Goal: Task Accomplishment & Management: Use online tool/utility

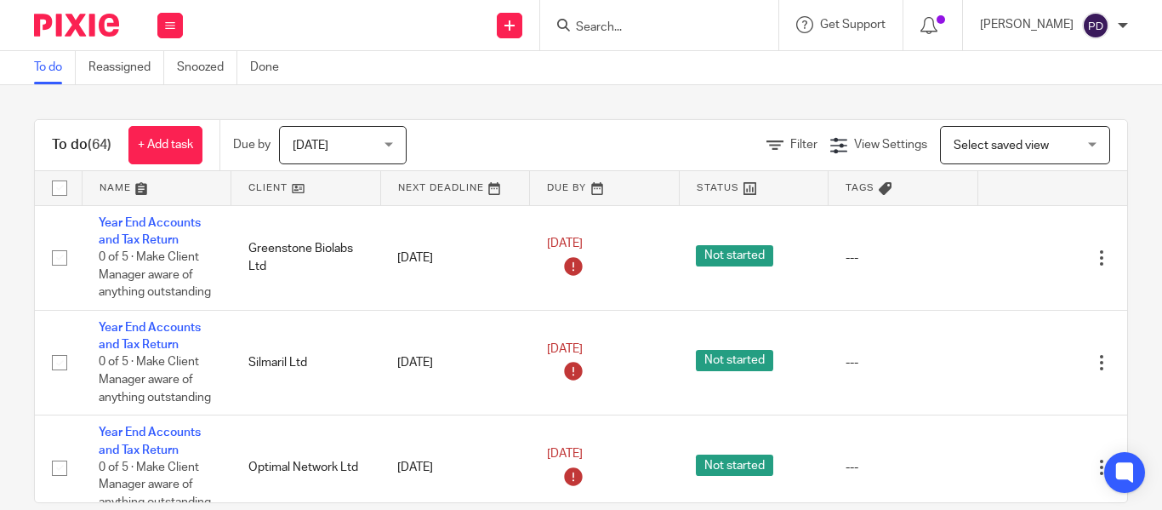
click at [585, 29] on input "Search" at bounding box center [650, 27] width 153 height 15
click at [586, 26] on input "Search" at bounding box center [650, 27] width 153 height 15
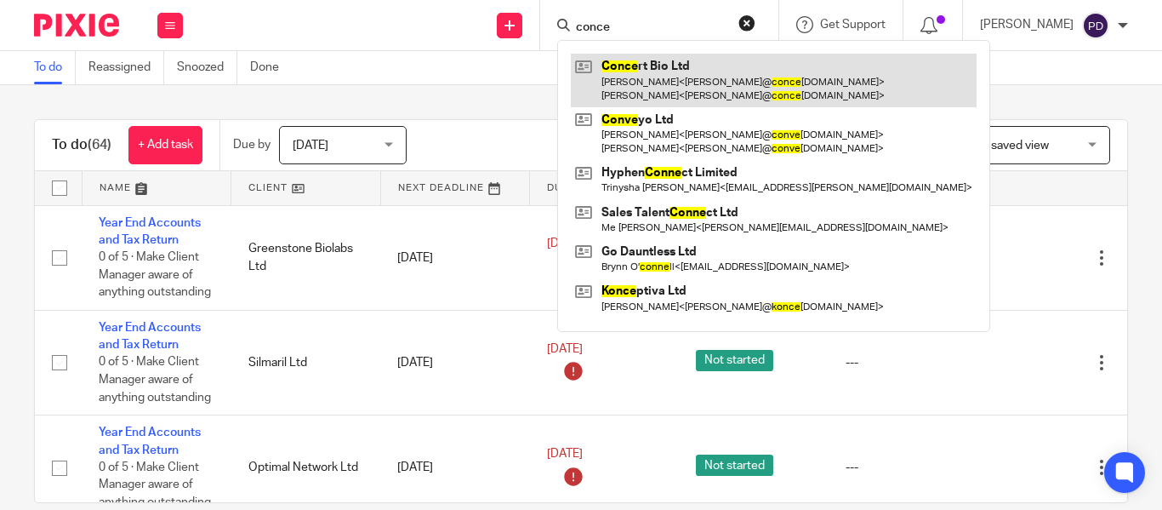
type input "conce"
click at [591, 71] on link at bounding box center [774, 80] width 406 height 53
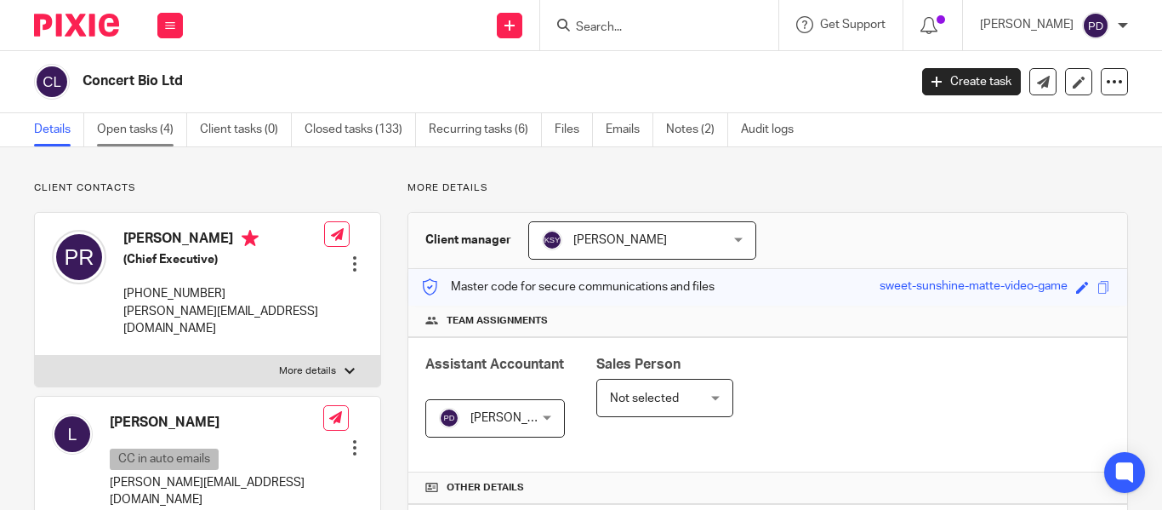
click at [159, 132] on link "Open tasks (4)" at bounding box center [142, 129] width 90 height 33
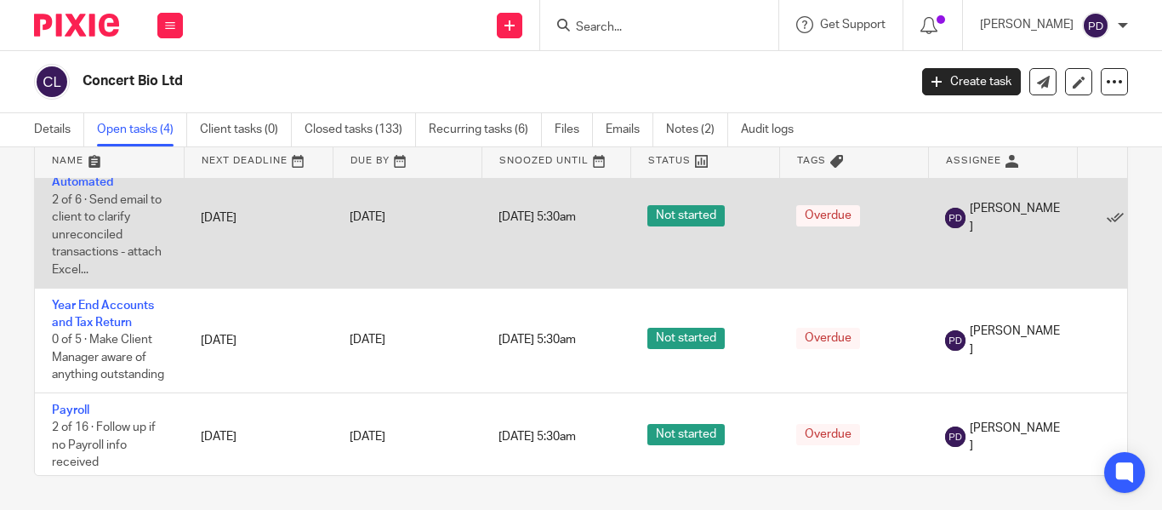
scroll to position [188, 0]
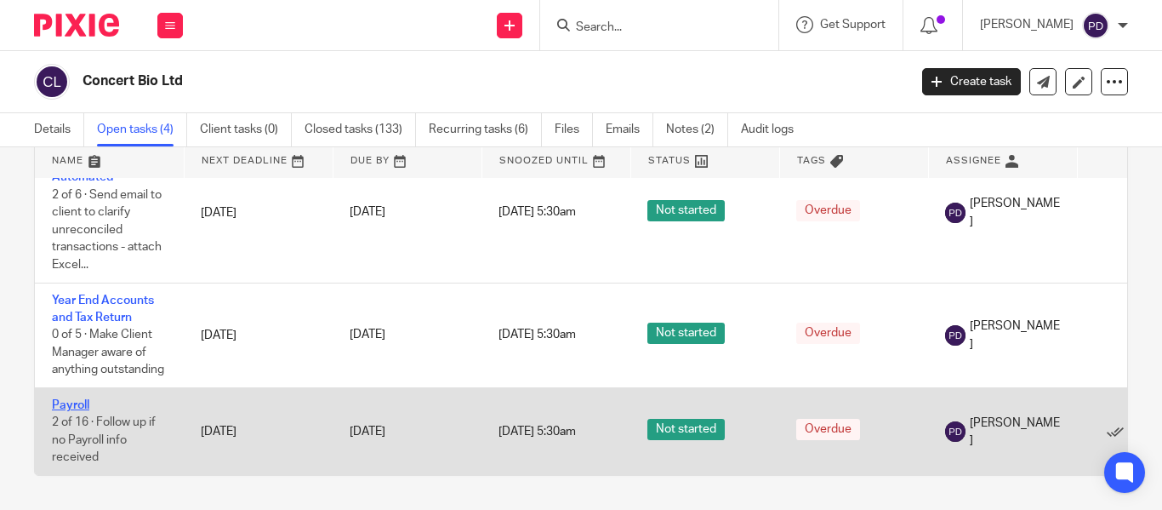
click at [64, 399] on link "Payroll" at bounding box center [70, 405] width 37 height 12
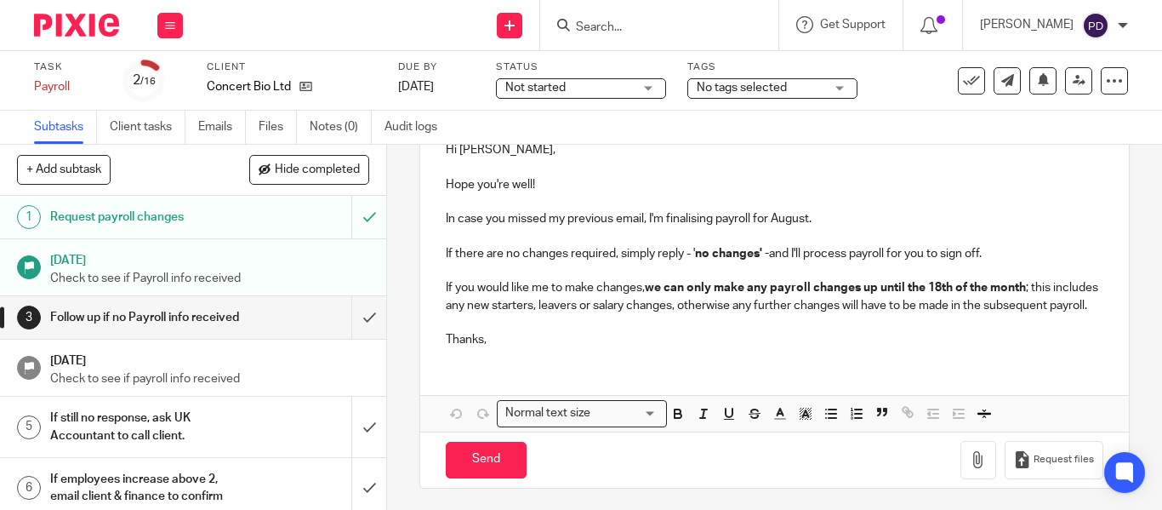
scroll to position [235, 0]
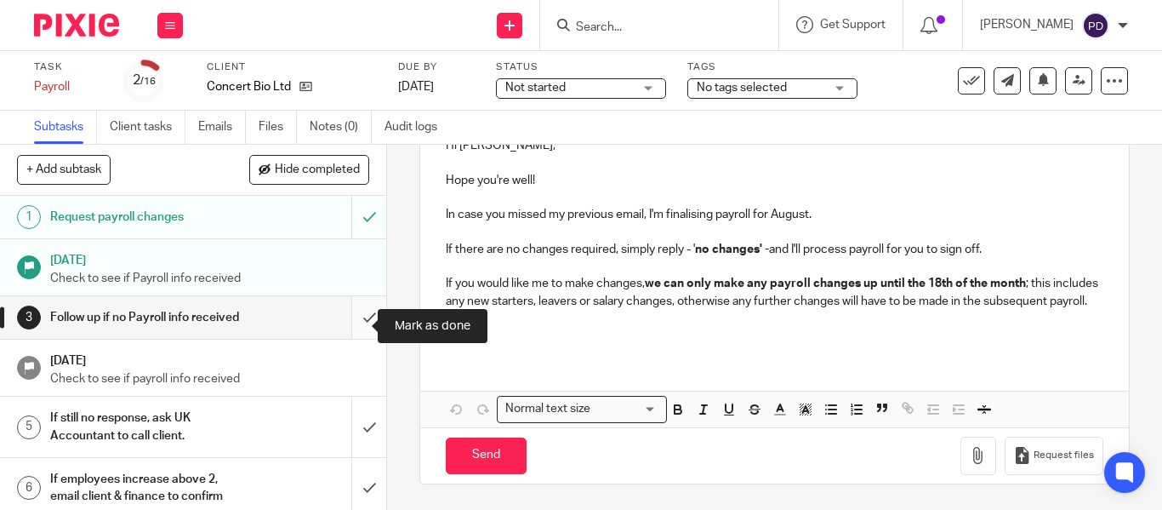
click at [357, 324] on input "submit" at bounding box center [193, 317] width 386 height 43
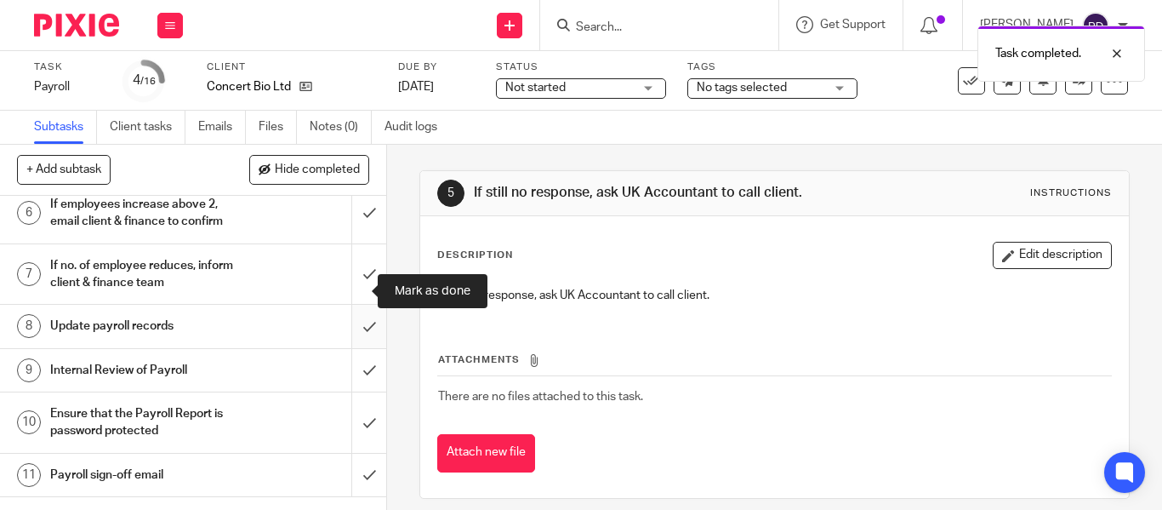
scroll to position [170, 0]
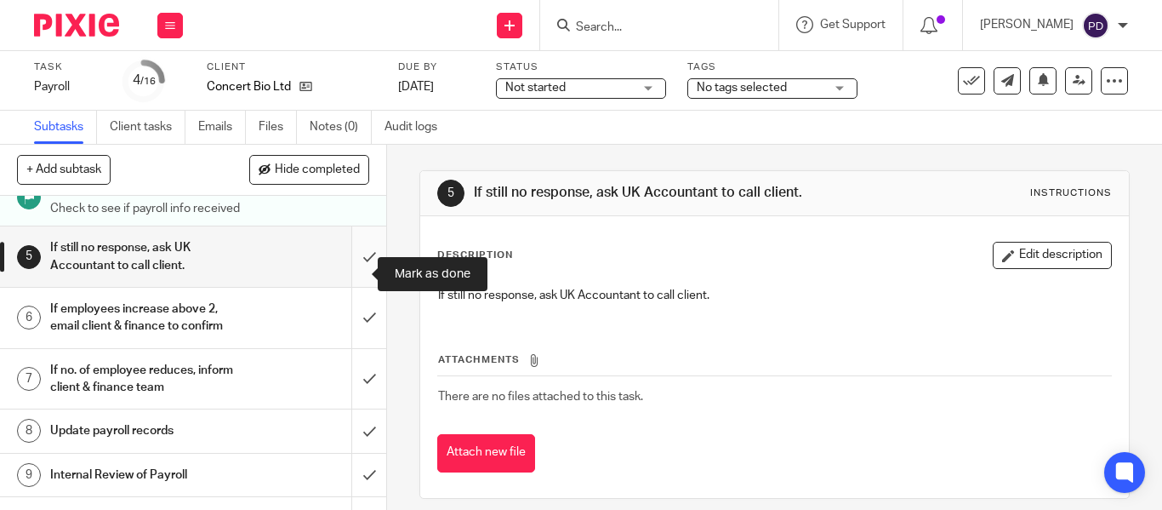
click at [358, 272] on input "submit" at bounding box center [193, 256] width 386 height 60
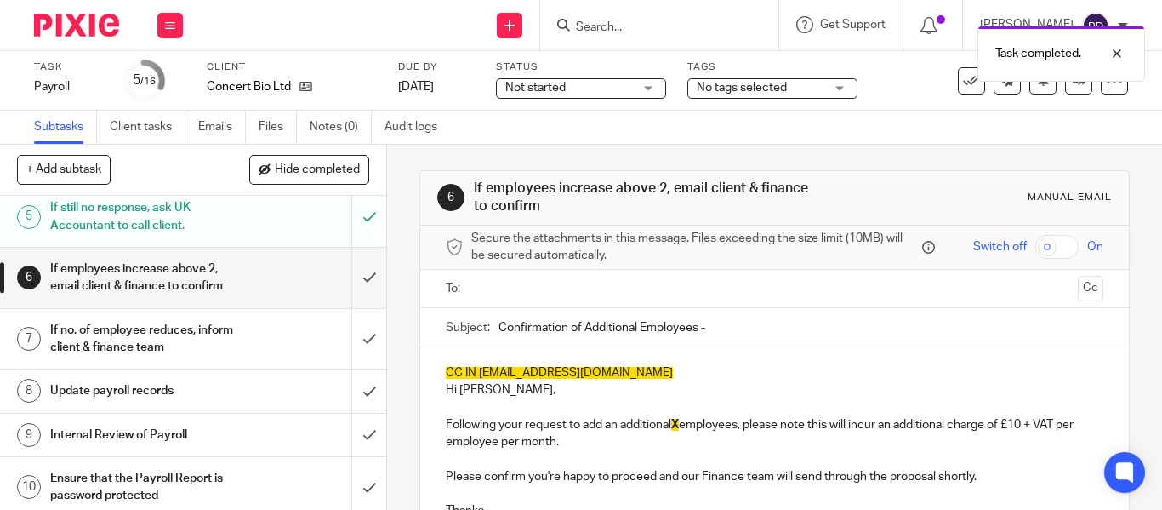
scroll to position [170, 0]
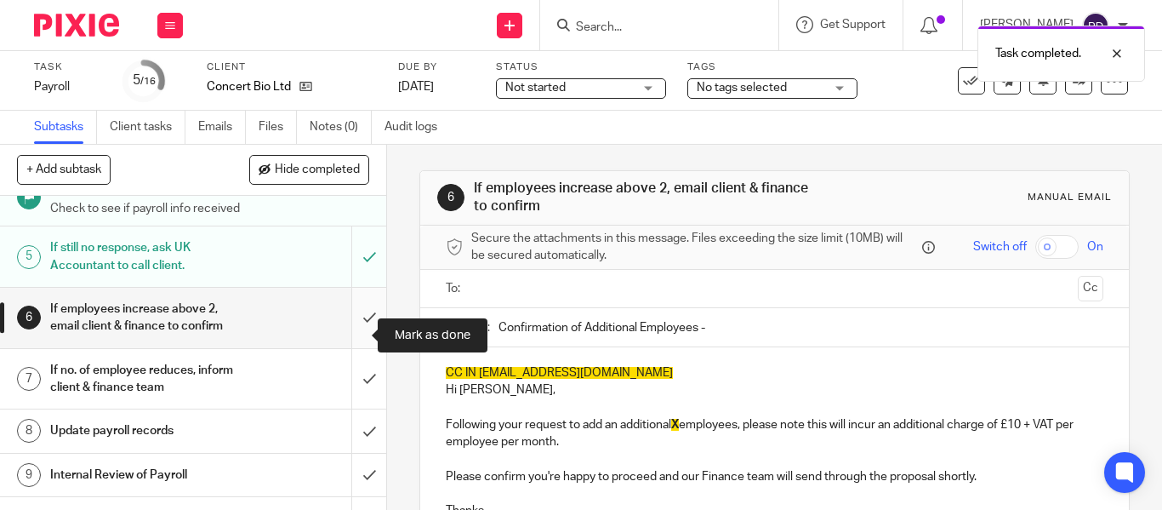
click at [353, 324] on input "submit" at bounding box center [193, 318] width 386 height 60
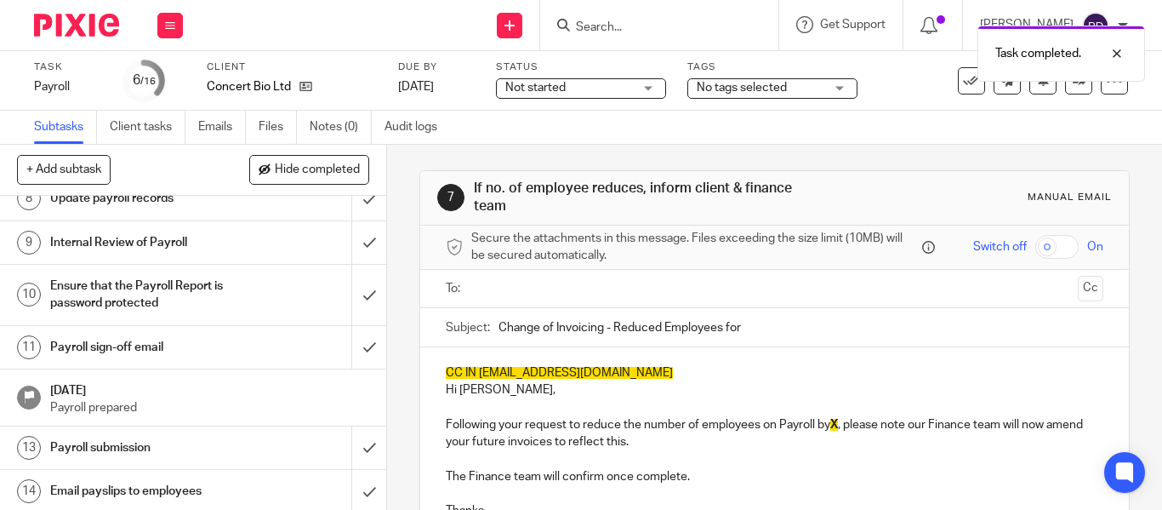
scroll to position [425, 0]
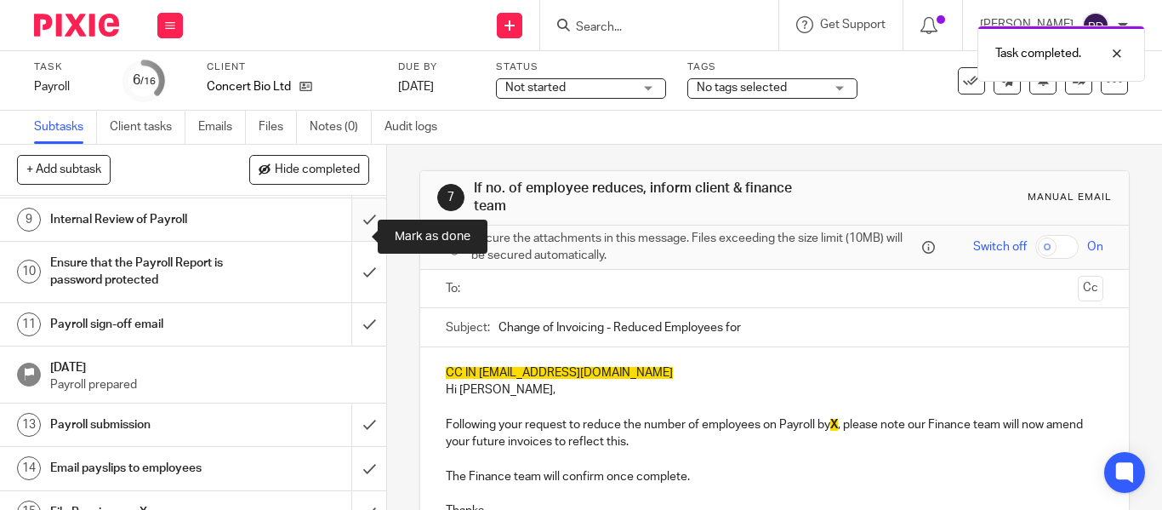
click at [359, 231] on input "submit" at bounding box center [193, 219] width 386 height 43
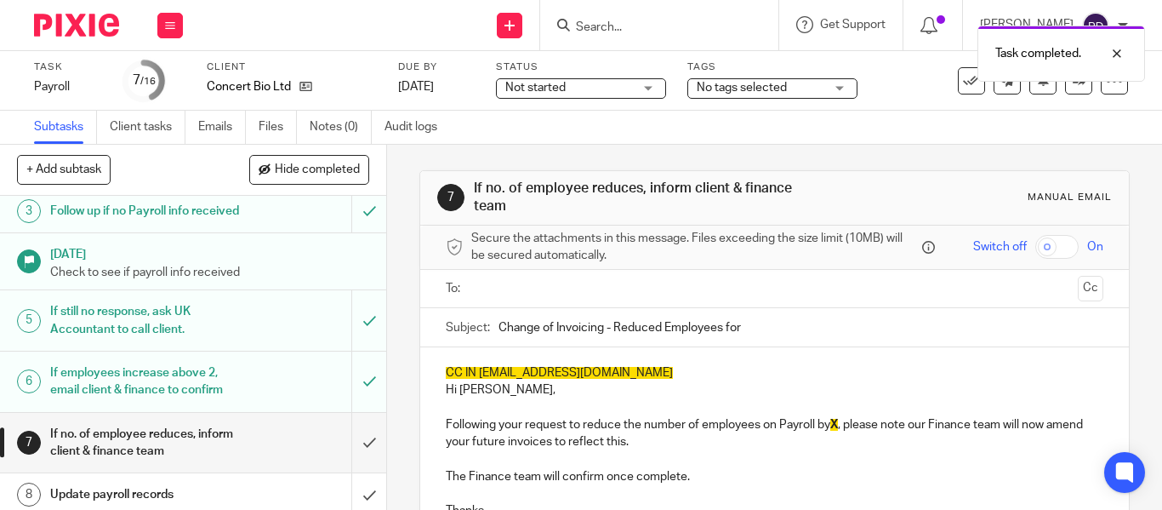
scroll to position [255, 0]
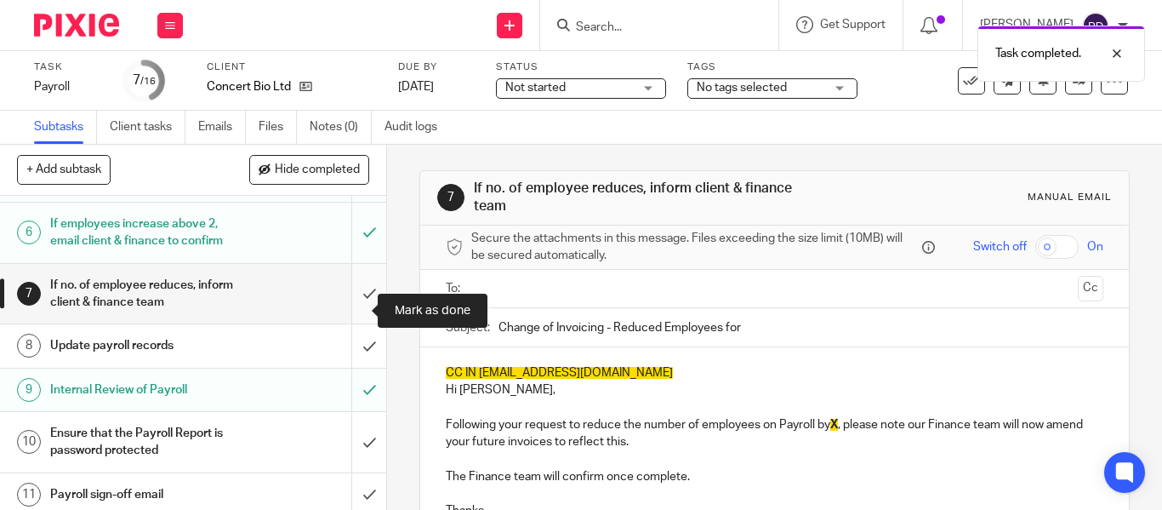
click at [353, 315] on input "submit" at bounding box center [193, 294] width 386 height 60
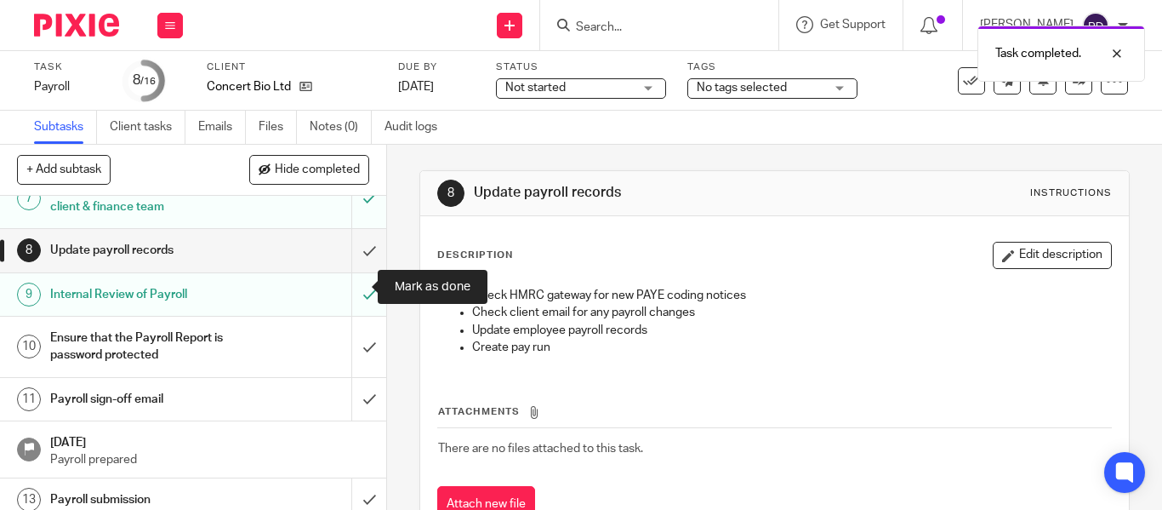
scroll to position [340, 0]
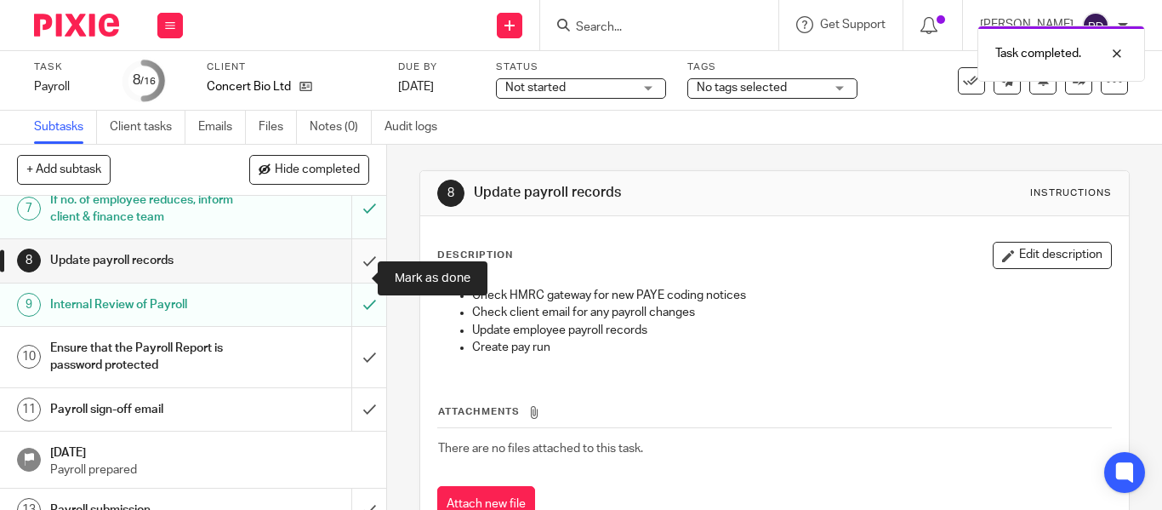
click at [355, 270] on input "submit" at bounding box center [193, 260] width 386 height 43
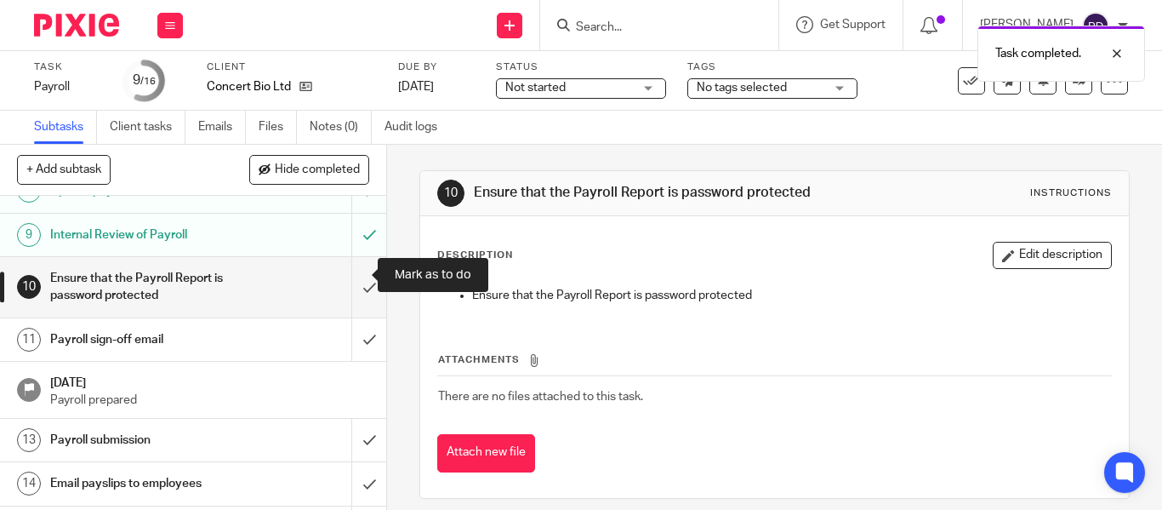
scroll to position [425, 0]
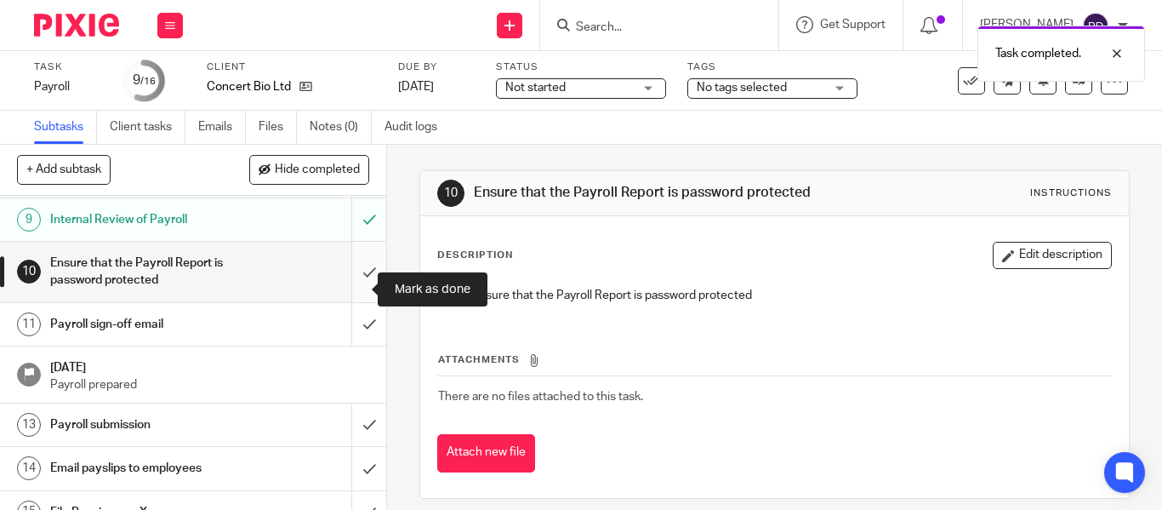
click at [355, 280] on input "submit" at bounding box center [193, 272] width 386 height 60
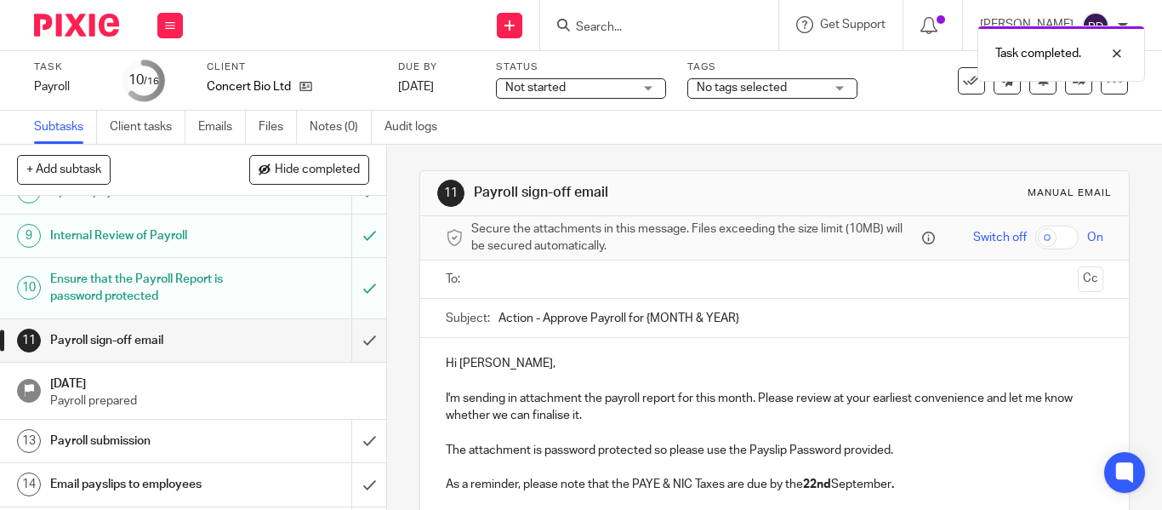
scroll to position [511, 0]
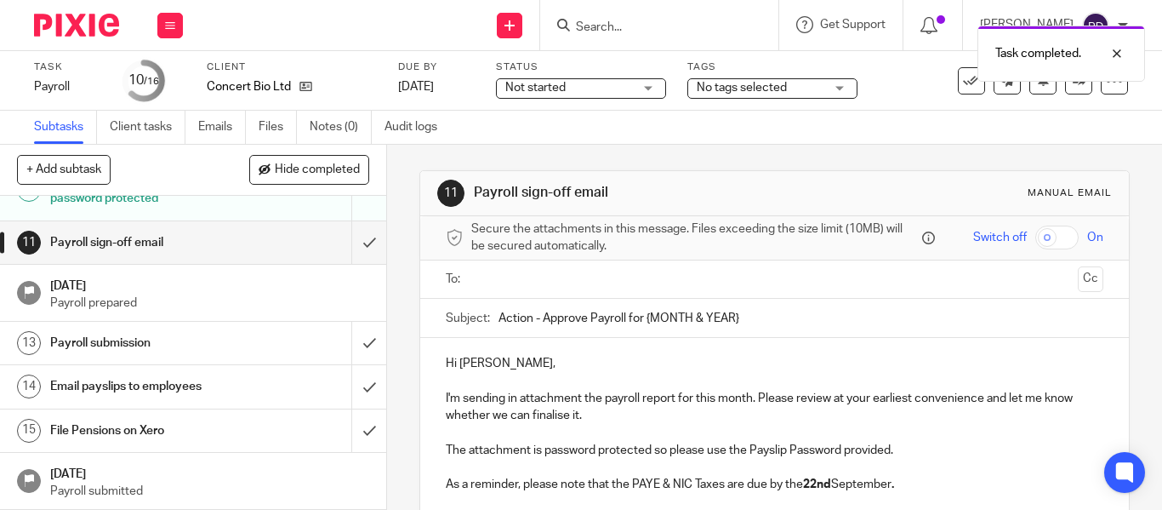
click at [526, 266] on ul at bounding box center [775, 279] width 605 height 28
click at [526, 274] on input "text" at bounding box center [773, 280] width 593 height 20
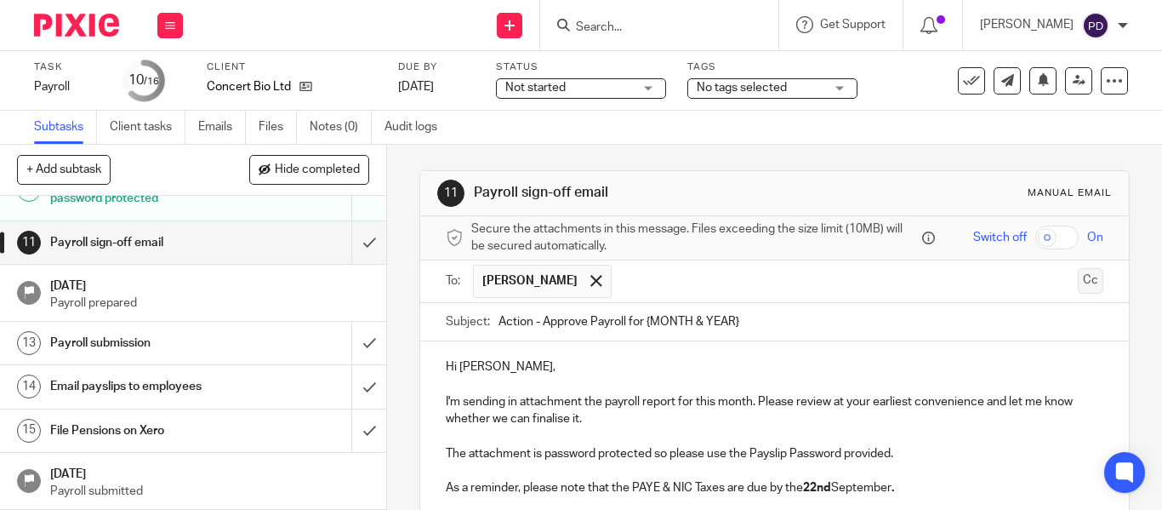
click at [1078, 271] on button "Cc" at bounding box center [1091, 281] width 26 height 26
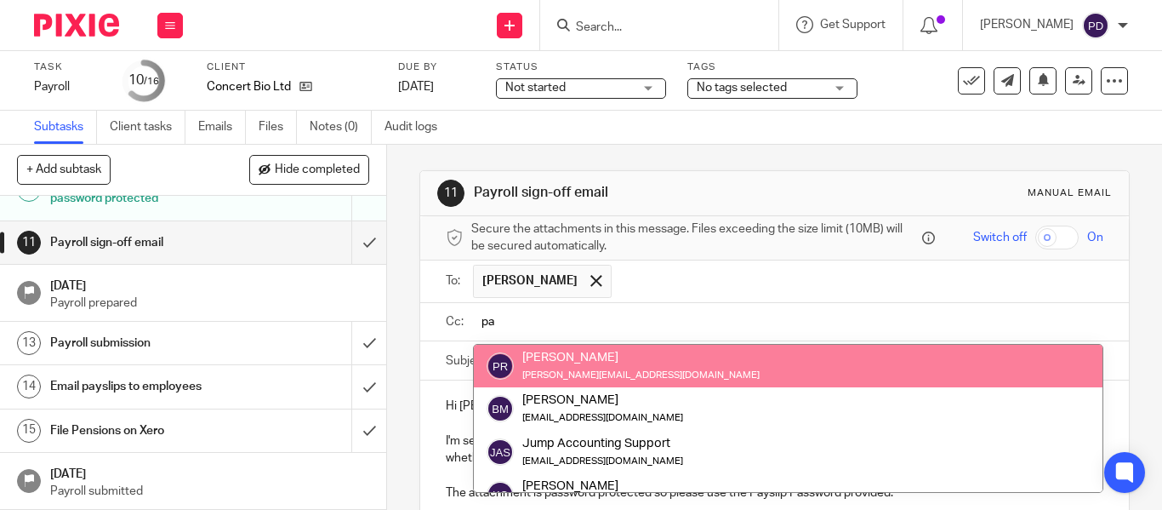
type input "pa"
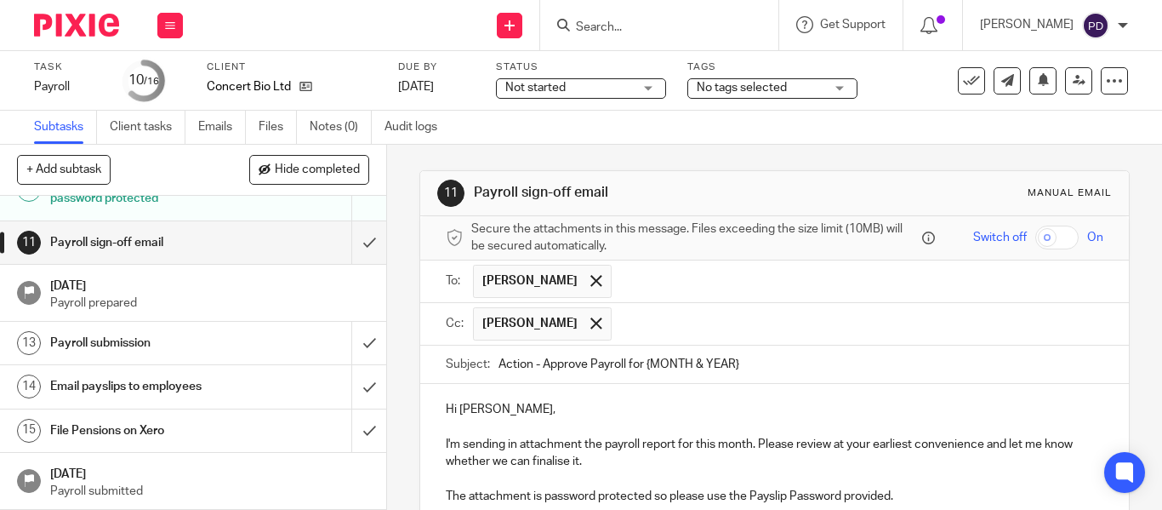
click at [639, 328] on input "text" at bounding box center [858, 323] width 476 height 33
paste input "kian@riseaccounting.co.uk"
type input "kian@riseaccounting.co.uk"
click at [829, 342] on ul "Paul Rutten Lisa" at bounding box center [788, 324] width 631 height 42
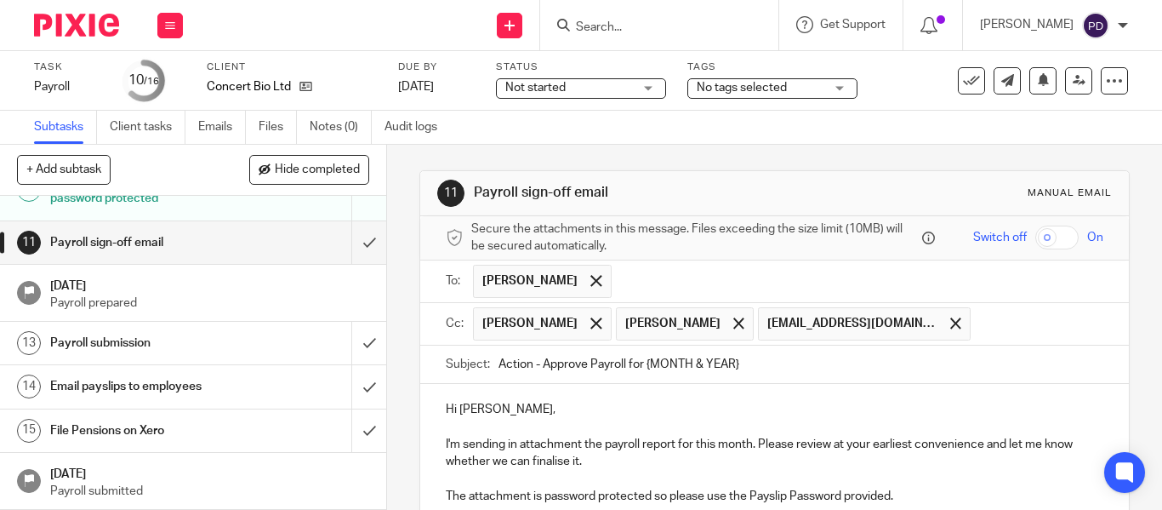
click at [979, 331] on input "text" at bounding box center [1037, 323] width 117 height 33
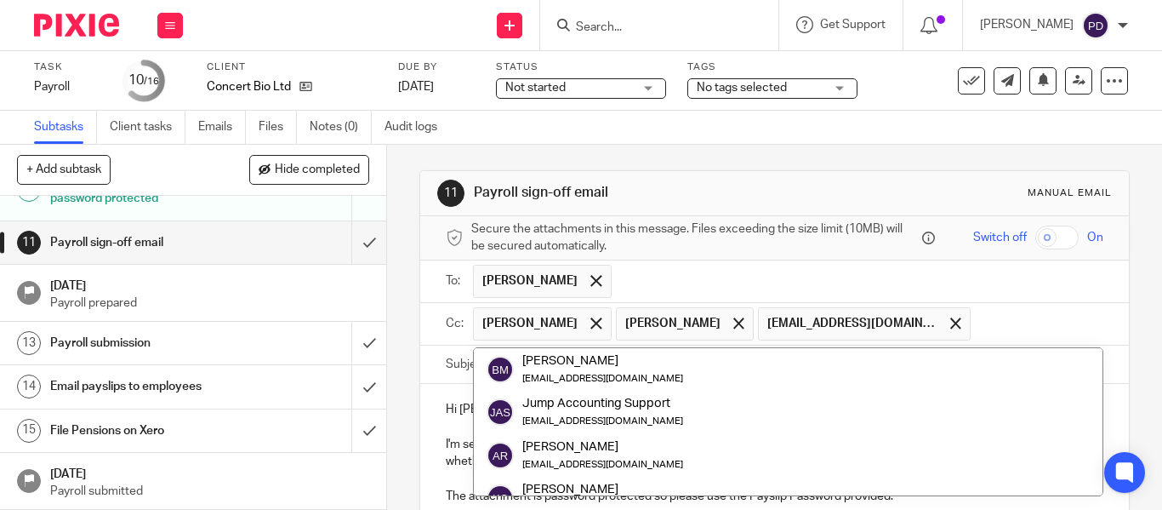
paste input "payroll@riseaccounting.co.uk"
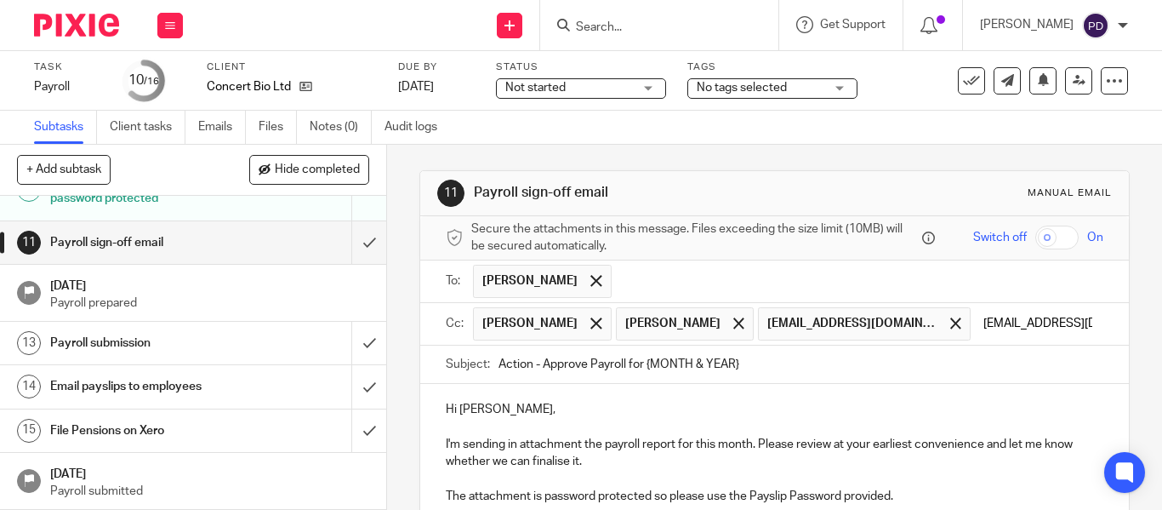
type input "payroll@riseaccounting.co.uk"
click at [818, 363] on form "Secure the attachments in this message. Files exceeding the size limit (10MB) w…" at bounding box center [774, 464] width 709 height 496
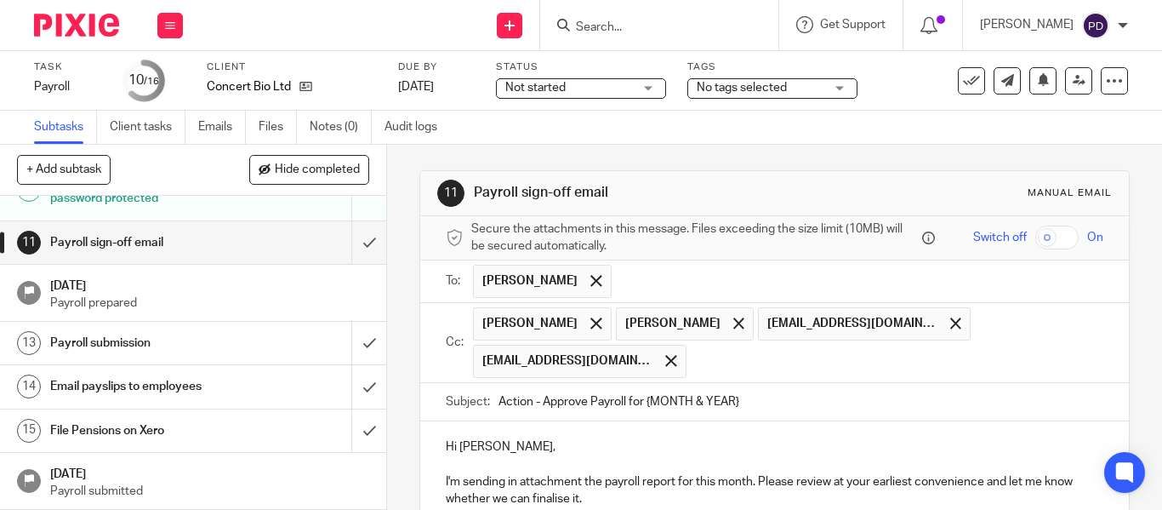
click at [754, 386] on input "Action - Approve Payroll for {MONTH & YEAR}" at bounding box center [801, 402] width 605 height 38
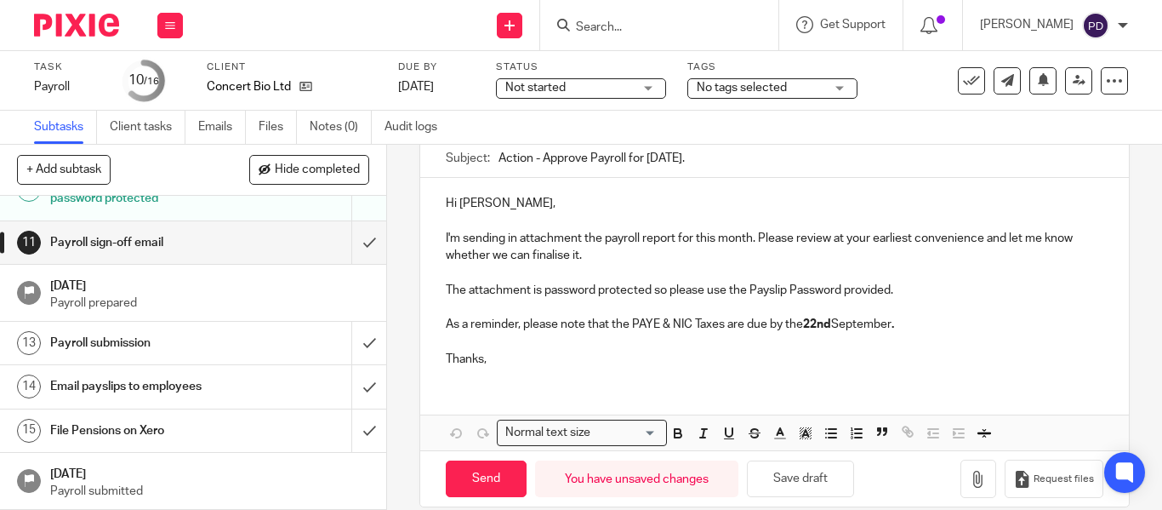
scroll to position [253, 0]
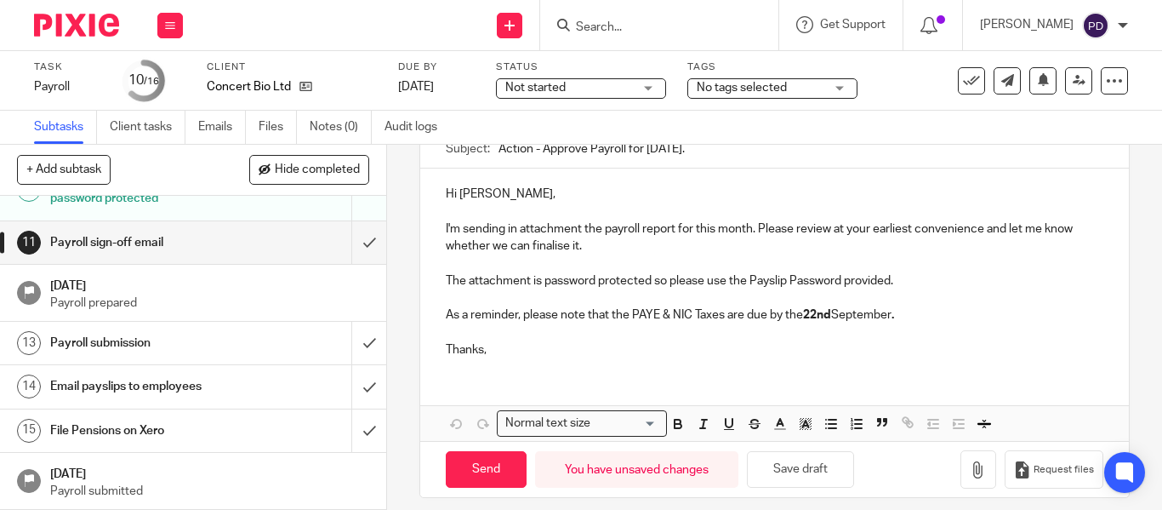
type input "Action - Approve Payroll for August 2025."
click at [661, 324] on p at bounding box center [775, 331] width 658 height 17
click at [970, 461] on icon "button" at bounding box center [978, 469] width 17 height 17
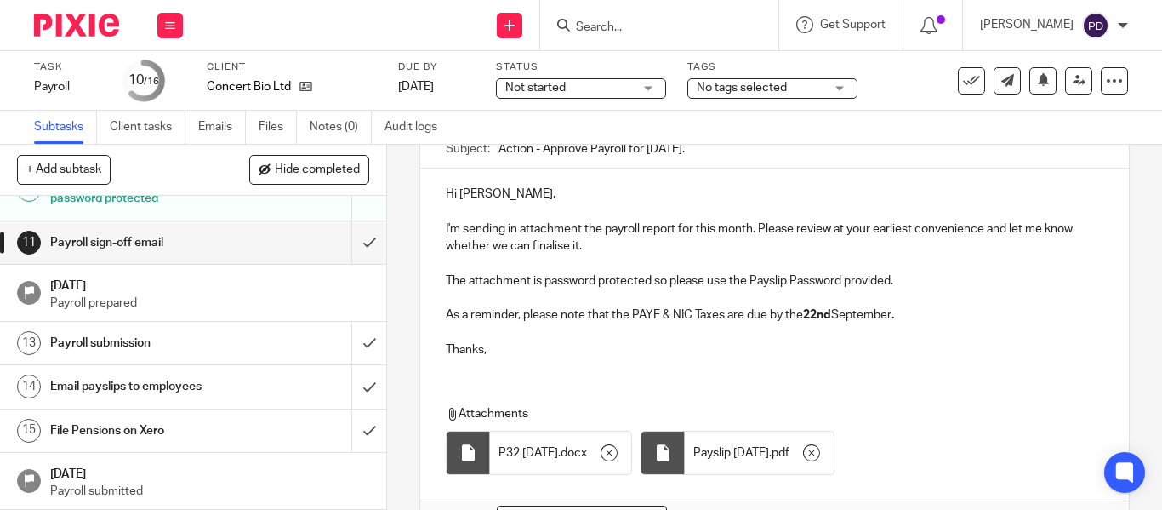
scroll to position [0, 0]
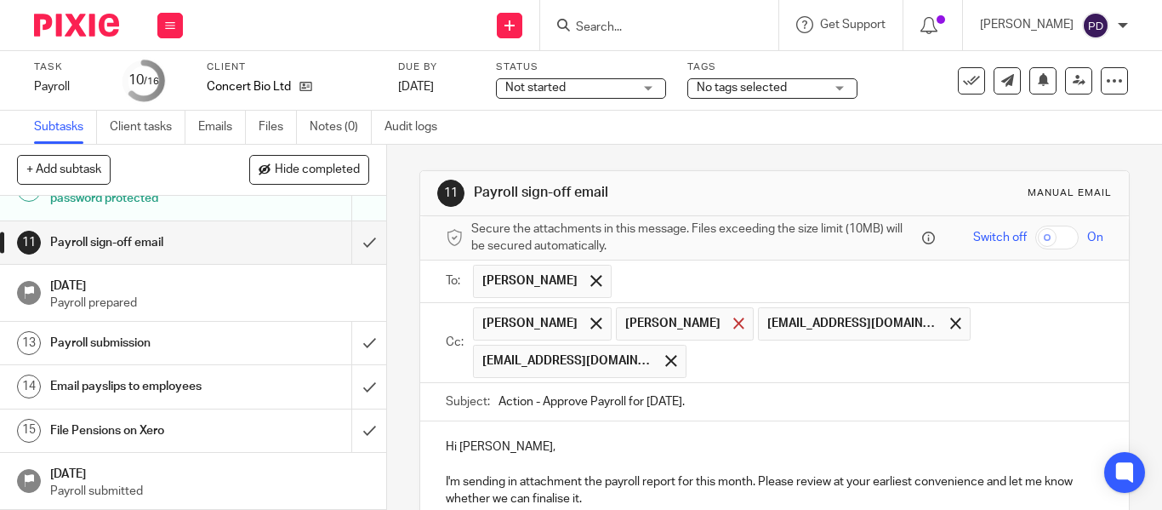
click at [729, 316] on div at bounding box center [739, 324] width 20 height 26
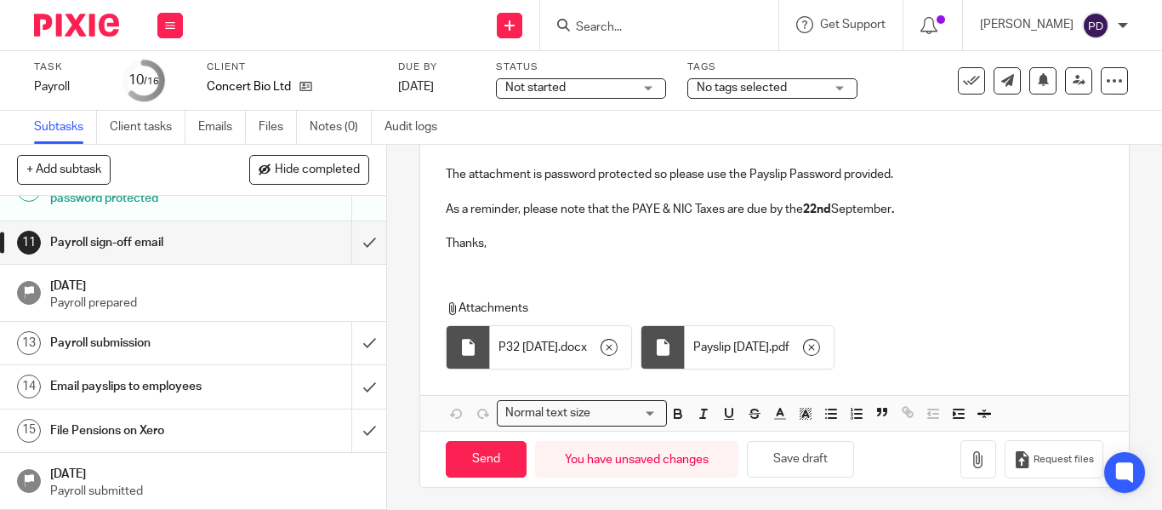
scroll to position [348, 0]
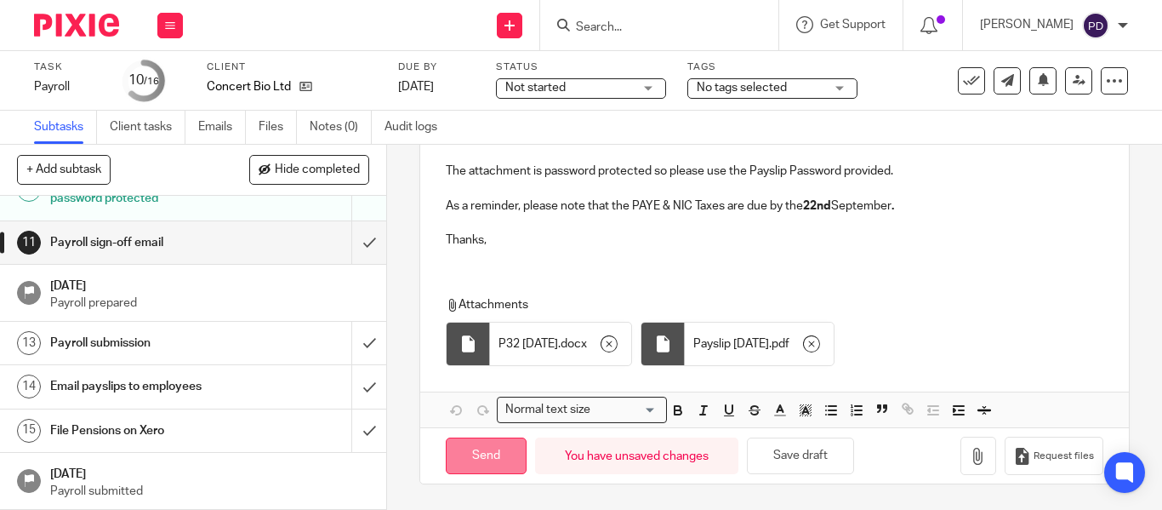
click at [480, 465] on input "Send" at bounding box center [486, 455] width 81 height 37
type input "Sent"
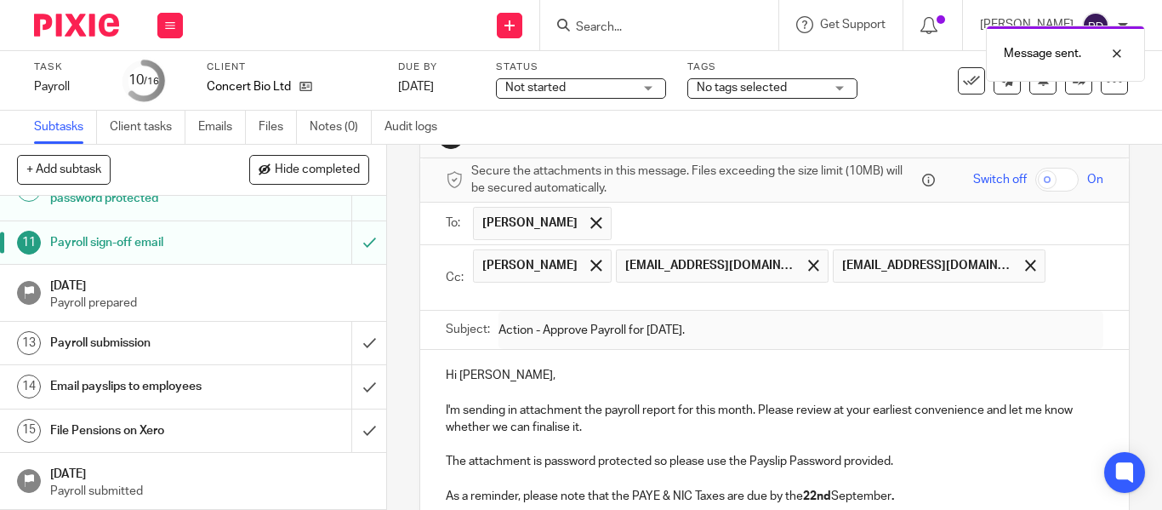
scroll to position [0, 0]
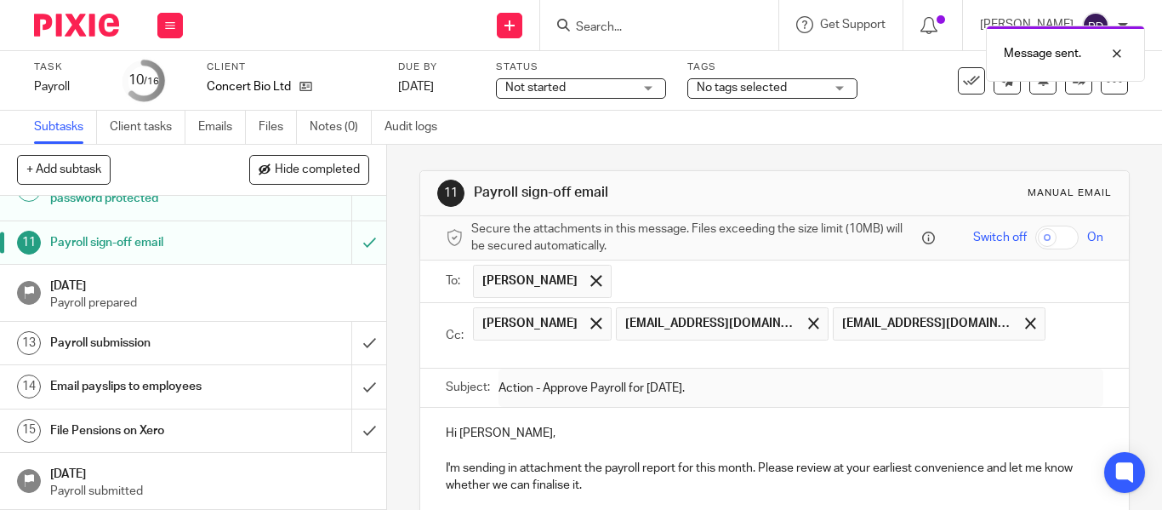
click at [581, 26] on div "Message sent." at bounding box center [863, 49] width 564 height 65
click at [574, 28] on input "Search" at bounding box center [650, 27] width 153 height 15
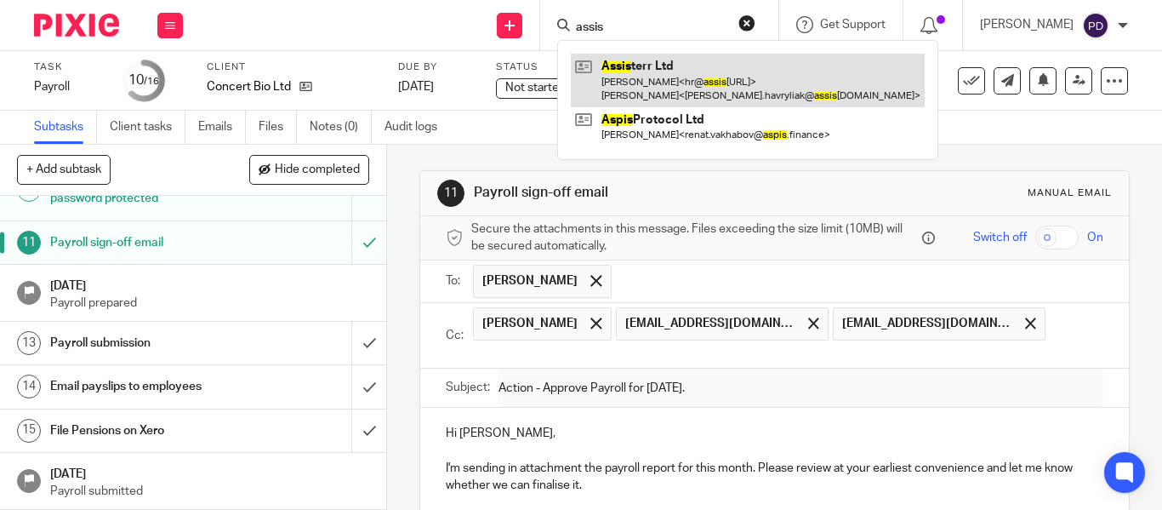
type input "assis"
click at [585, 71] on link at bounding box center [748, 80] width 354 height 53
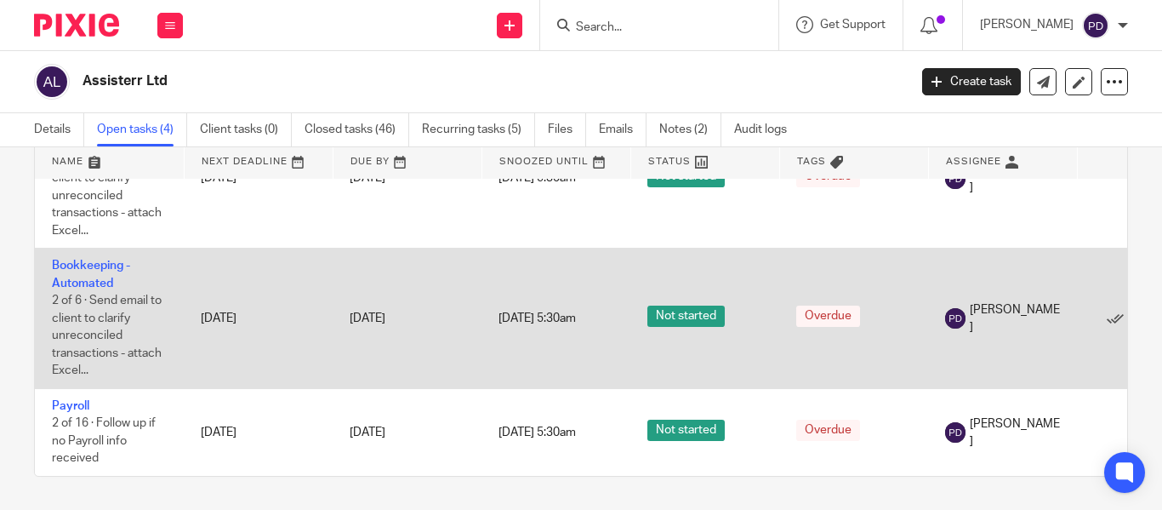
scroll to position [89, 0]
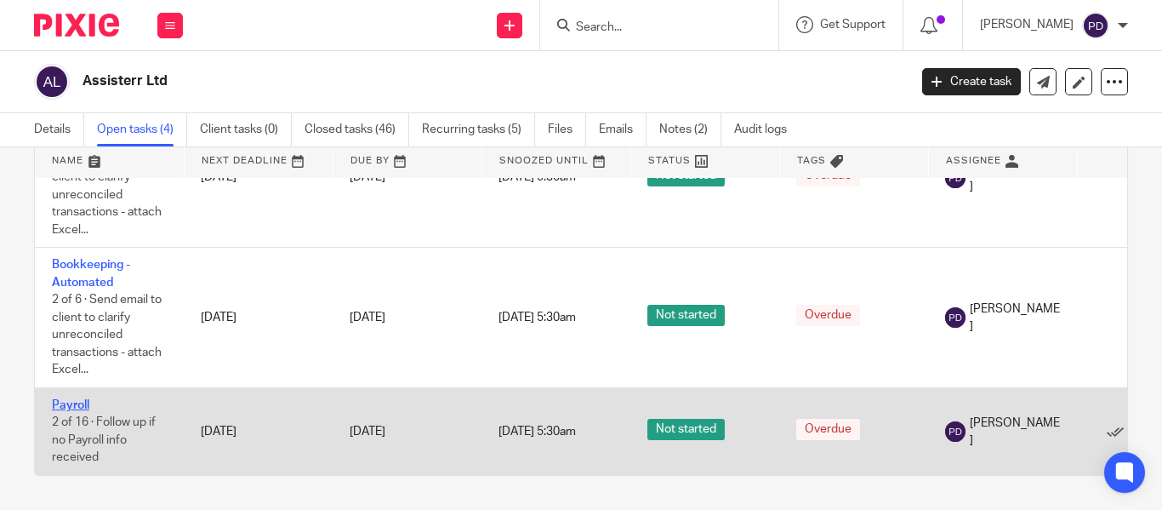
click at [74, 399] on link "Payroll" at bounding box center [70, 405] width 37 height 12
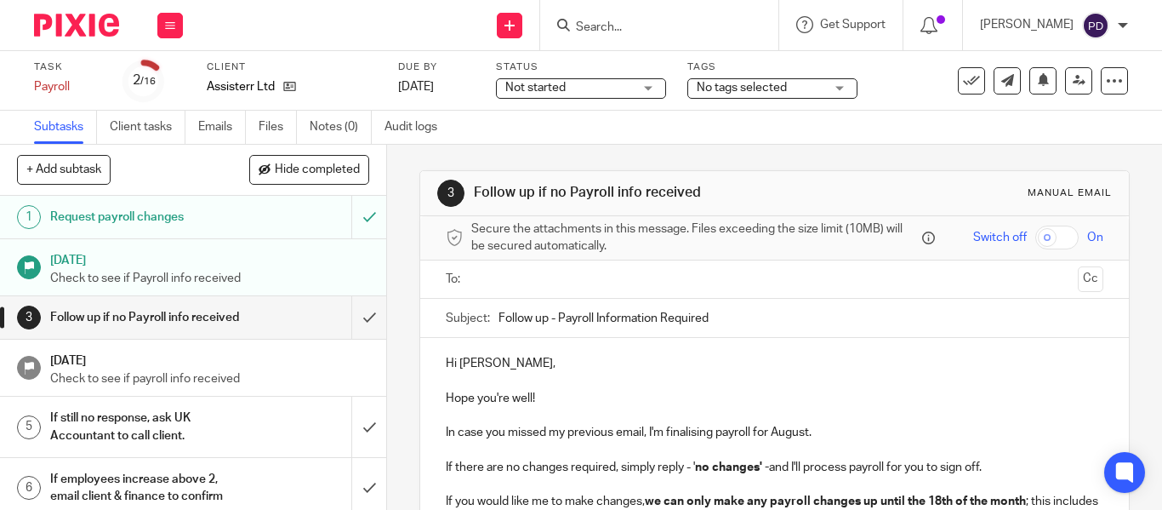
click at [636, 23] on input "Search" at bounding box center [650, 27] width 153 height 15
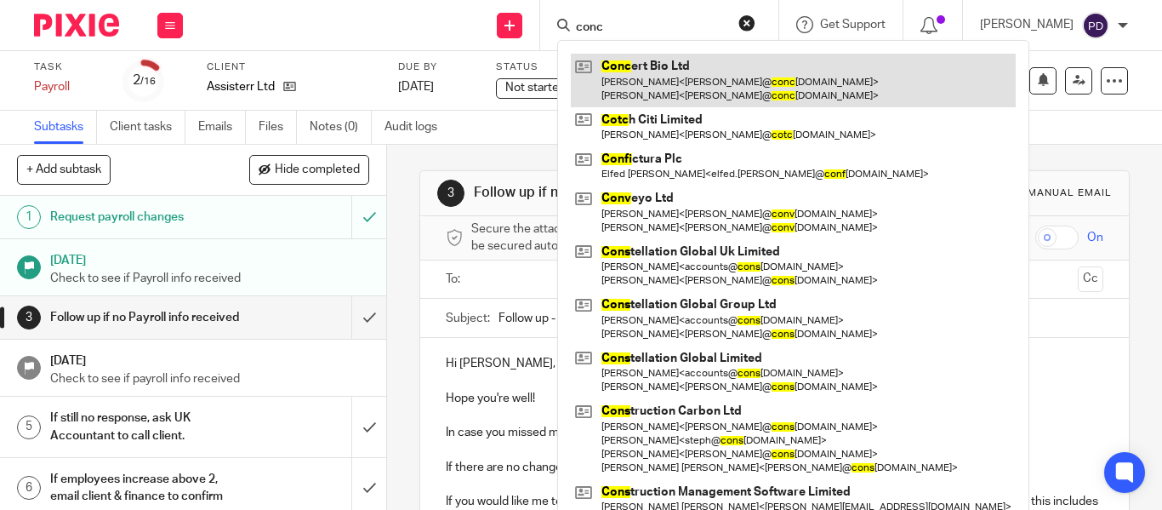
type input "conc"
click at [652, 60] on link at bounding box center [793, 80] width 445 height 53
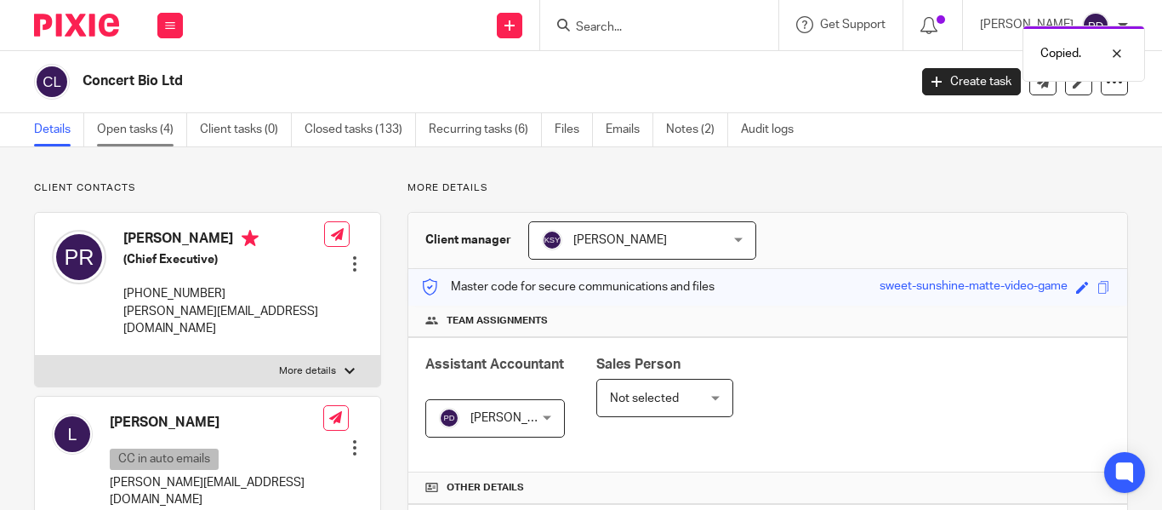
click at [157, 128] on link "Open tasks (4)" at bounding box center [142, 129] width 90 height 33
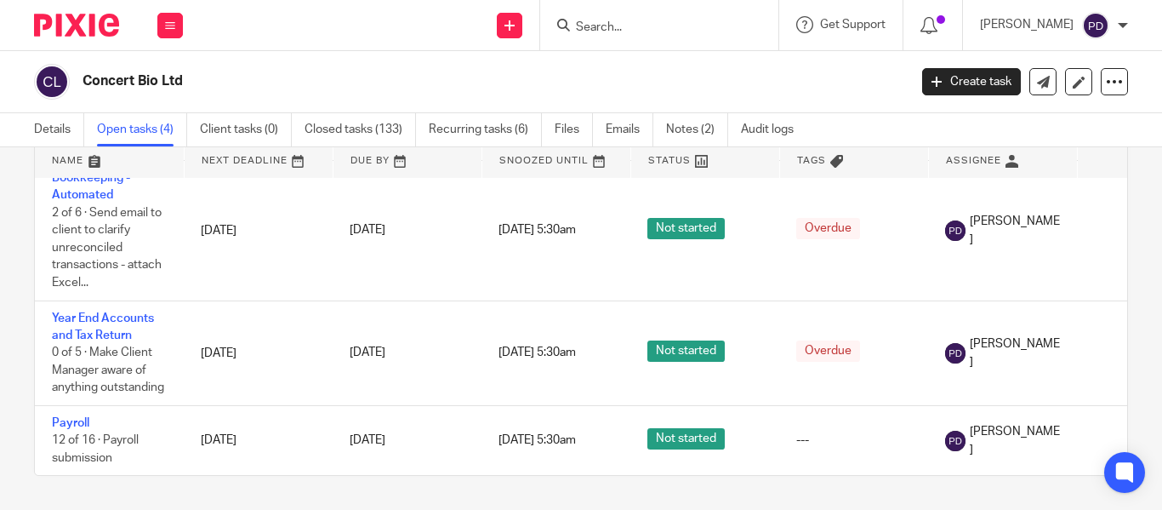
scroll to position [170, 0]
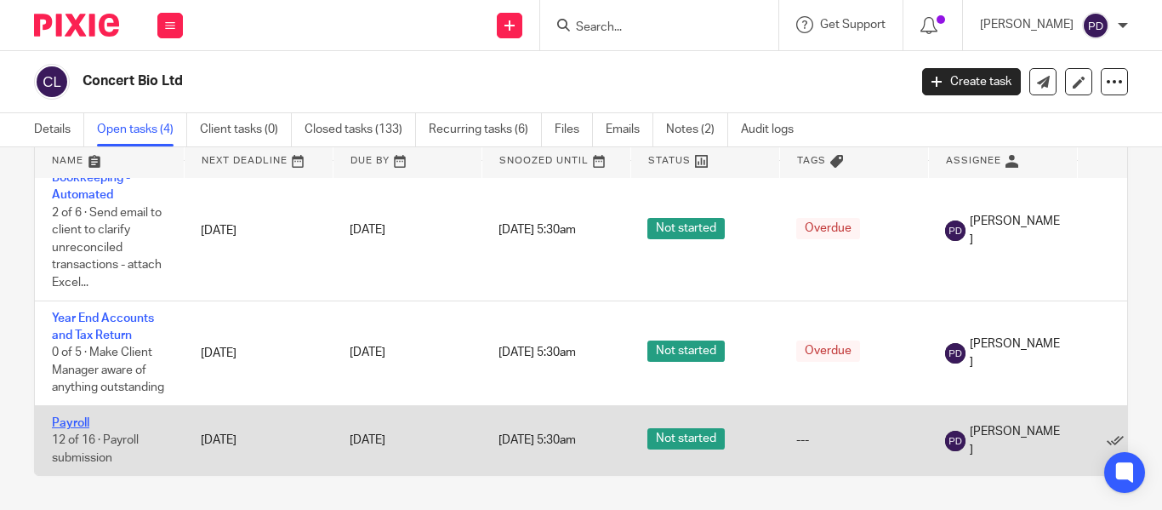
click at [85, 417] on link "Payroll" at bounding box center [70, 423] width 37 height 12
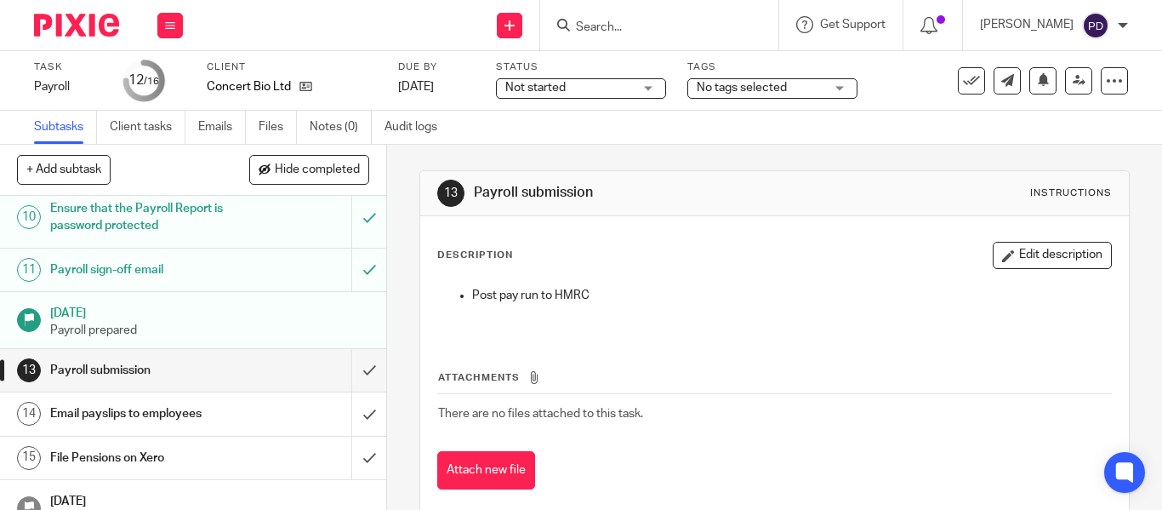
scroll to position [511, 0]
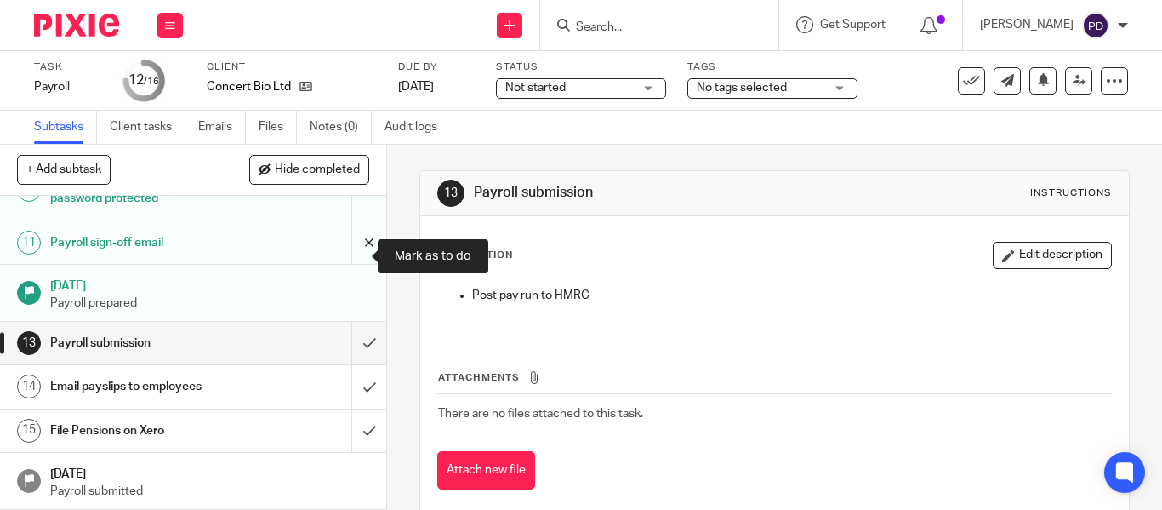
click at [351, 257] on input "submit" at bounding box center [193, 242] width 386 height 43
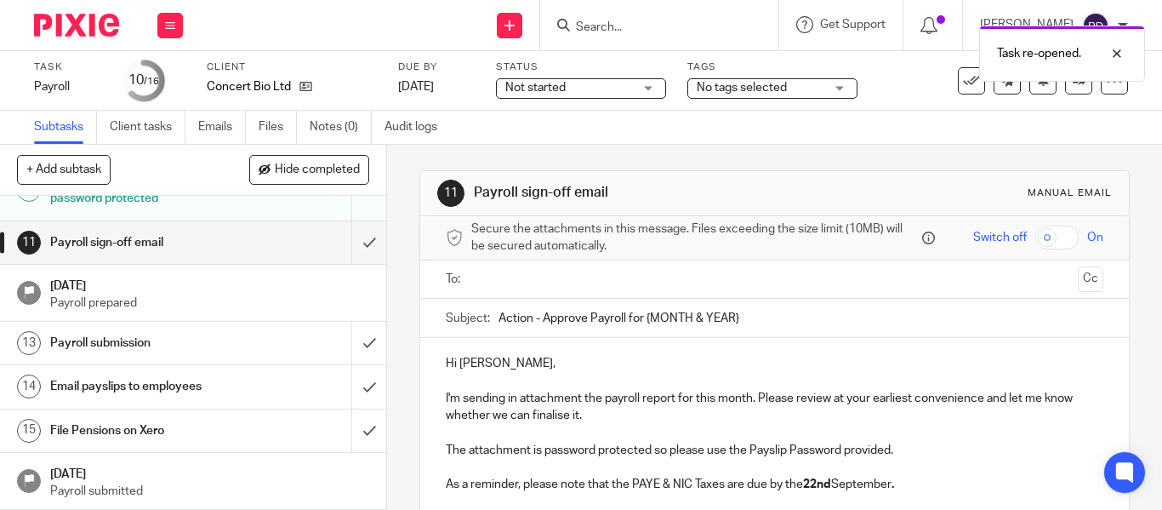
click at [573, 289] on ul at bounding box center [775, 279] width 605 height 28
click at [526, 284] on input "text" at bounding box center [773, 280] width 593 height 20
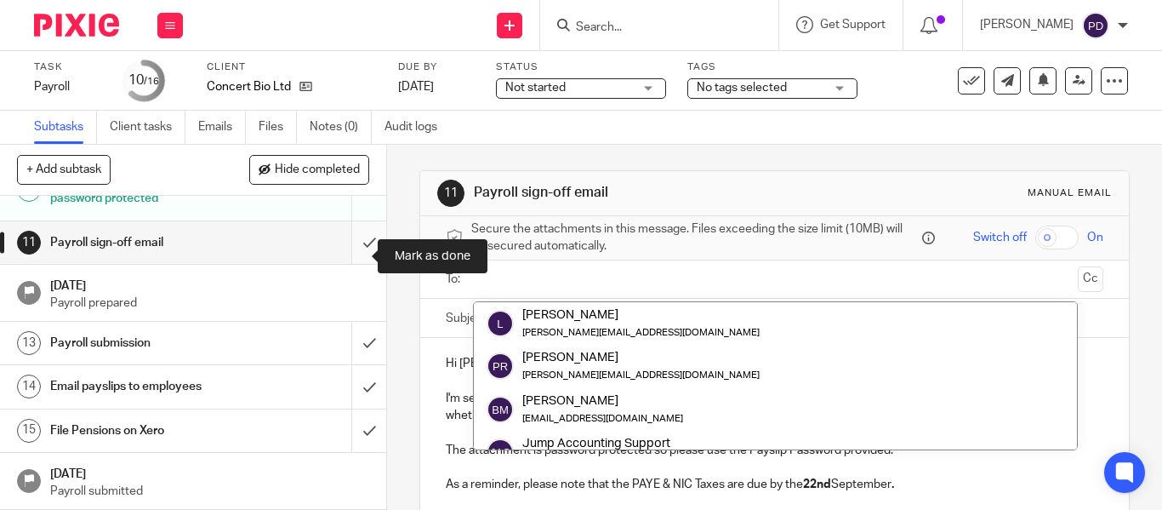
click at [351, 255] on input "submit" at bounding box center [193, 242] width 386 height 43
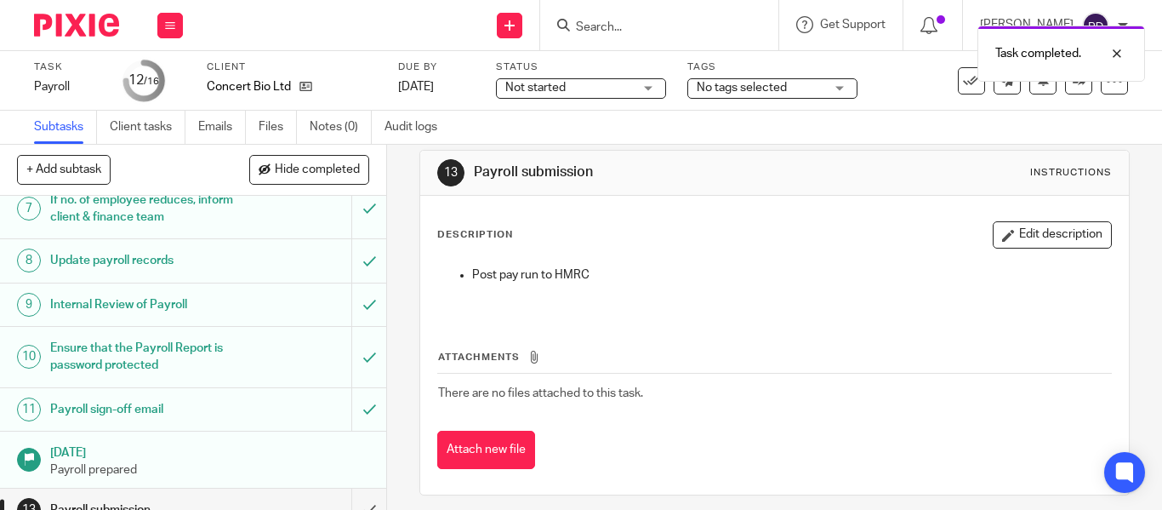
scroll to position [31, 0]
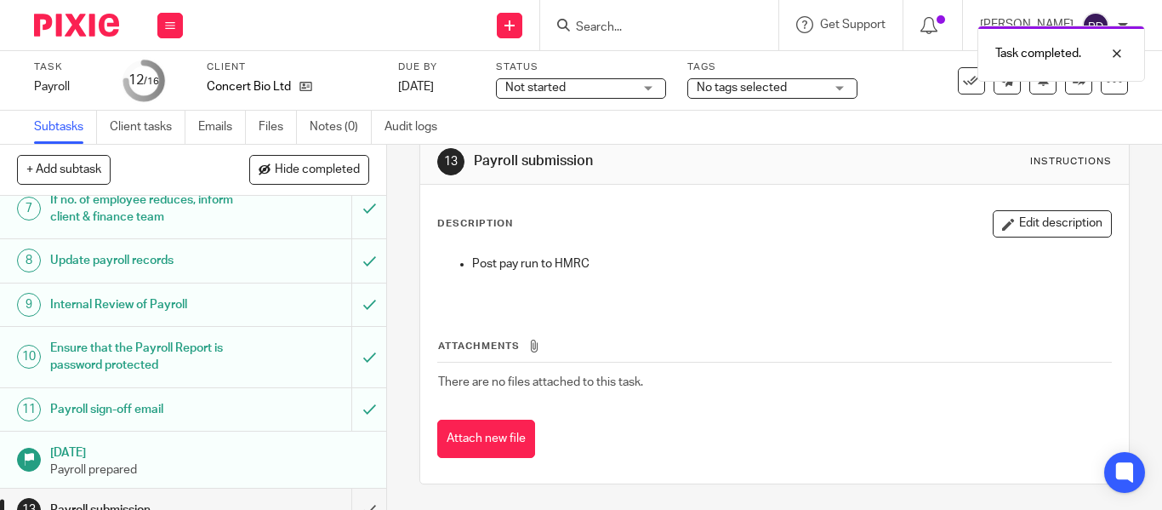
click at [596, 25] on div "Task completed." at bounding box center [863, 49] width 564 height 65
click at [574, 28] on input "Search" at bounding box center [650, 27] width 153 height 15
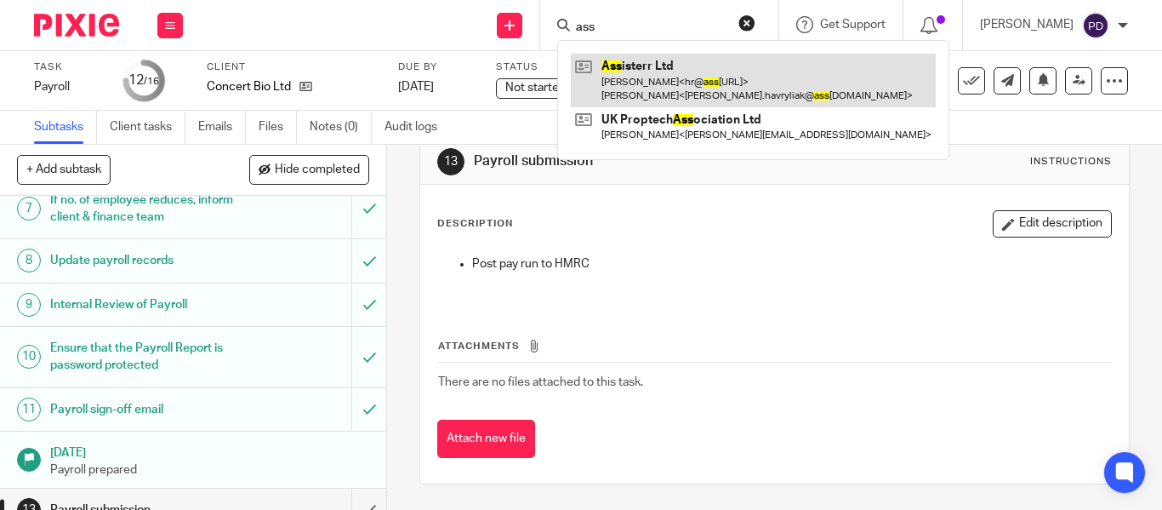
type input "ass"
click at [588, 77] on link at bounding box center [753, 80] width 365 height 53
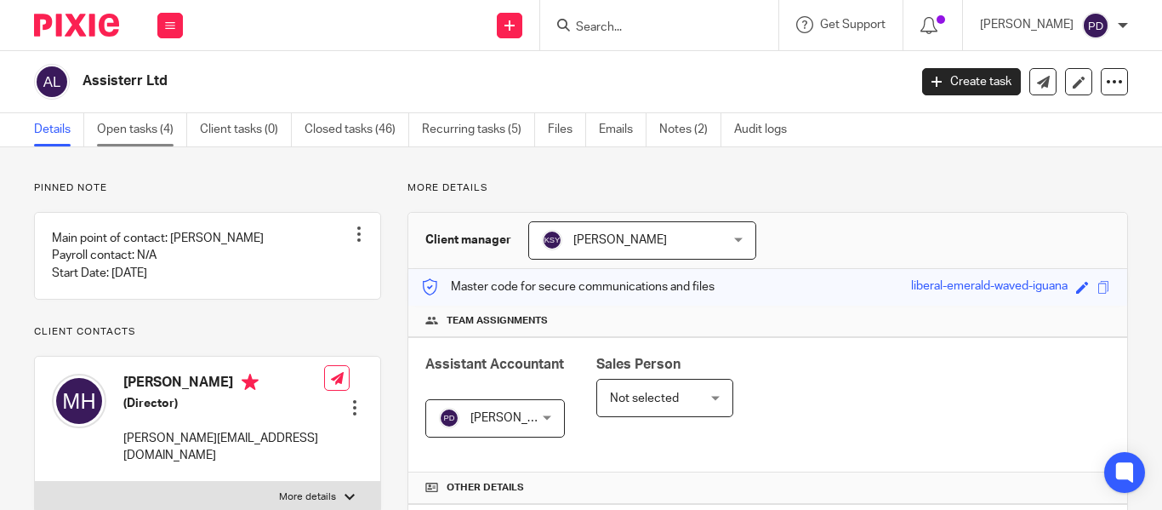
click at [146, 128] on link "Open tasks (4)" at bounding box center [142, 129] width 90 height 33
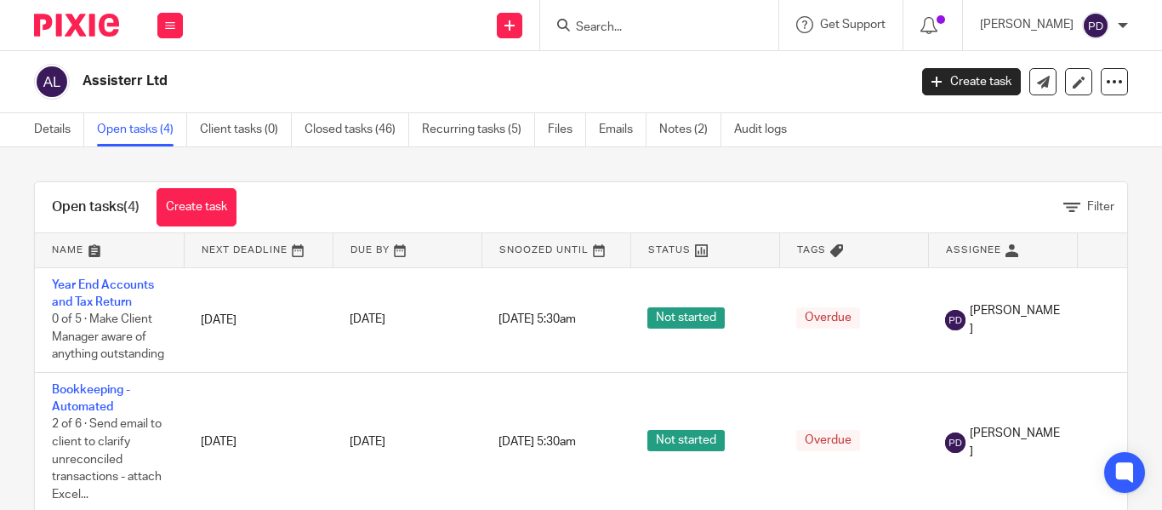
scroll to position [188, 0]
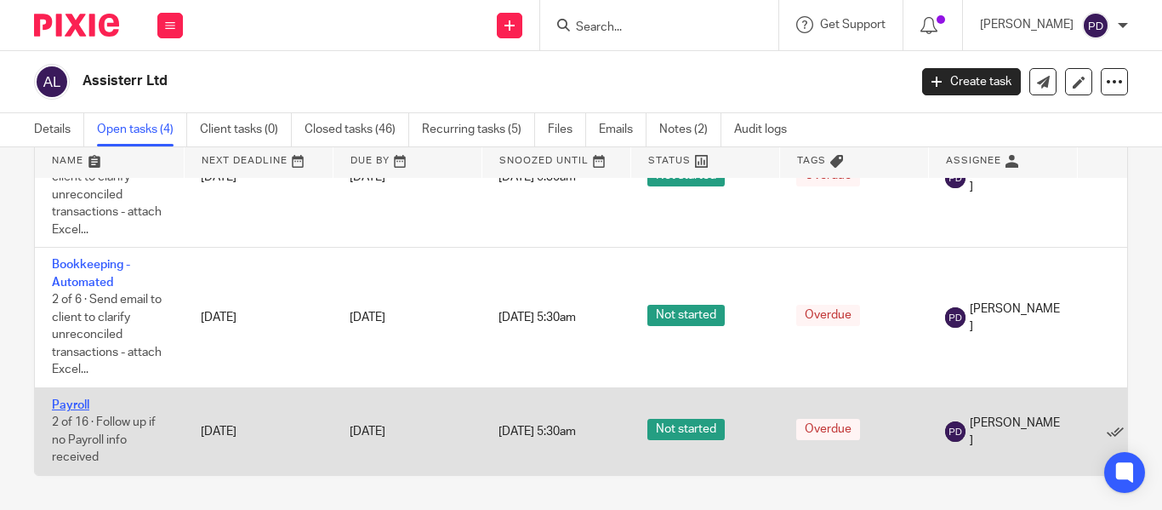
click at [67, 399] on link "Payroll" at bounding box center [70, 405] width 37 height 12
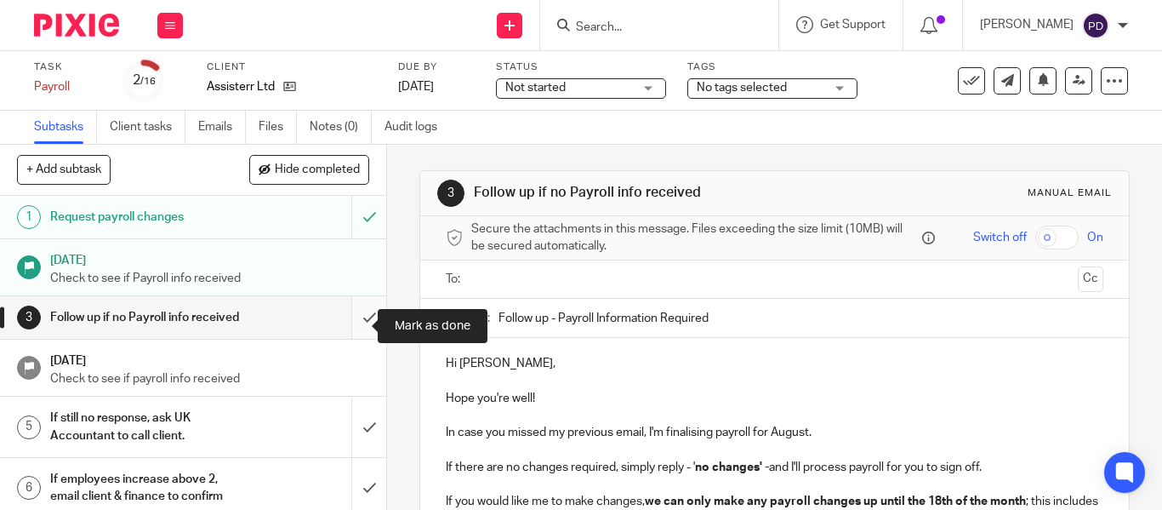
click at [353, 328] on input "submit" at bounding box center [193, 317] width 386 height 43
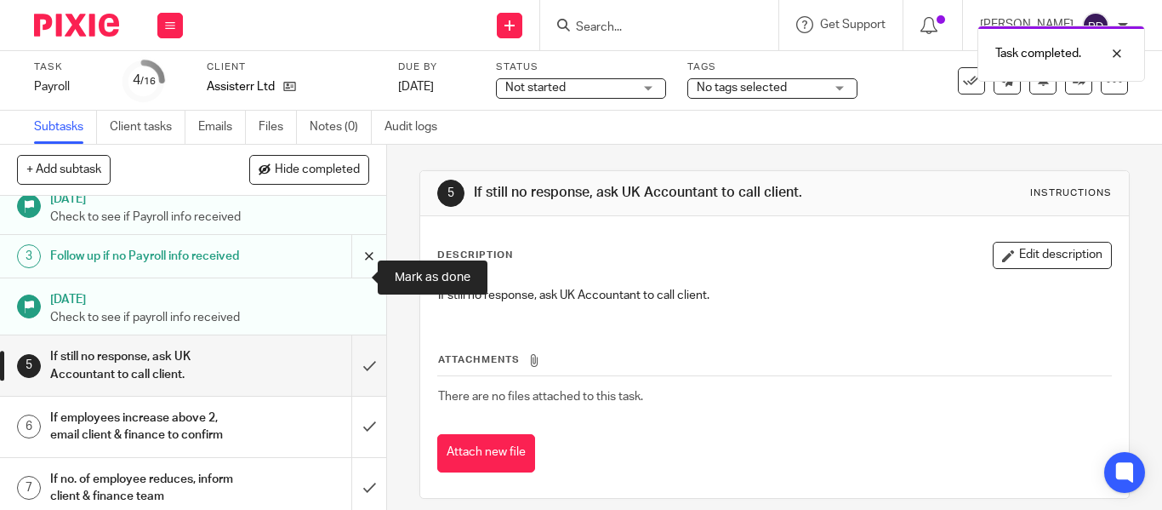
scroll to position [170, 0]
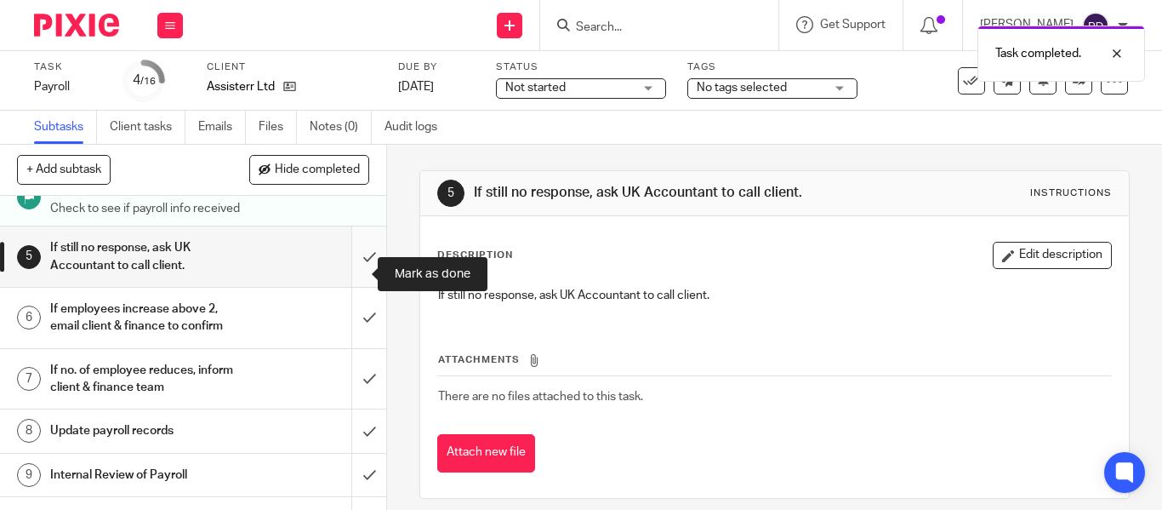
click at [354, 276] on input "submit" at bounding box center [193, 256] width 386 height 60
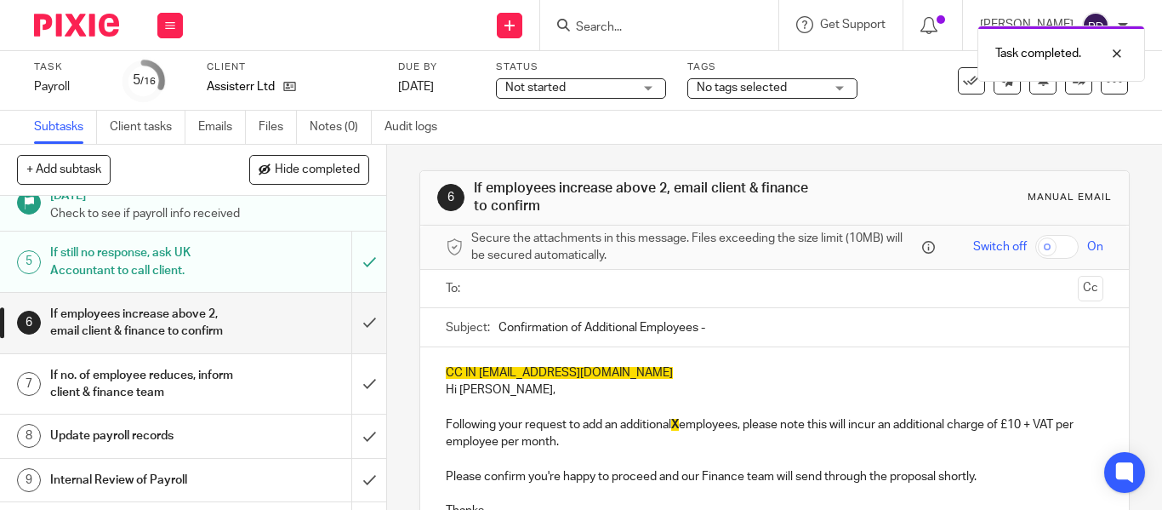
scroll to position [170, 0]
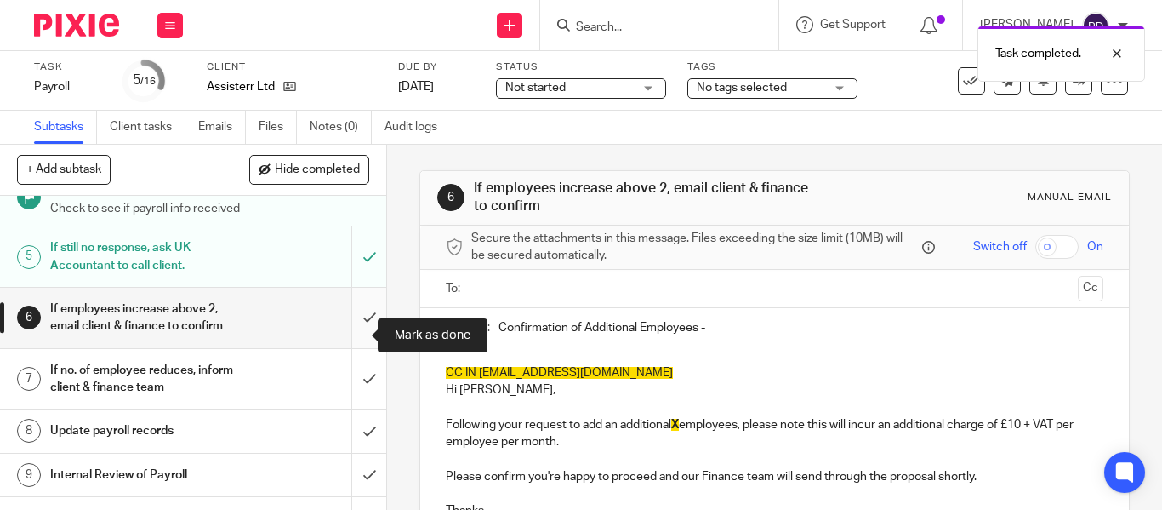
click at [353, 335] on input "submit" at bounding box center [193, 318] width 386 height 60
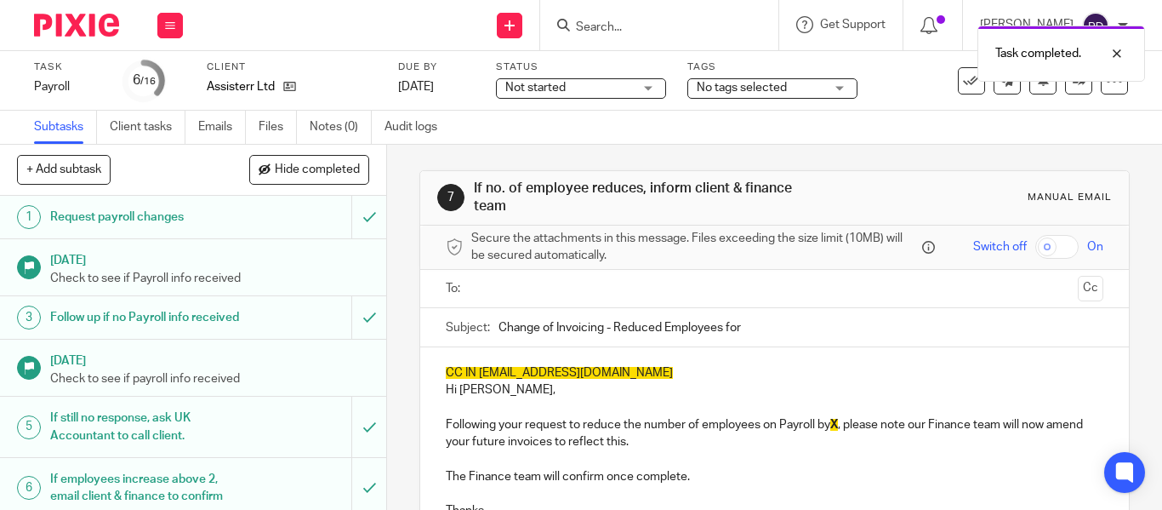
scroll to position [340, 0]
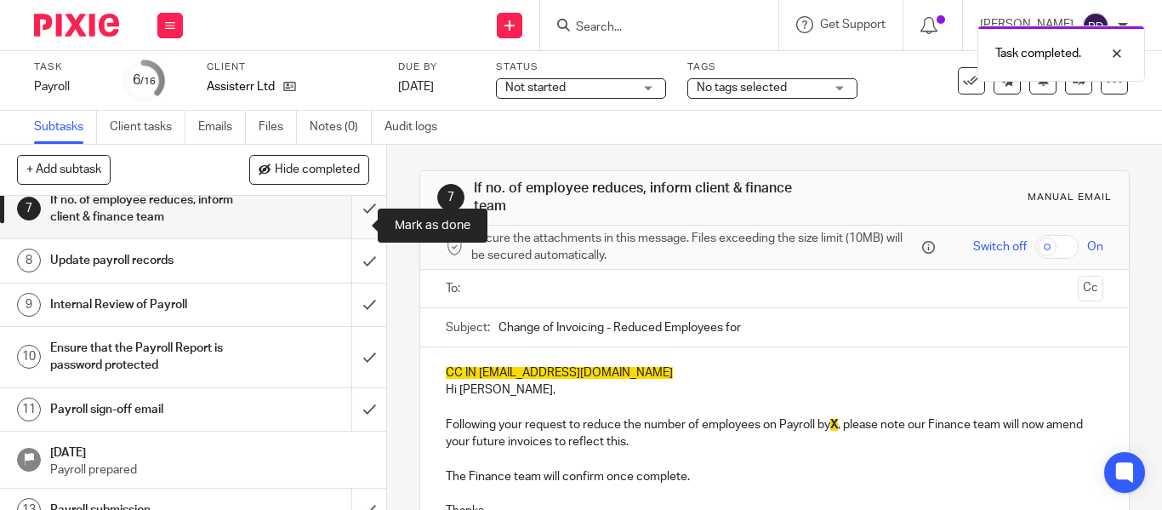
click at [355, 225] on input "submit" at bounding box center [193, 209] width 386 height 60
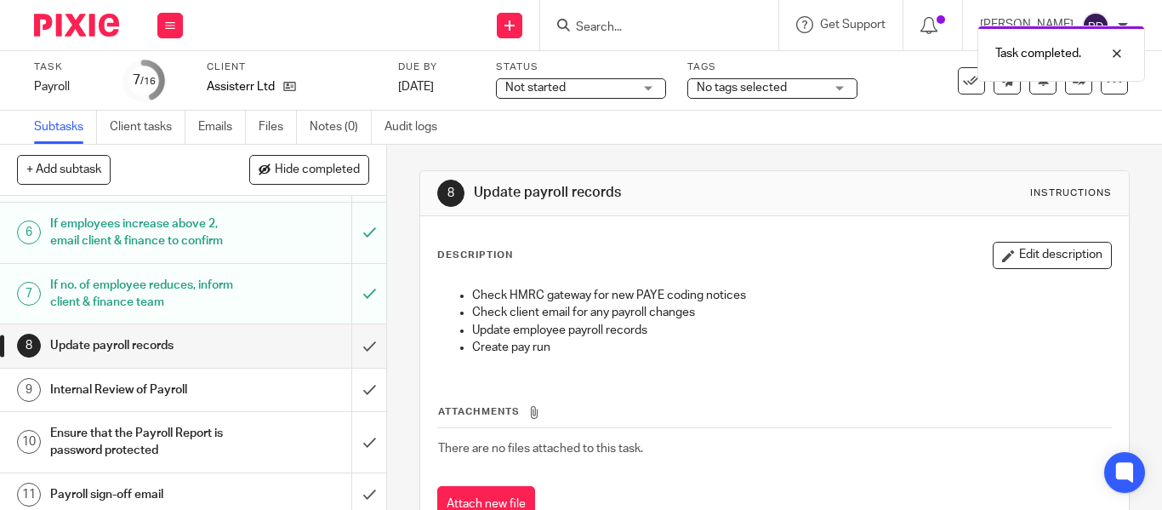
scroll to position [340, 0]
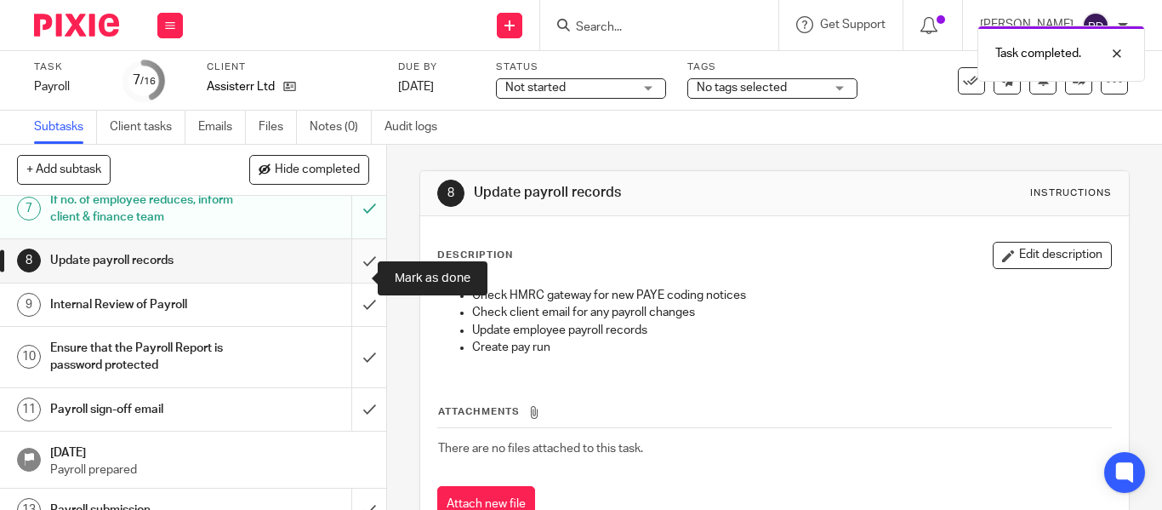
click at [351, 282] on input "submit" at bounding box center [193, 260] width 386 height 43
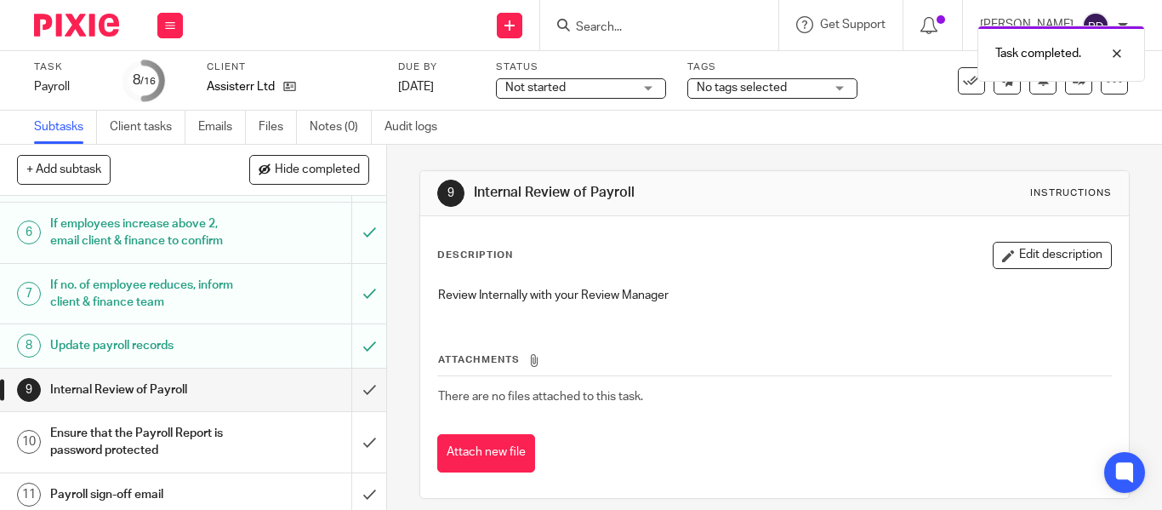
scroll to position [340, 0]
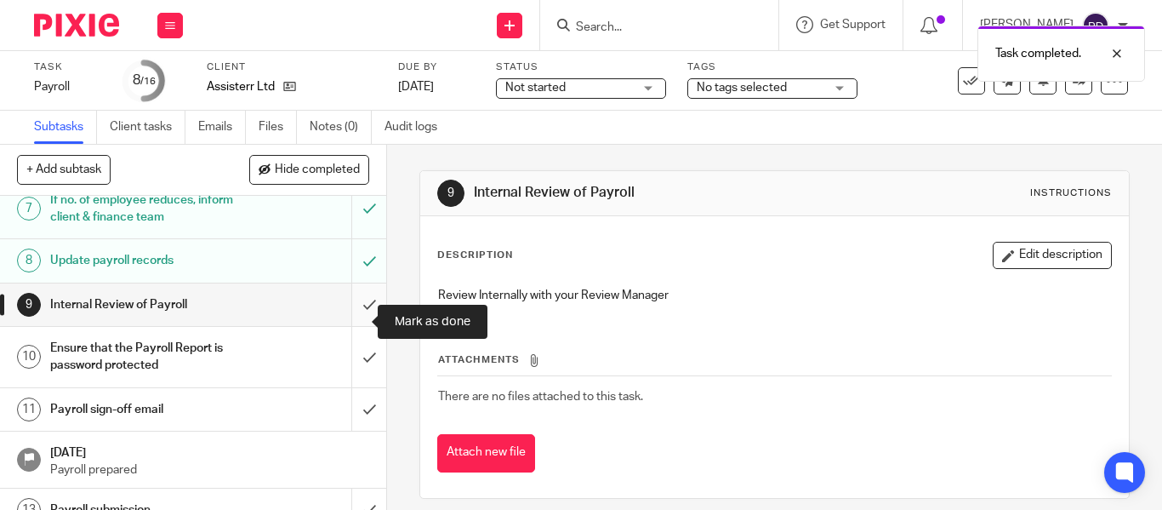
click at [347, 320] on input "submit" at bounding box center [193, 304] width 386 height 43
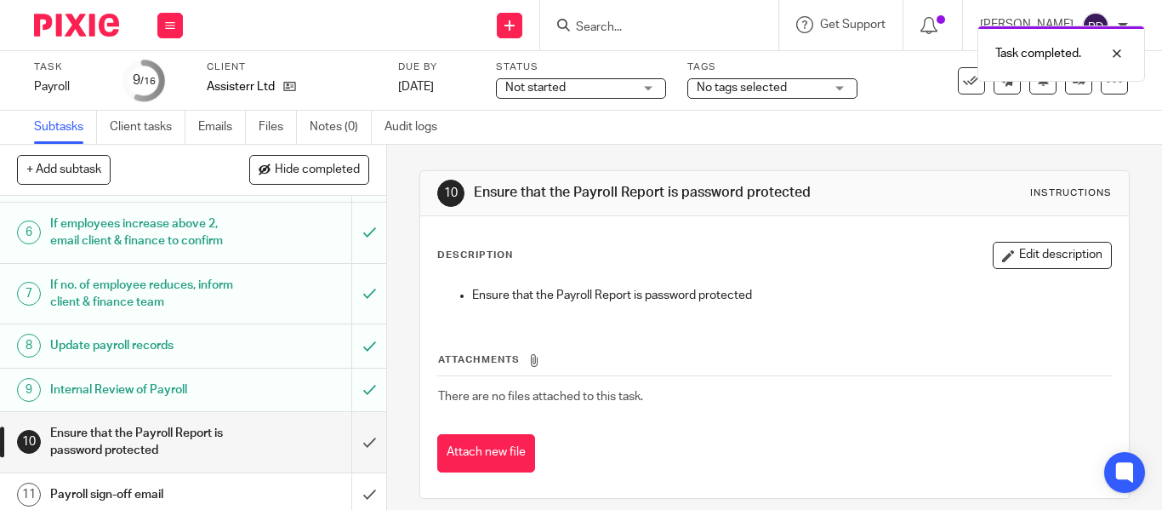
scroll to position [425, 0]
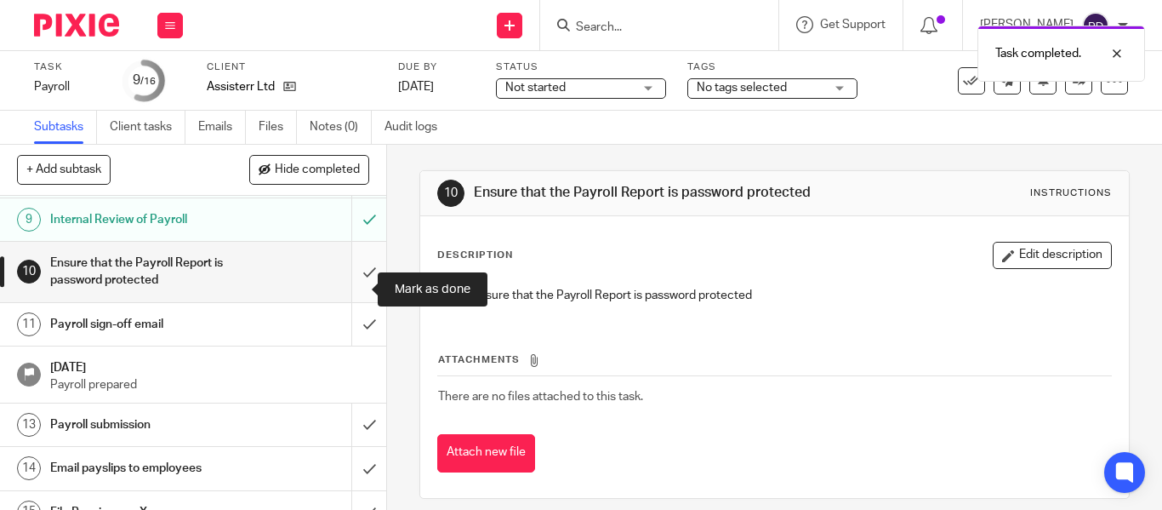
click at [354, 282] on input "submit" at bounding box center [193, 272] width 386 height 60
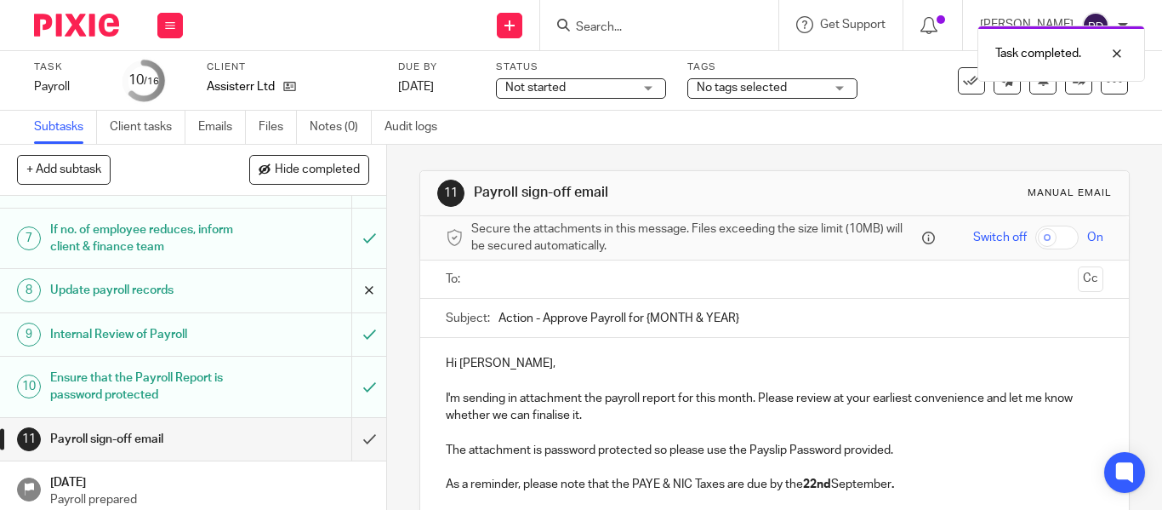
scroll to position [340, 0]
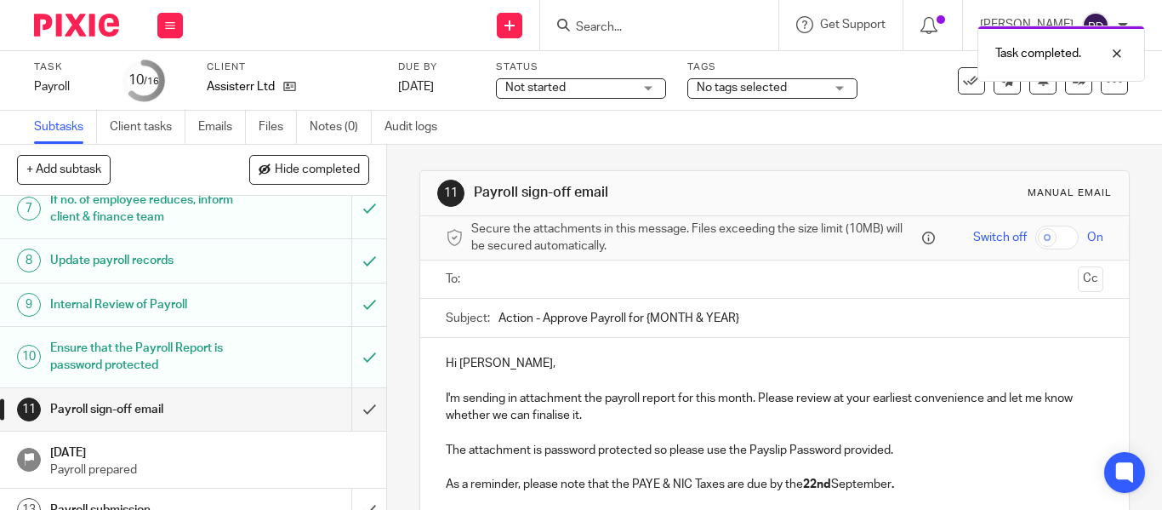
click at [501, 278] on input "text" at bounding box center [773, 280] width 593 height 20
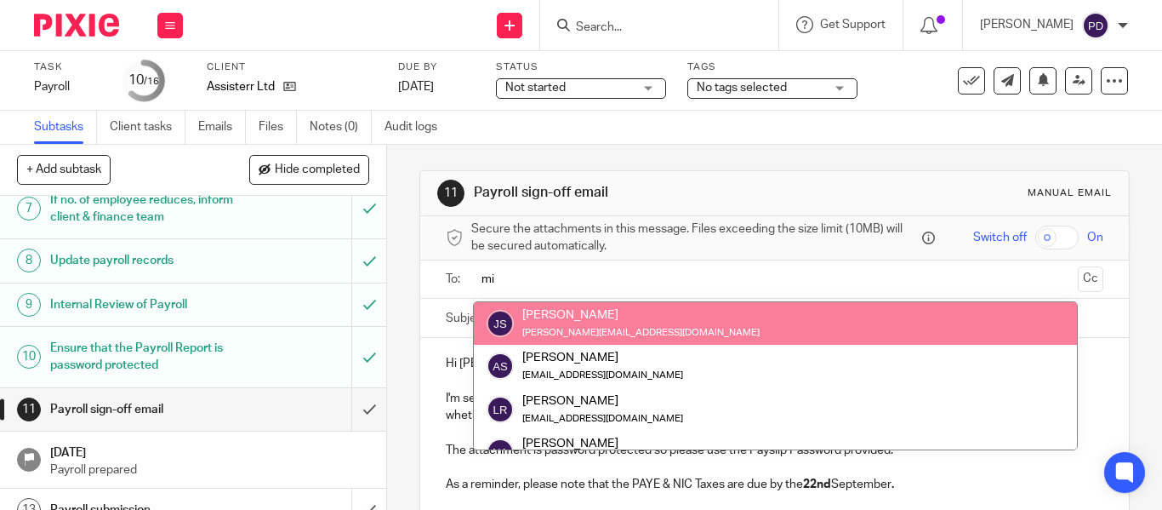
type input "mi"
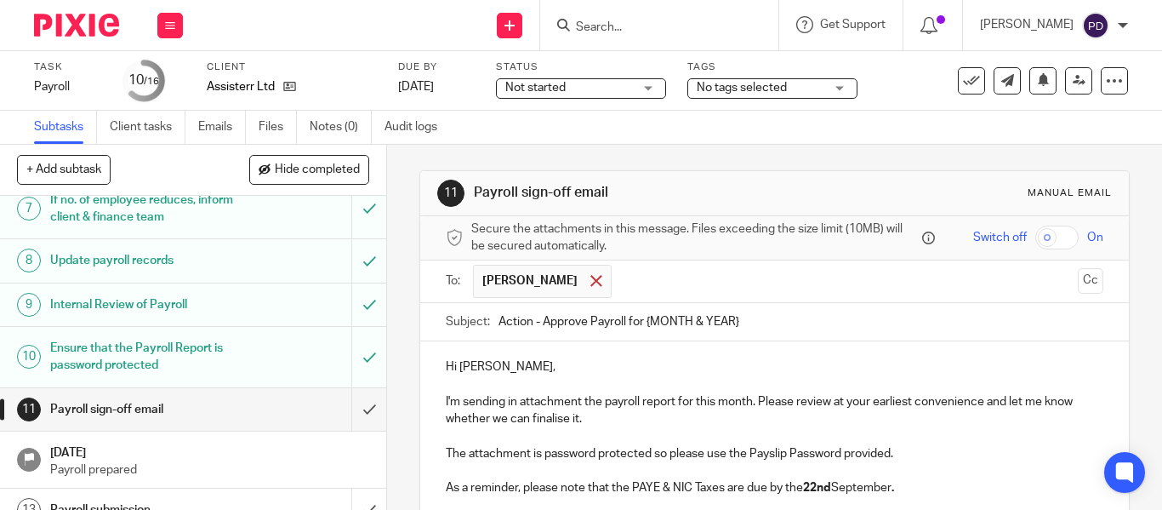
click at [591, 286] on span at bounding box center [596, 280] width 11 height 11
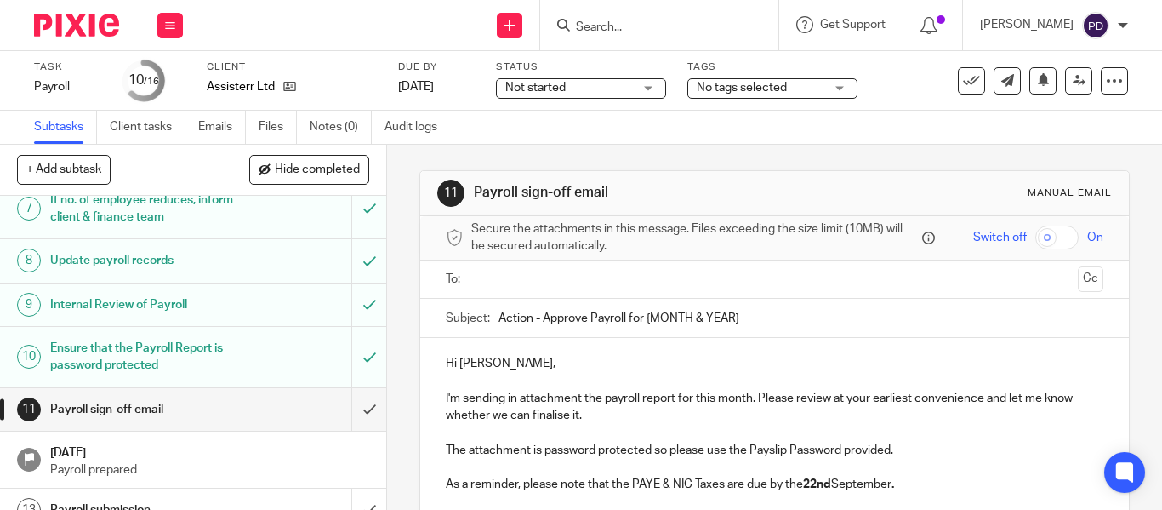
click at [565, 286] on input "text" at bounding box center [773, 280] width 593 height 20
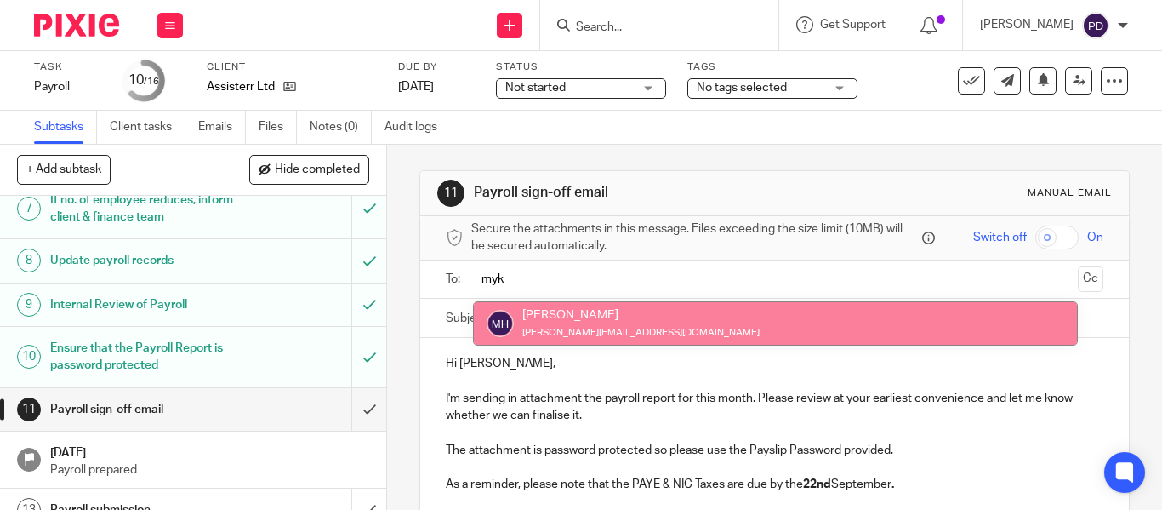
type input "myk"
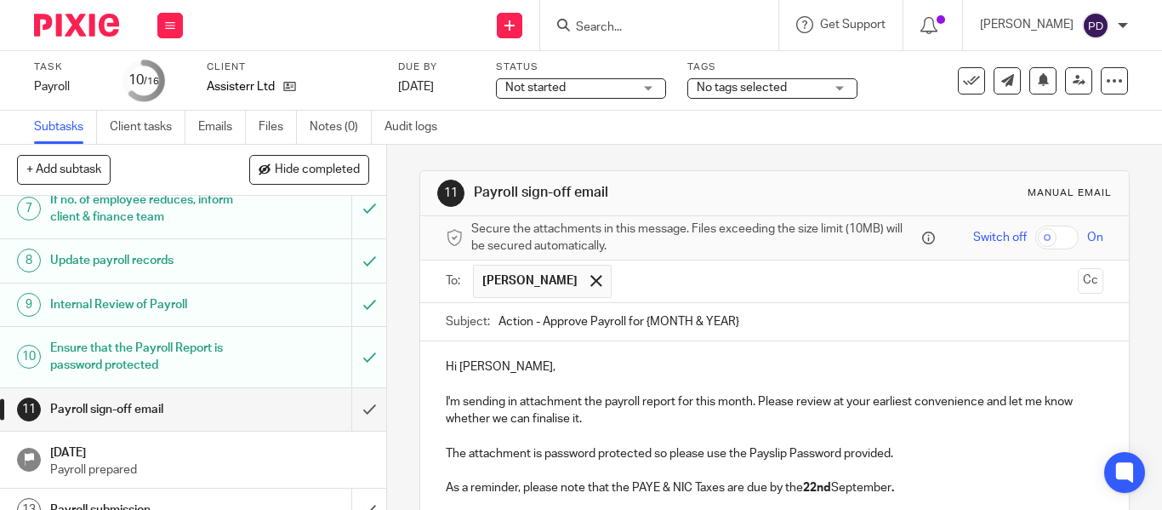
click at [636, 284] on input "text" at bounding box center [845, 281] width 451 height 33
click at [733, 282] on span at bounding box center [738, 280] width 11 height 11
click at [663, 280] on input "text" at bounding box center [845, 281] width 451 height 33
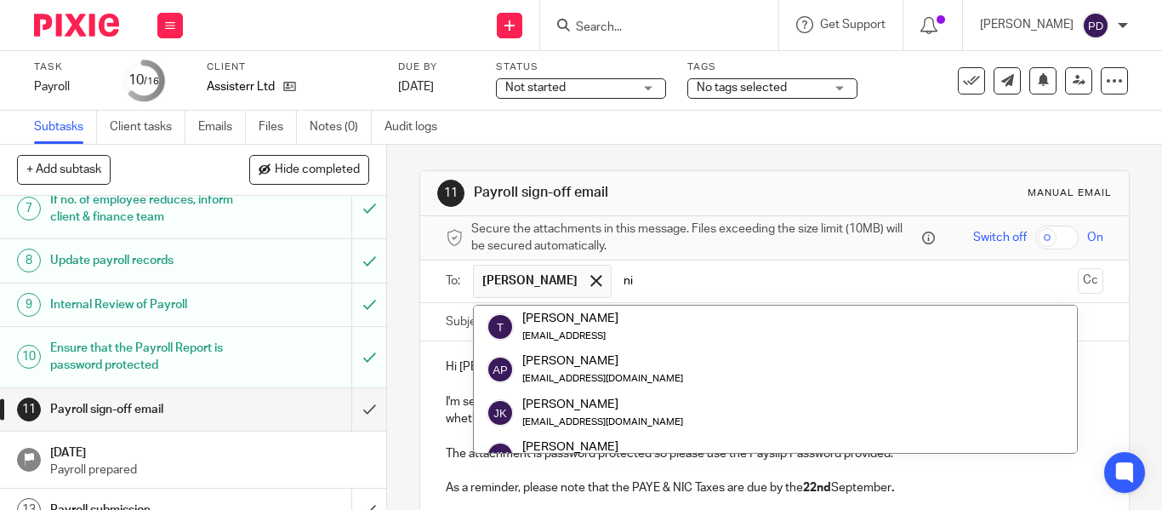
type input "n"
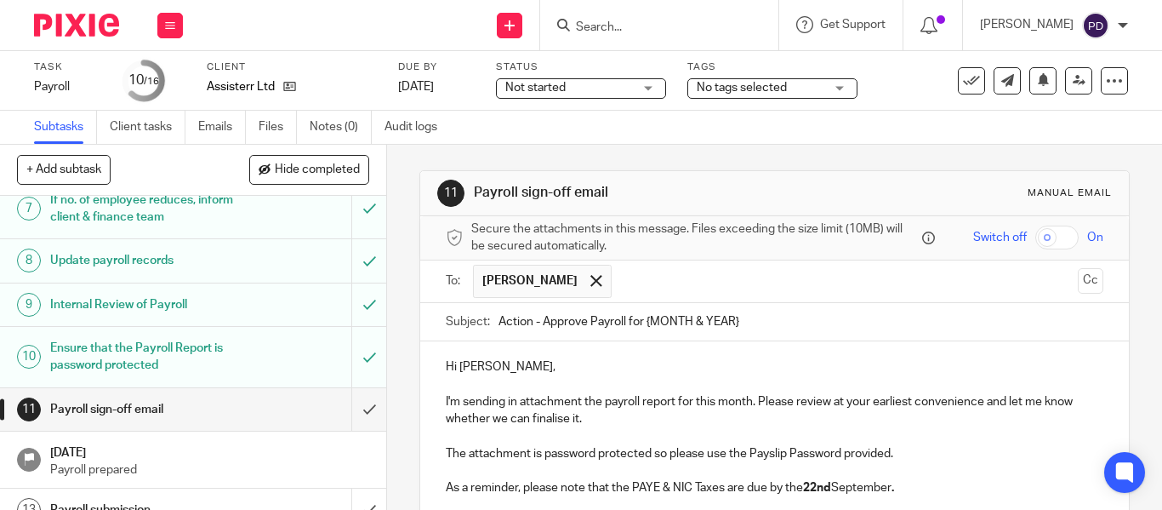
paste input "nick.havryliak@assisterr.ai"
type input "nick.havryliak@assisterr.ai"
click at [781, 321] on input "Action - Approve Payroll for {MONTH & YEAR}" at bounding box center [801, 322] width 605 height 38
click at [837, 272] on input "text" at bounding box center [954, 281] width 234 height 33
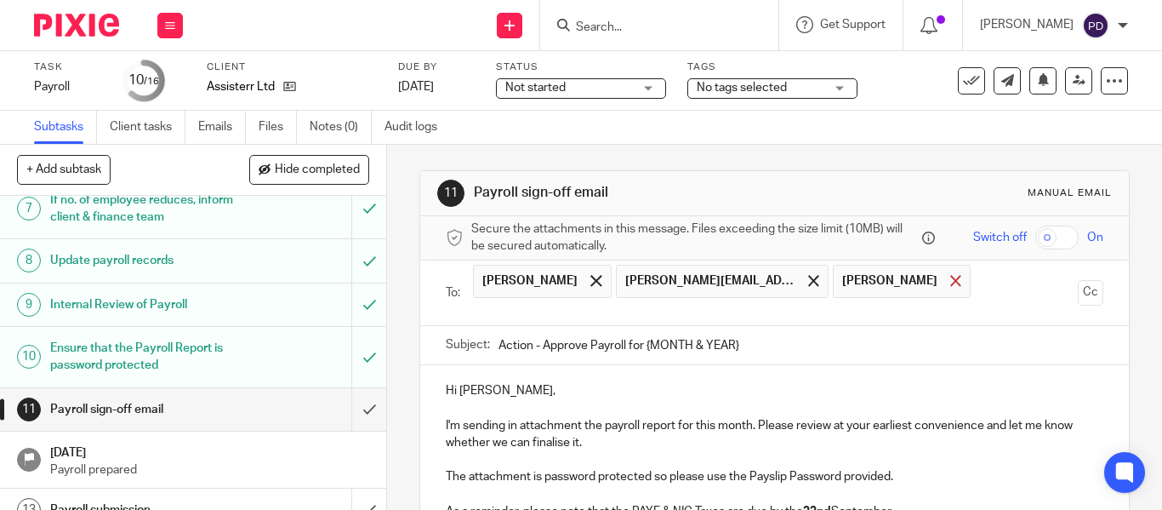
click at [950, 281] on span at bounding box center [955, 280] width 11 height 11
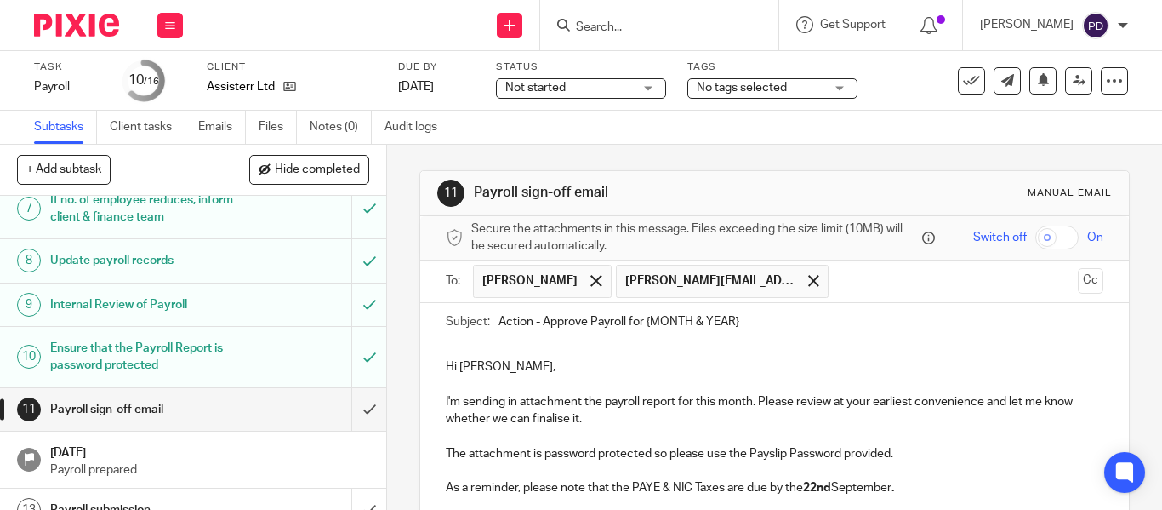
click at [1078, 283] on button "Cc" at bounding box center [1091, 281] width 26 height 26
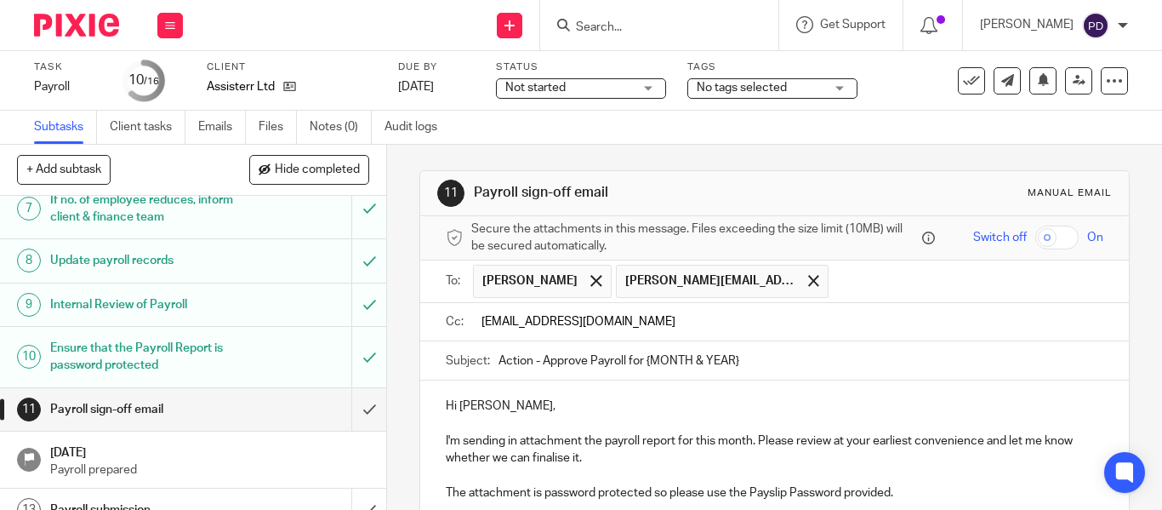
type input "kian@riseaccounting.co.uk"
click at [764, 368] on input "Action - Approve Payroll for {MONTH & YEAR}" at bounding box center [801, 360] width 605 height 38
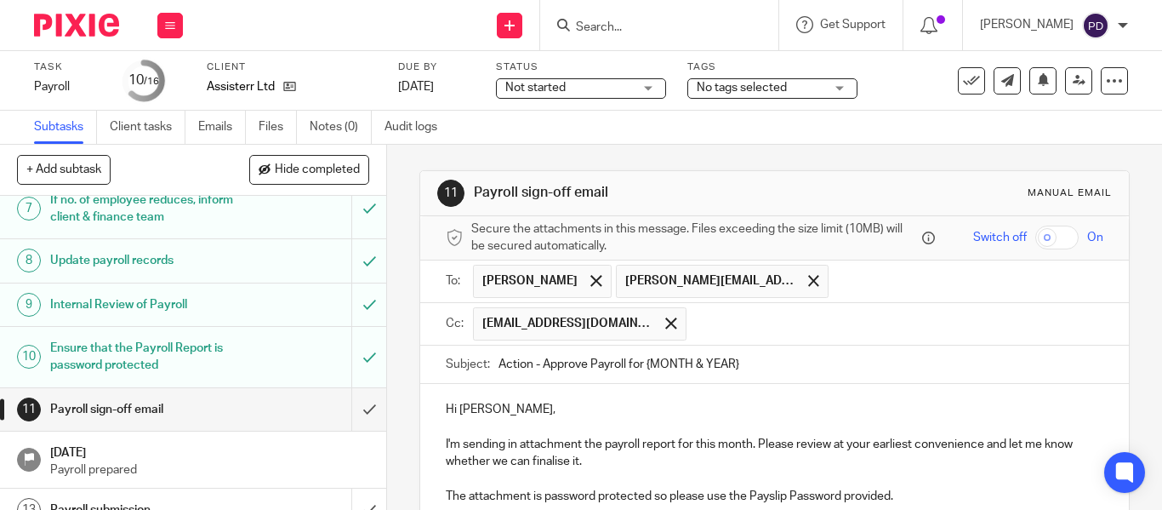
click at [695, 320] on input "text" at bounding box center [896, 323] width 402 height 33
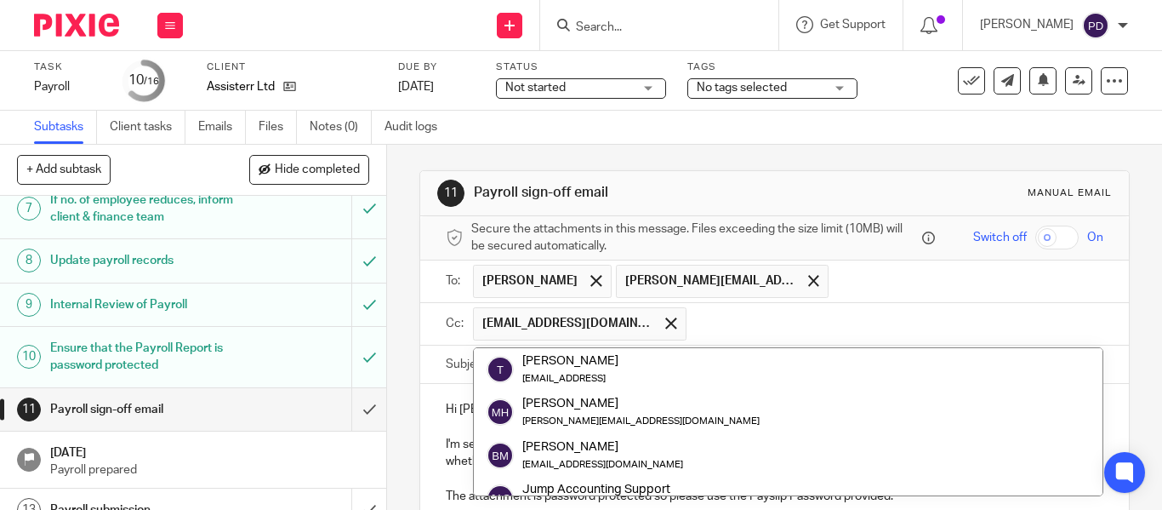
paste input "payroll@riseaccounting.co.uk"
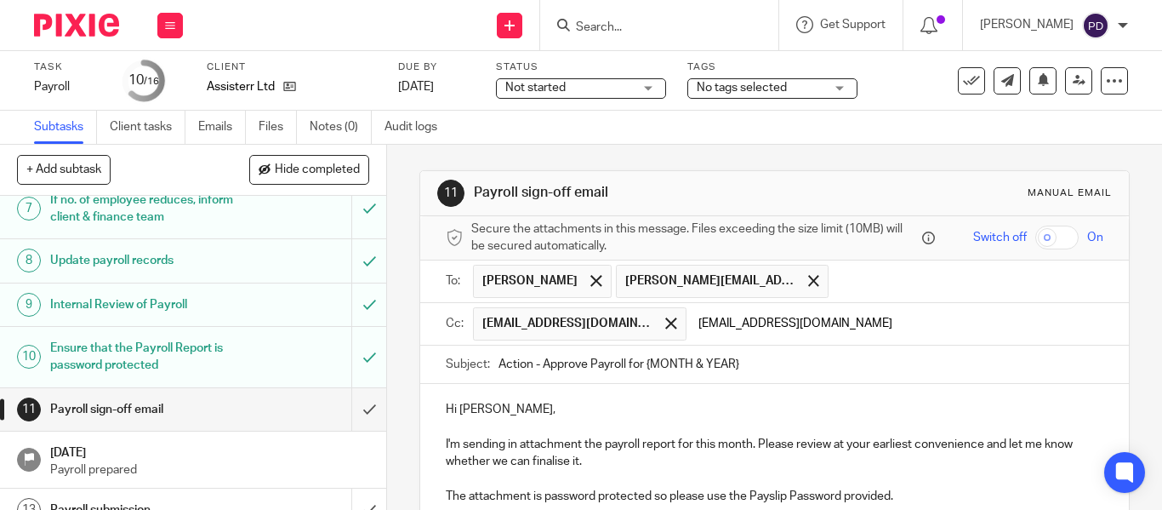
type input "payroll@riseaccounting.co.uk"
click at [819, 380] on input "Action - Approve Payroll for {MONTH & YEAR}" at bounding box center [801, 364] width 605 height 38
type input "Action - Approve Payroll for August 2025."
click at [539, 414] on p "Hi Mykola," at bounding box center [775, 409] width 658 height 17
click at [494, 403] on p "Hi Mykola," at bounding box center [775, 409] width 658 height 17
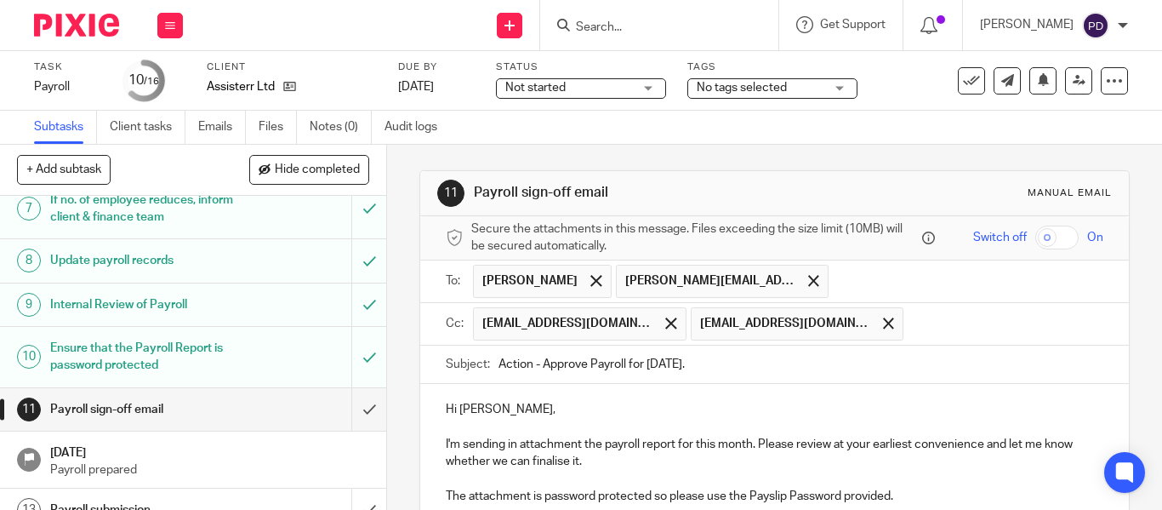
click at [509, 408] on p "Hi Nick," at bounding box center [775, 409] width 658 height 17
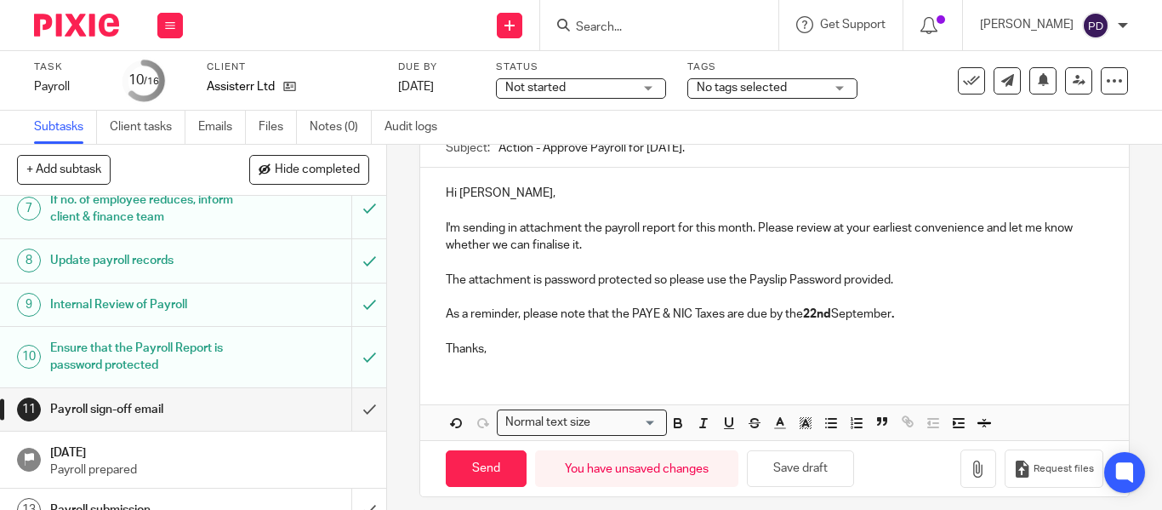
scroll to position [229, 0]
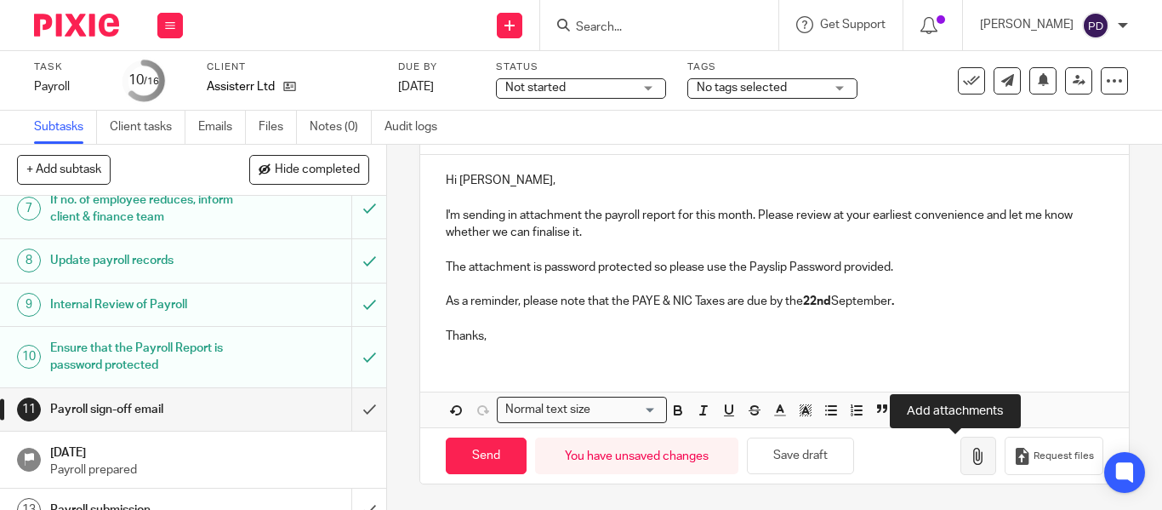
click at [970, 455] on icon "button" at bounding box center [978, 456] width 17 height 17
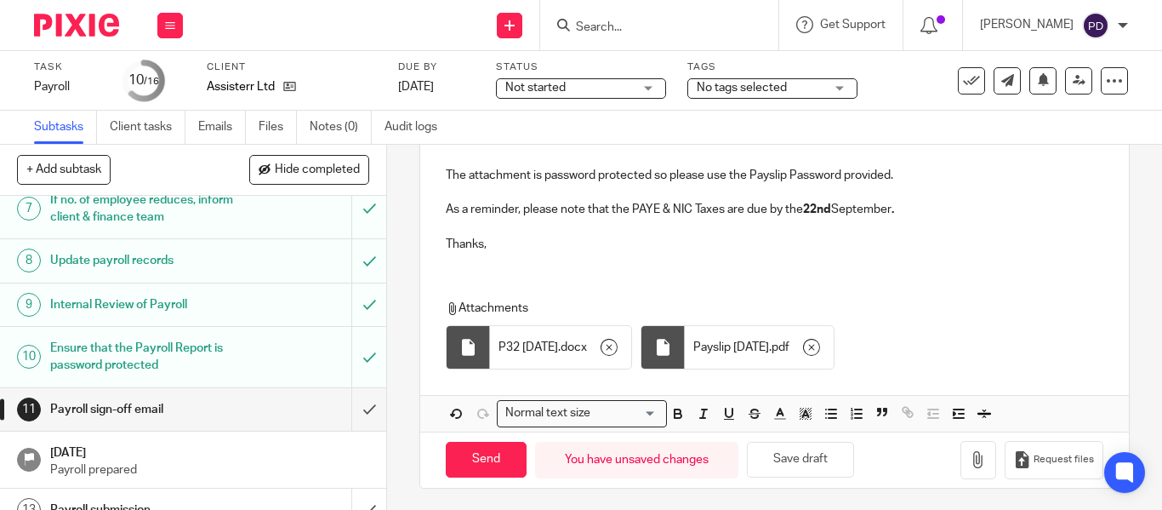
scroll to position [325, 0]
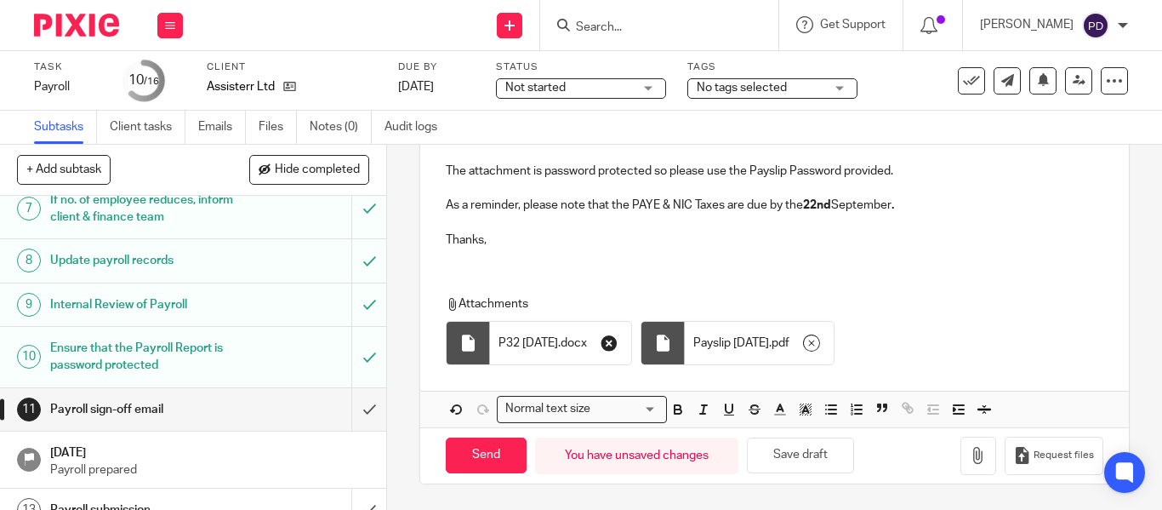
click at [618, 342] on icon "button" at bounding box center [609, 342] width 17 height 17
click at [625, 343] on icon "button" at bounding box center [616, 342] width 17 height 17
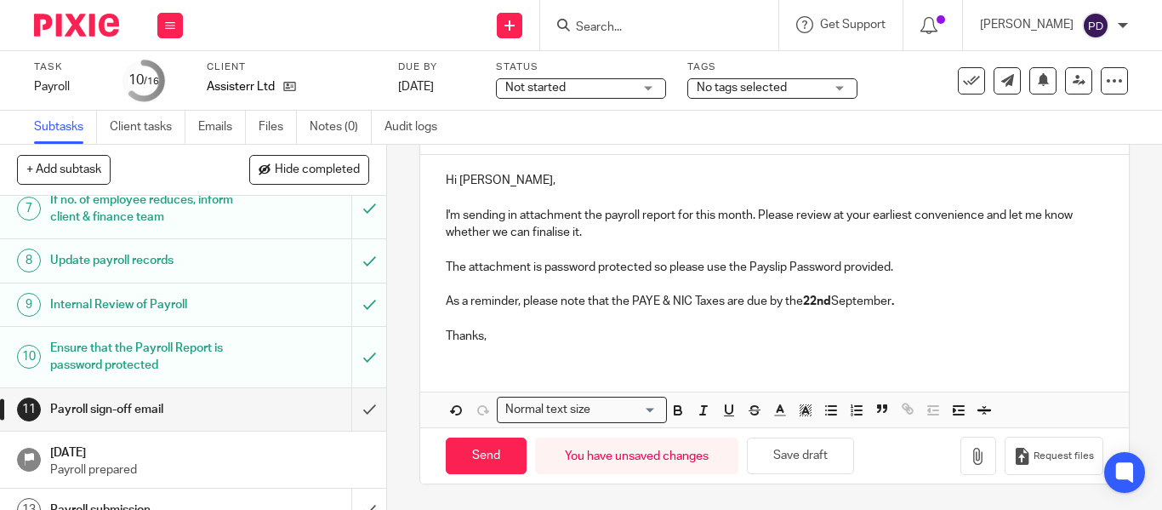
scroll to position [229, 0]
click at [970, 460] on icon "button" at bounding box center [978, 456] width 17 height 17
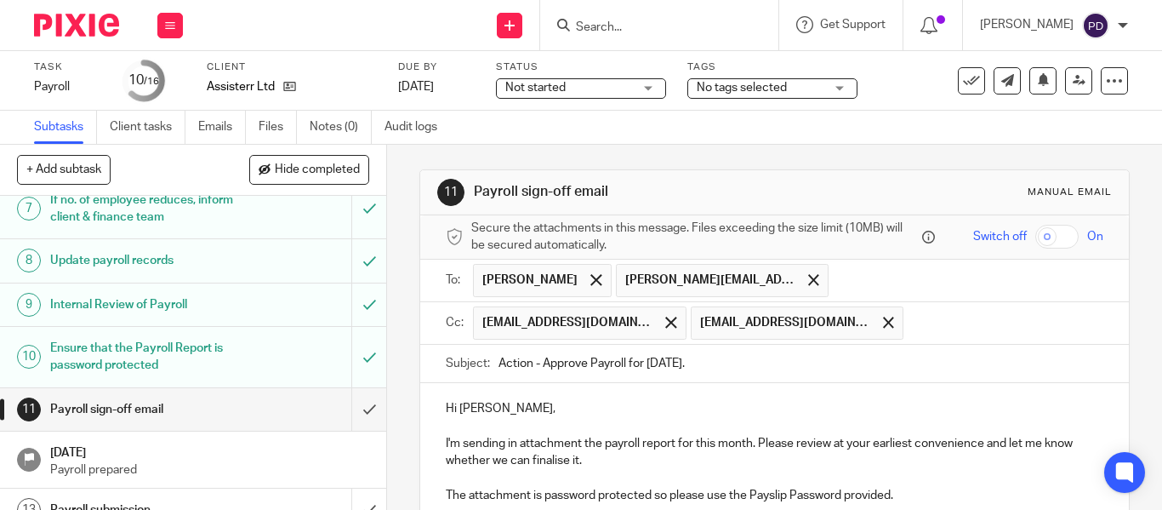
scroll to position [0, 0]
click at [837, 282] on input "text" at bounding box center [967, 281] width 260 height 33
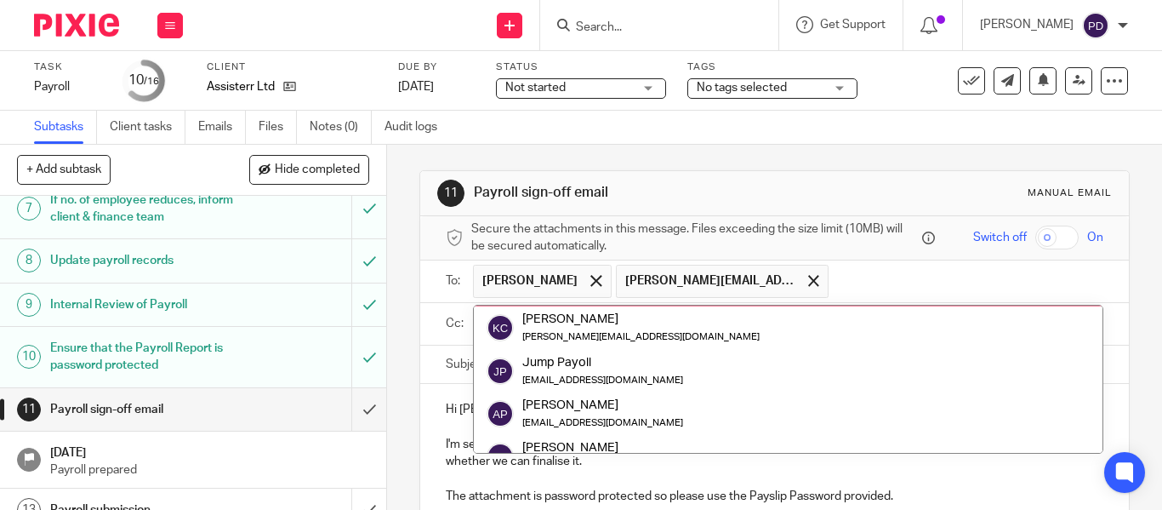
scroll to position [128, 0]
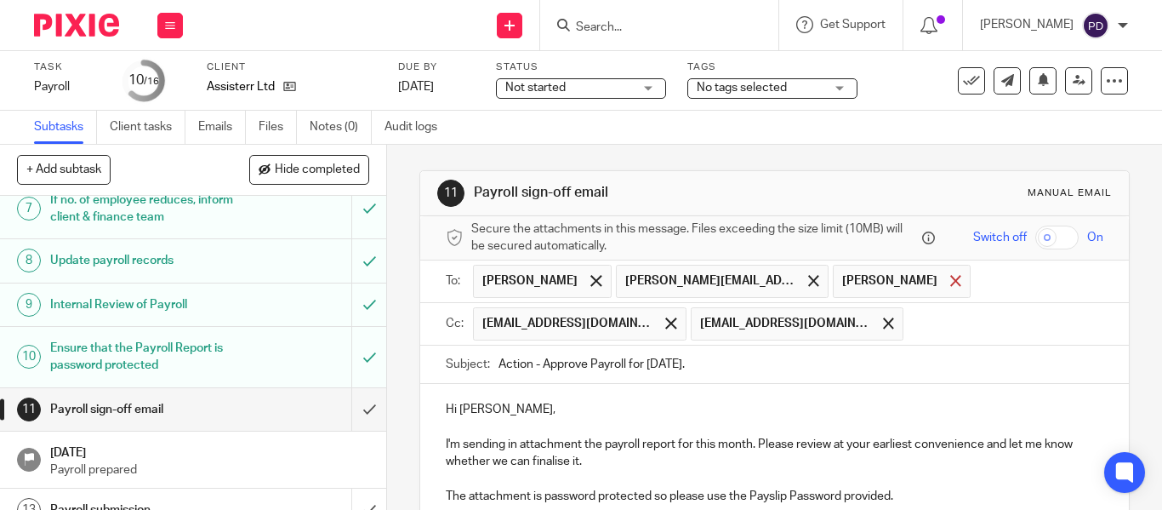
click at [962, 280] on span at bounding box center [955, 280] width 11 height 11
click at [877, 287] on input "text" at bounding box center [967, 281] width 260 height 33
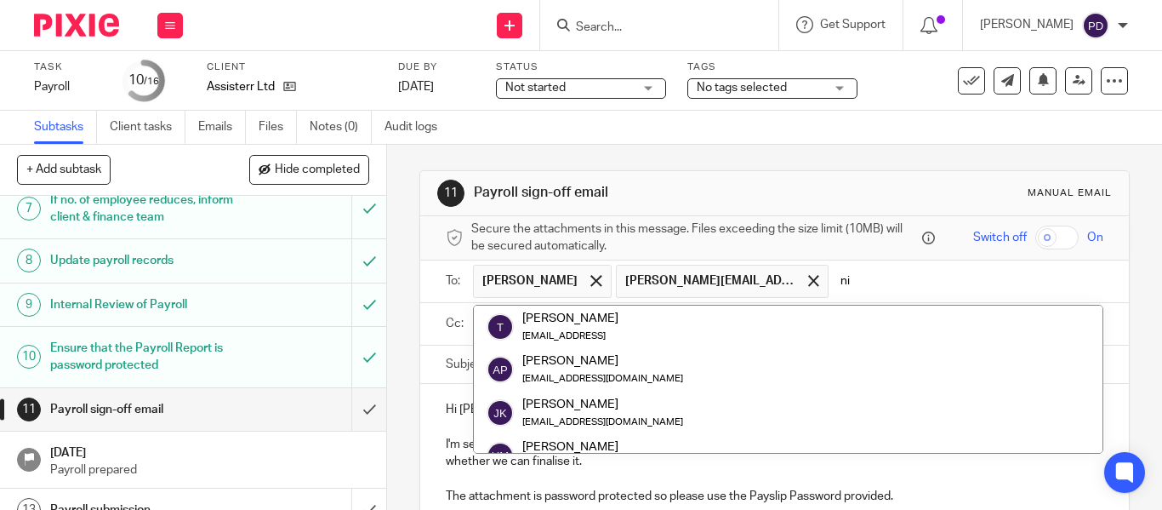
type input "n"
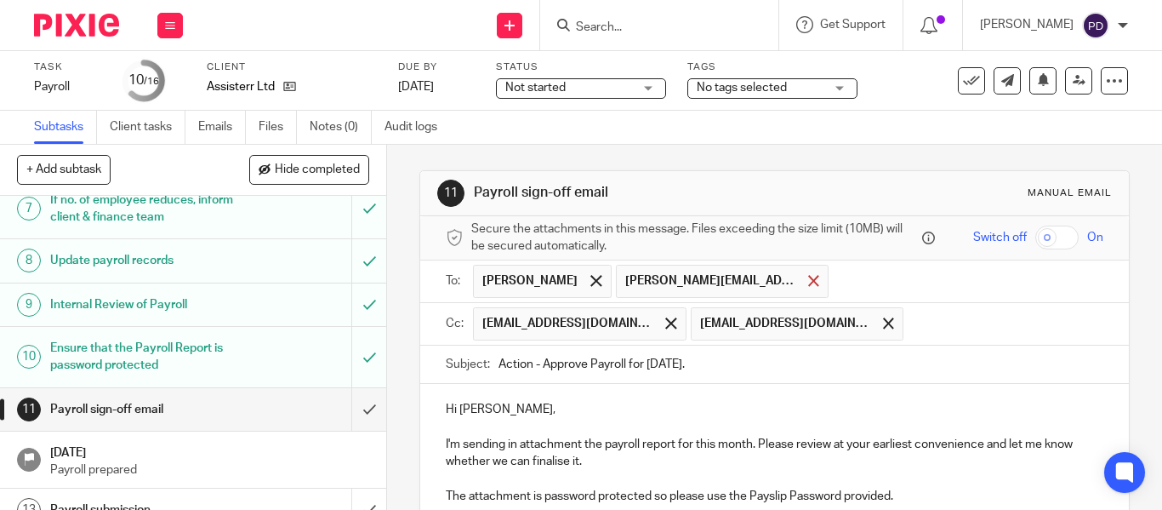
click at [804, 274] on div at bounding box center [814, 281] width 20 height 26
click at [682, 285] on input "text" at bounding box center [858, 281] width 476 height 33
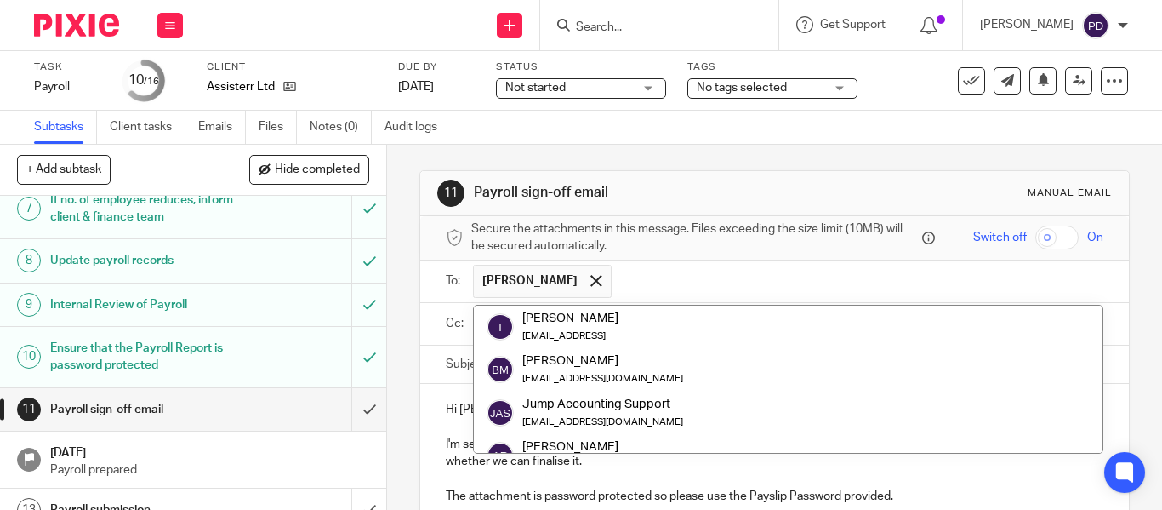
paste input "nick.havryliak@assisterr.xyz"
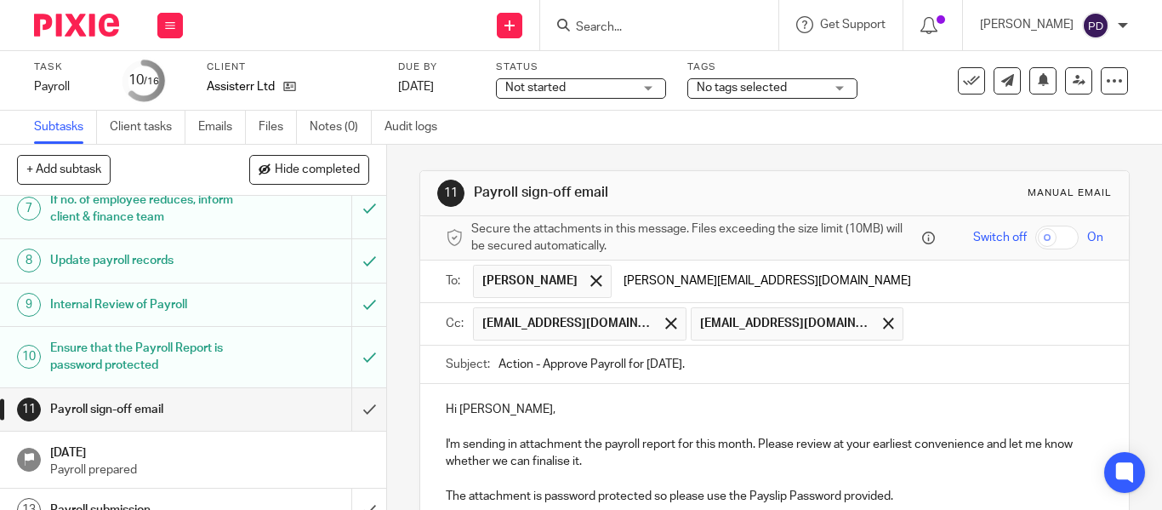
type input "nick.havryliak@assisterr.xyz"
click at [912, 326] on input "text" at bounding box center [1004, 323] width 185 height 33
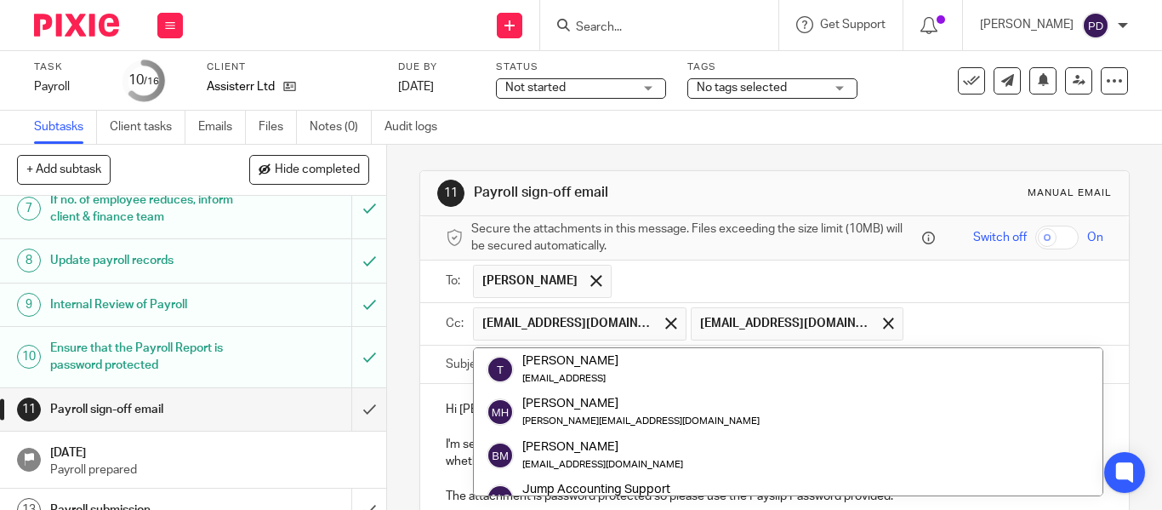
click at [707, 278] on input "text" at bounding box center [858, 281] width 476 height 33
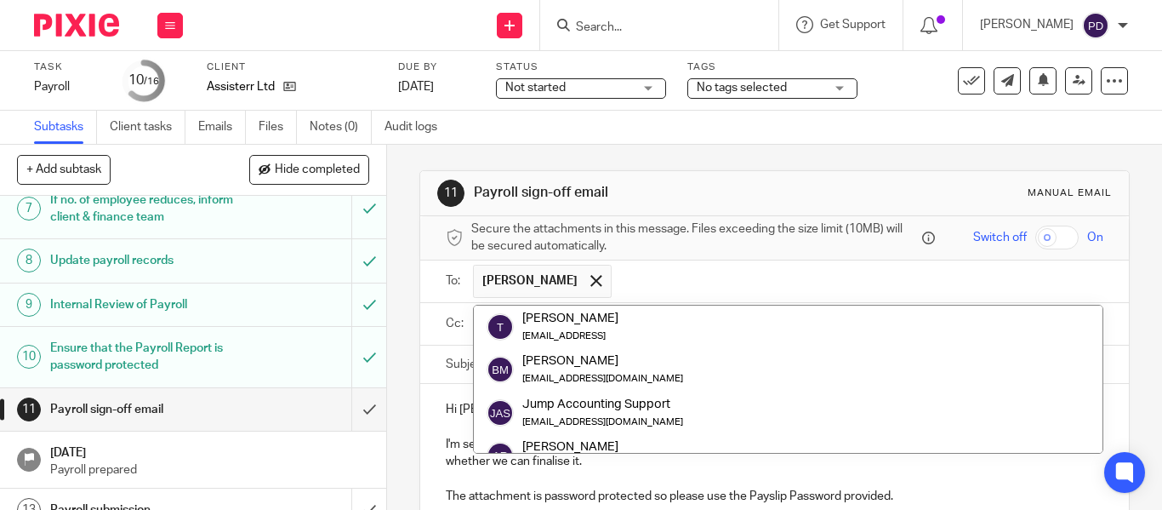
paste input "nick.havryliak@assisterr.xyz"
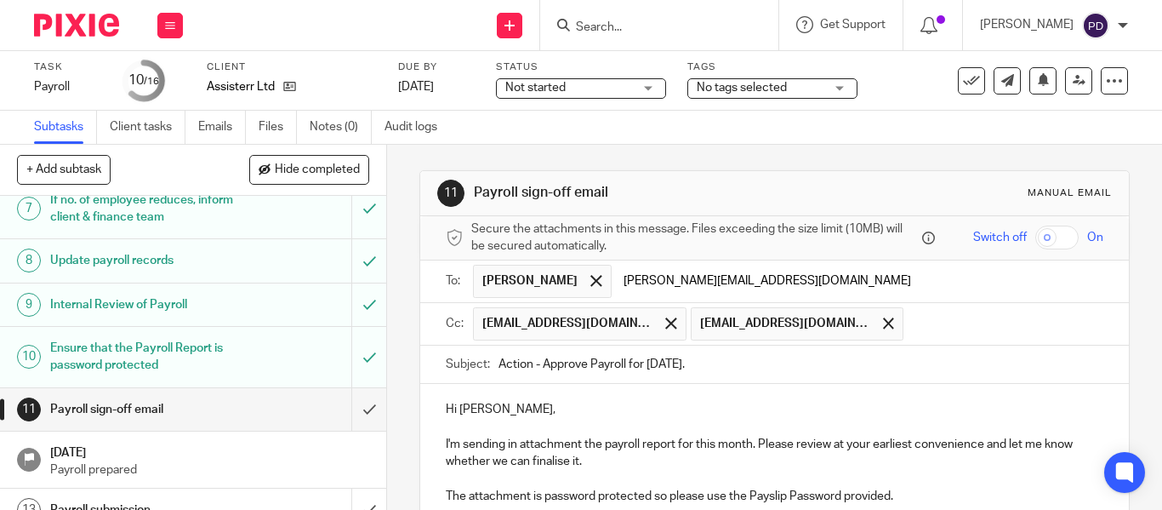
type input "nick.havryliak@assisterr.xyz"
click at [727, 368] on input "Action - Approve Payroll for [DATE]." at bounding box center [801, 364] width 605 height 38
click at [701, 283] on input "text" at bounding box center [858, 281] width 476 height 33
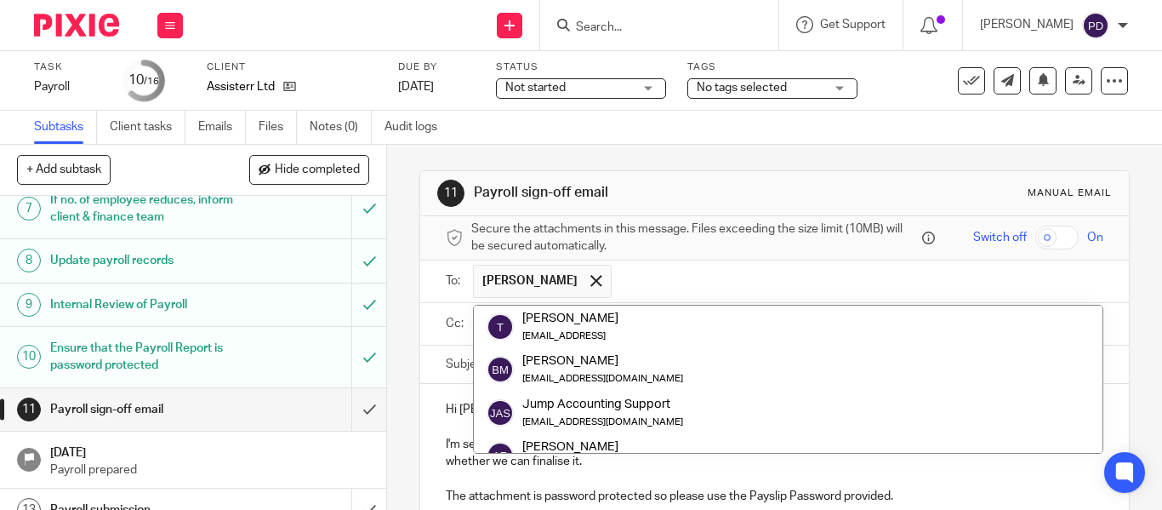
paste input "nick.havryliak@assisterr.xyz"
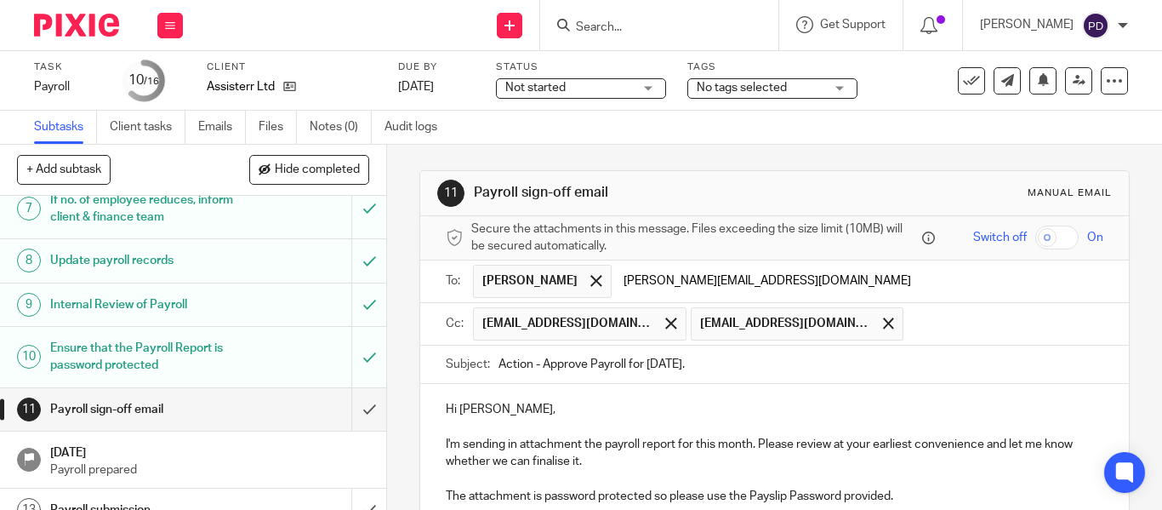
type input "nick.havryliak@assisterr.xyz"
click at [745, 366] on input "Action - Approve Payroll for [DATE]." at bounding box center [801, 364] width 605 height 38
click at [630, 268] on input "text" at bounding box center [858, 281] width 476 height 33
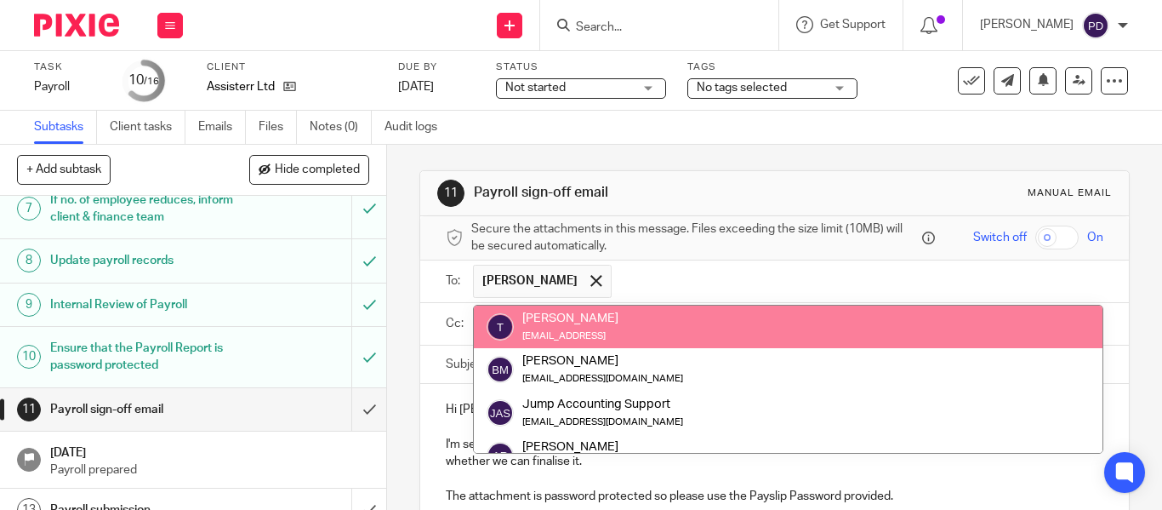
paste input "nick.havryliak@assisterr.ai"
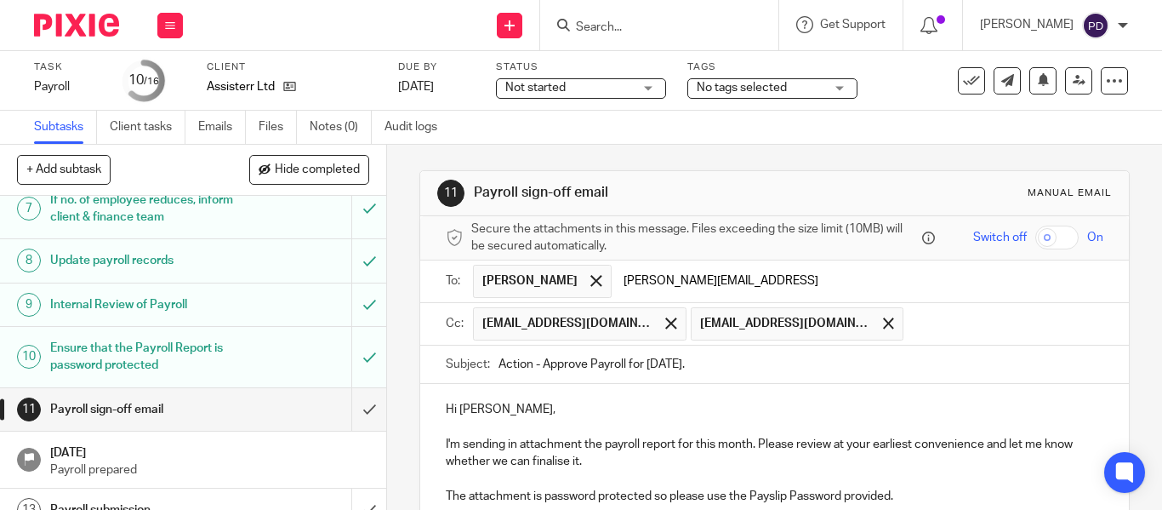
type input "nick.havryliak@assisterr.ai"
click at [887, 367] on input "Action - Approve Payroll for [DATE]." at bounding box center [801, 364] width 605 height 38
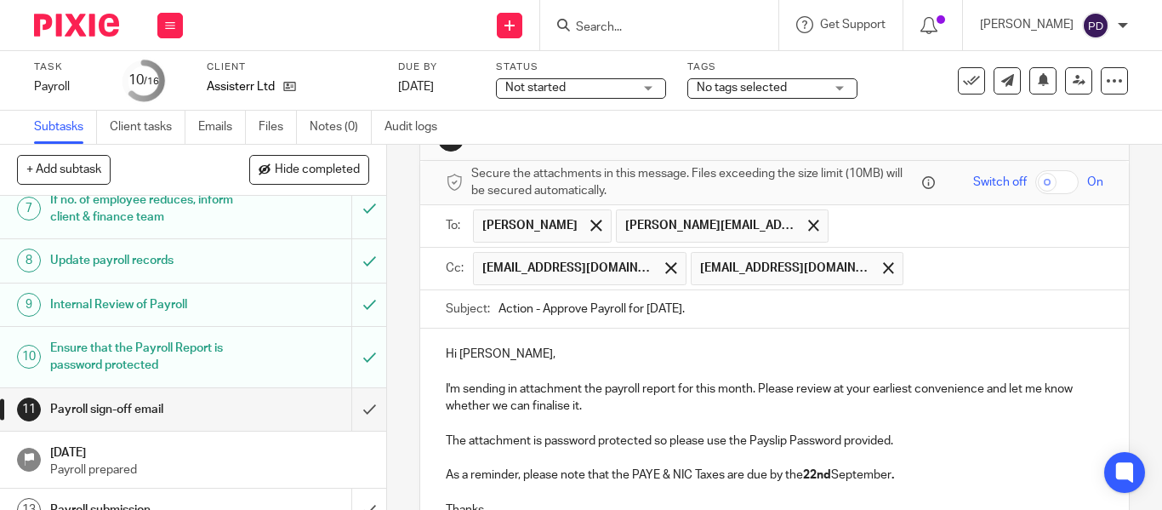
scroll to position [85, 0]
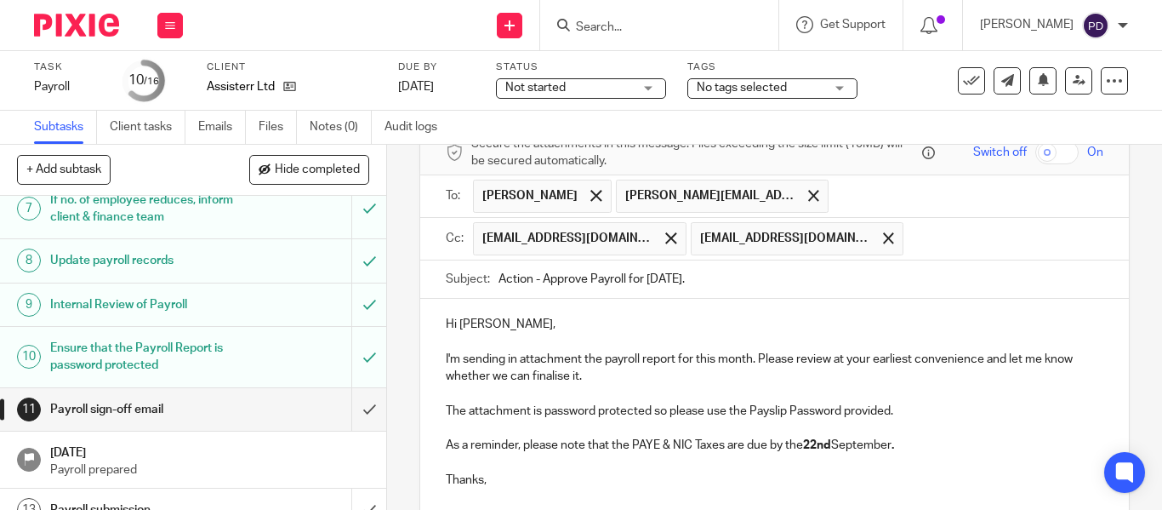
click at [837, 199] on input "text" at bounding box center [967, 196] width 260 height 33
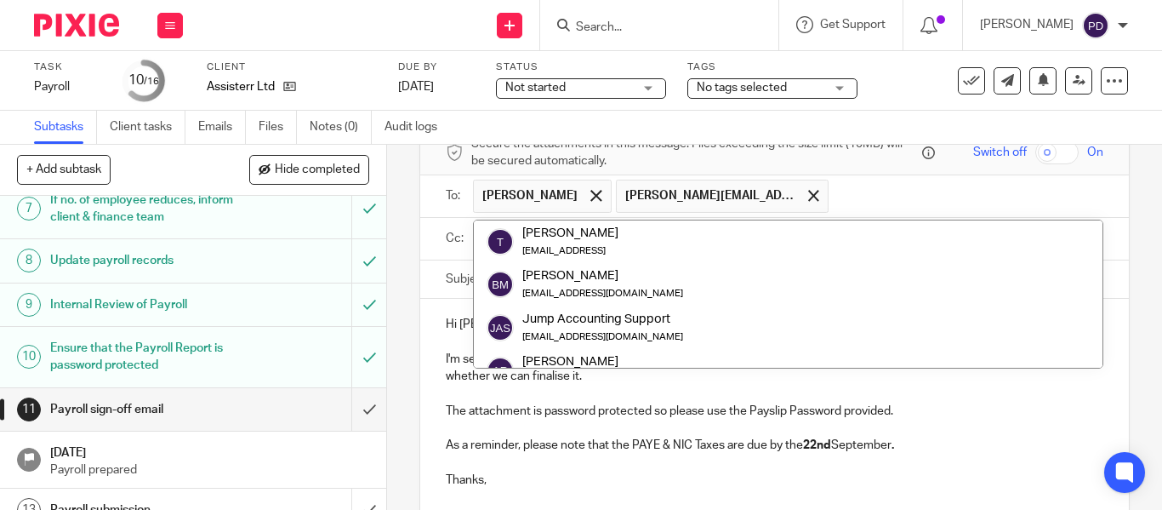
paste input "nick.havryliak@assisterr.xyz"
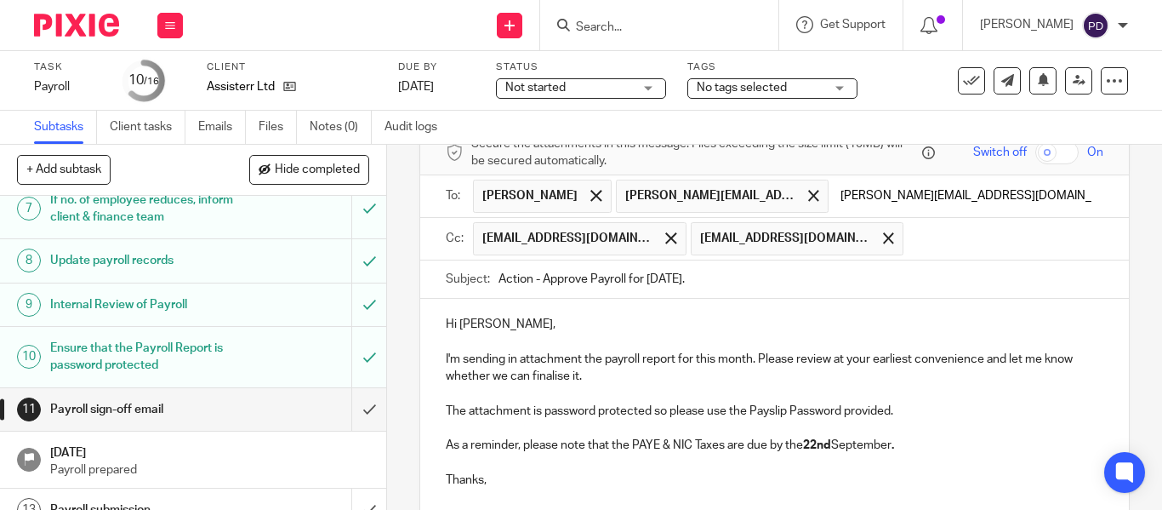
type input "nick.havryliak@assisterr.xyz"
click at [853, 284] on input "Action - Approve Payroll for [DATE]." at bounding box center [801, 279] width 605 height 38
click at [874, 197] on input "text" at bounding box center [967, 196] width 260 height 33
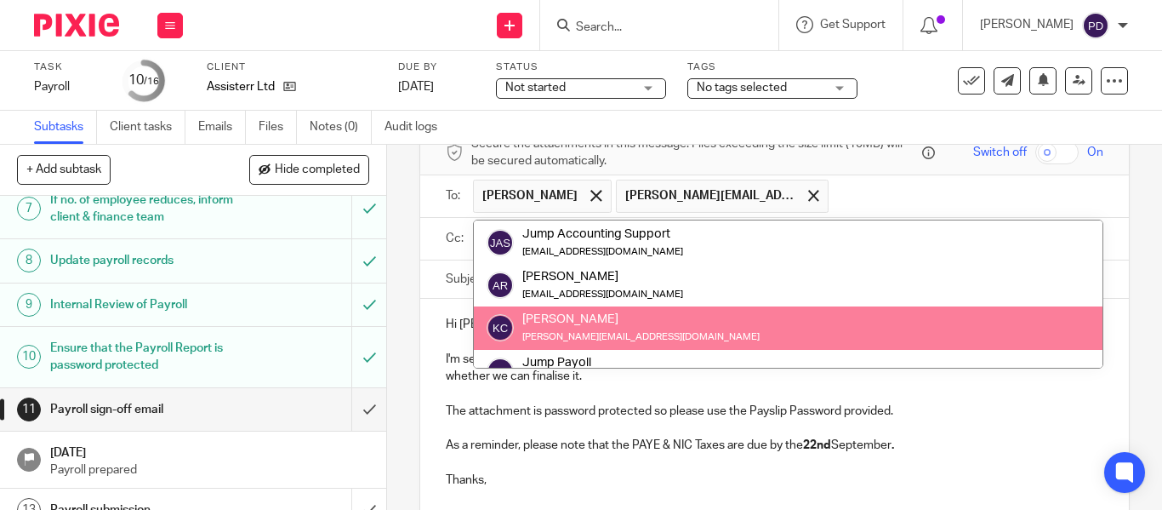
click at [996, 414] on div "Hi Nick, I'm sending in attachment the payroll report for this month. Please re…" at bounding box center [774, 400] width 709 height 203
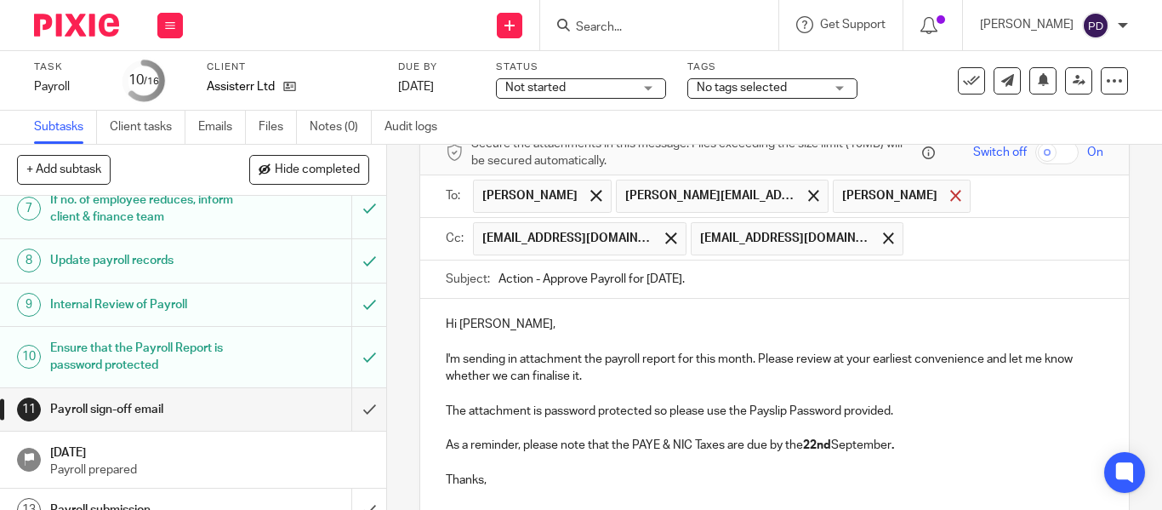
click at [950, 195] on span at bounding box center [955, 195] width 11 height 11
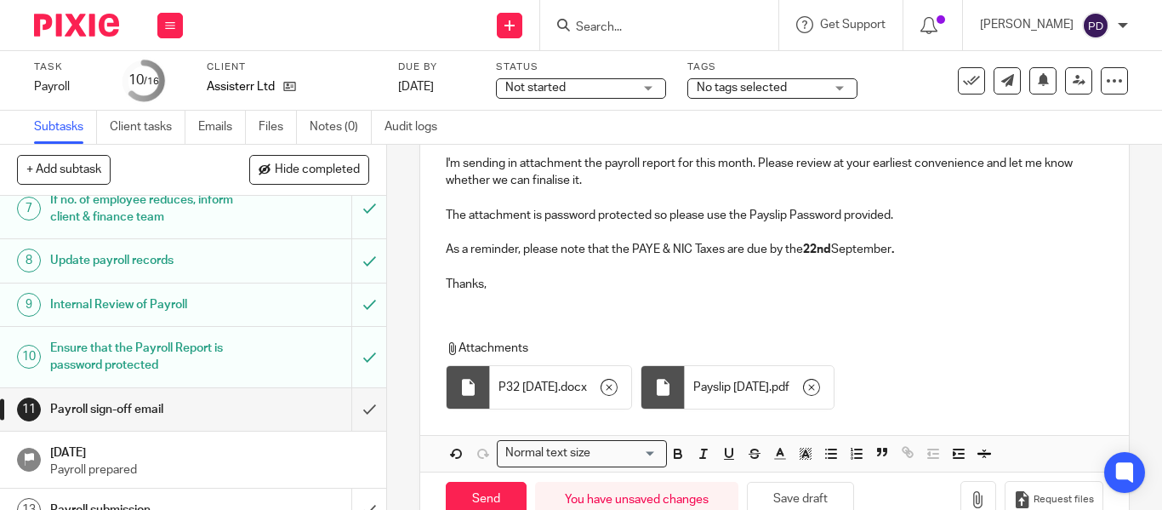
scroll to position [325, 0]
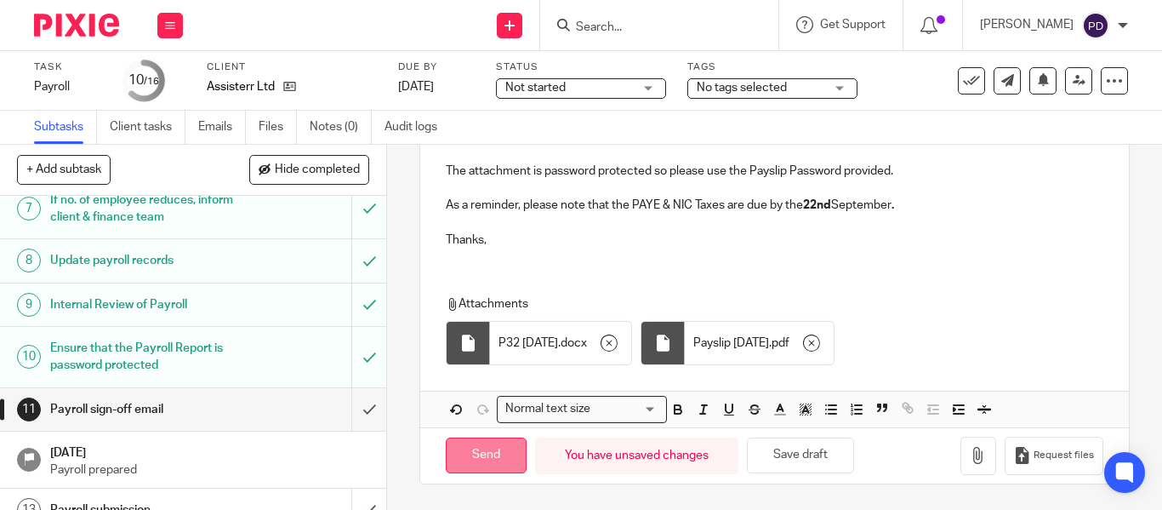
click at [495, 456] on input "Send" at bounding box center [486, 455] width 81 height 37
type input "Sent"
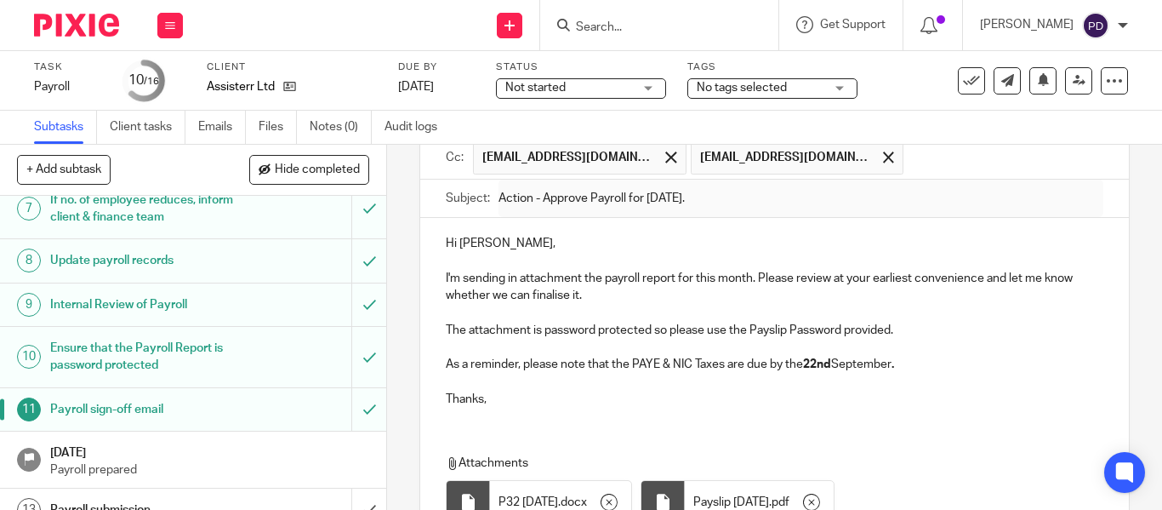
scroll to position [170, 0]
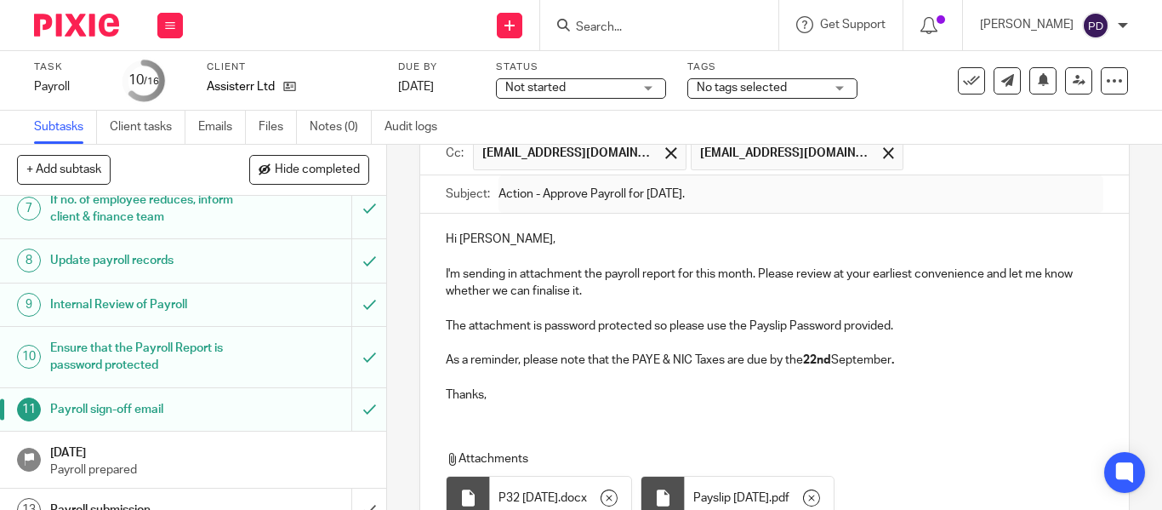
click at [588, 36] on form at bounding box center [664, 24] width 181 height 21
click at [591, 23] on input "Search" at bounding box center [650, 27] width 153 height 15
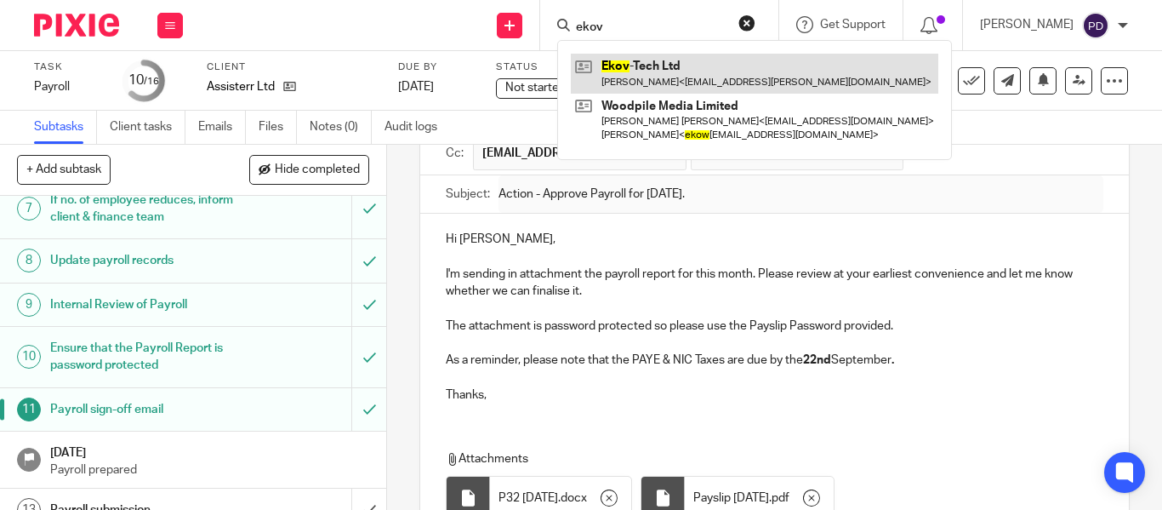
type input "ekov"
click at [601, 69] on link at bounding box center [755, 73] width 368 height 39
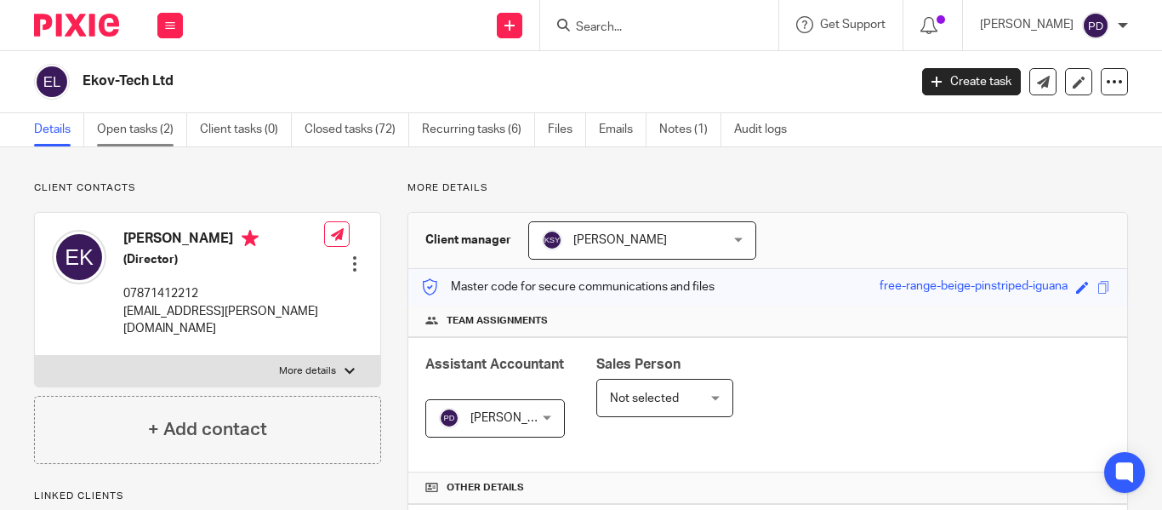
click at [172, 131] on link "Open tasks (2)" at bounding box center [142, 129] width 90 height 33
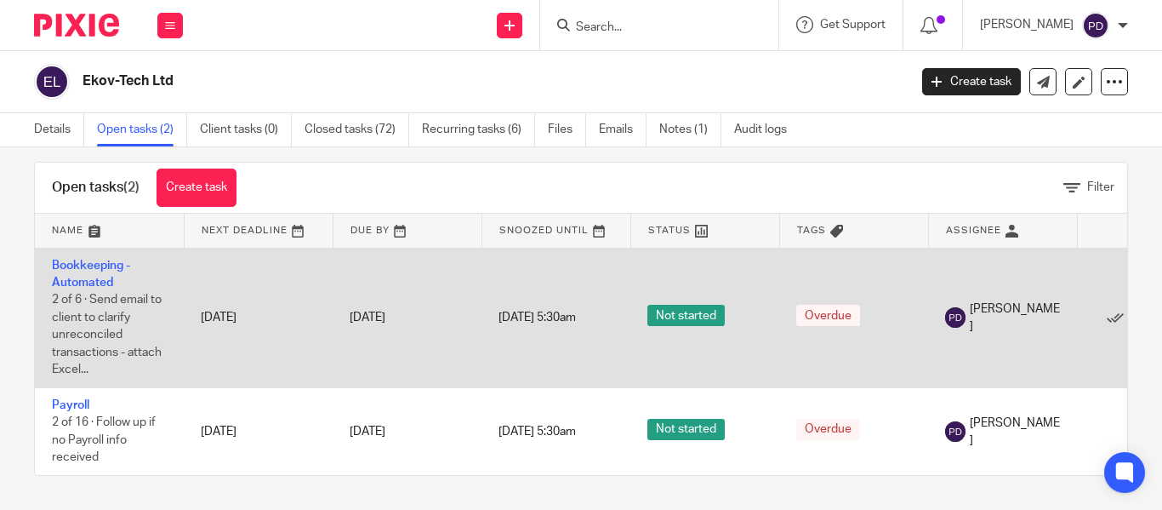
scroll to position [32, 0]
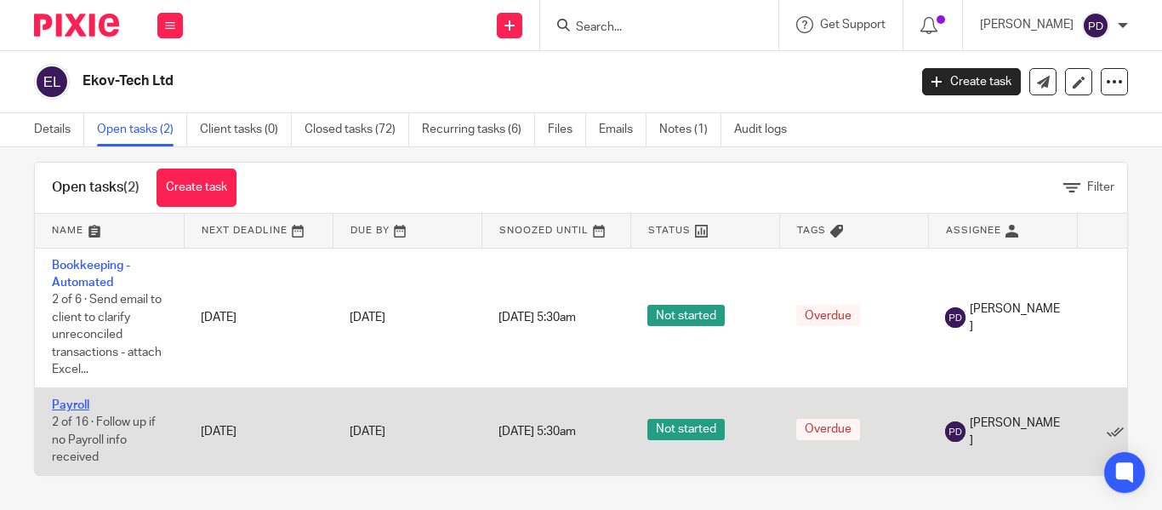
click at [77, 399] on link "Payroll" at bounding box center [70, 405] width 37 height 12
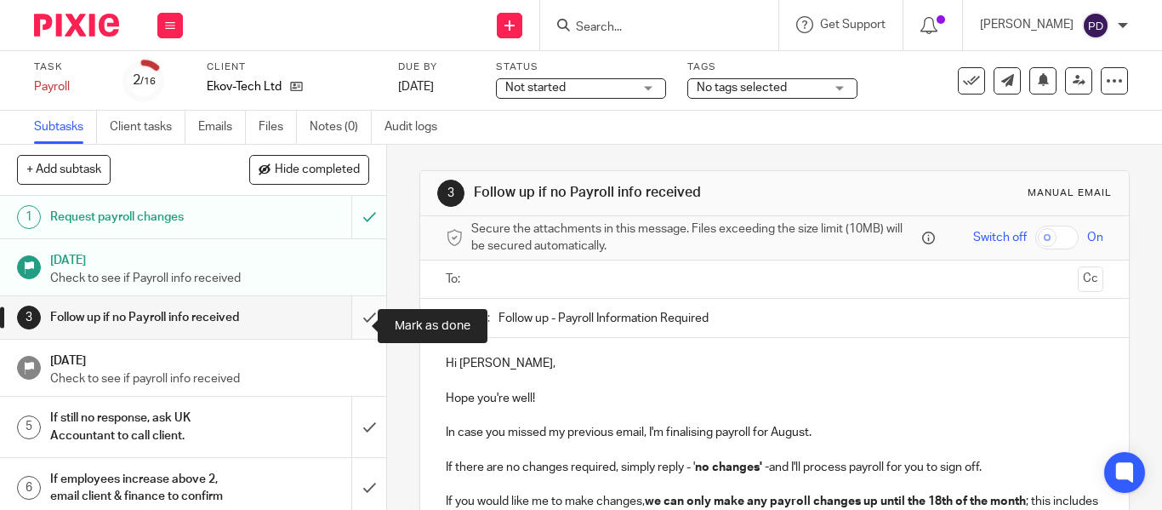
click at [354, 324] on input "submit" at bounding box center [193, 317] width 386 height 43
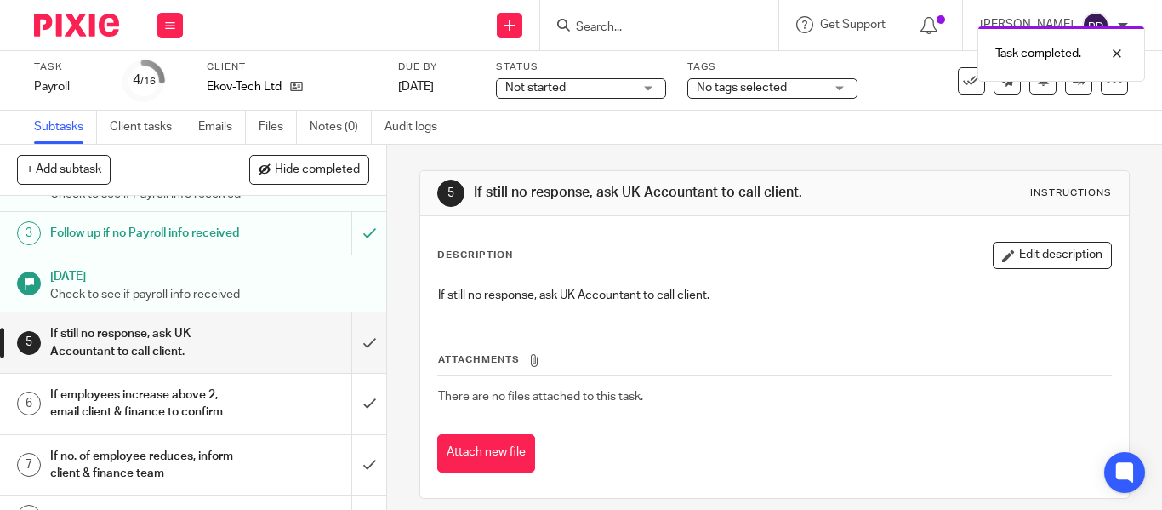
scroll to position [85, 0]
click at [354, 352] on input "submit" at bounding box center [193, 341] width 386 height 60
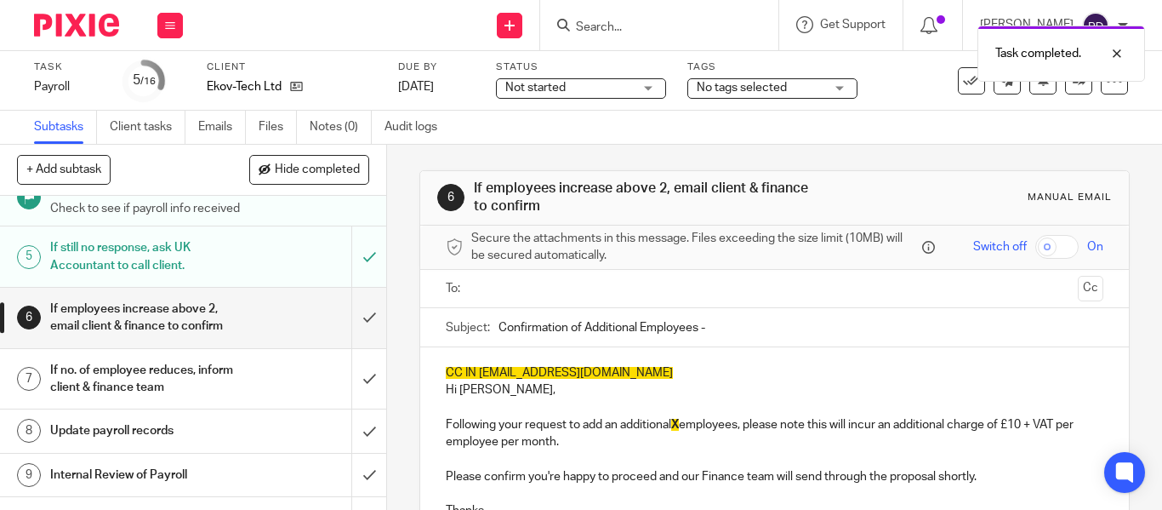
scroll to position [255, 0]
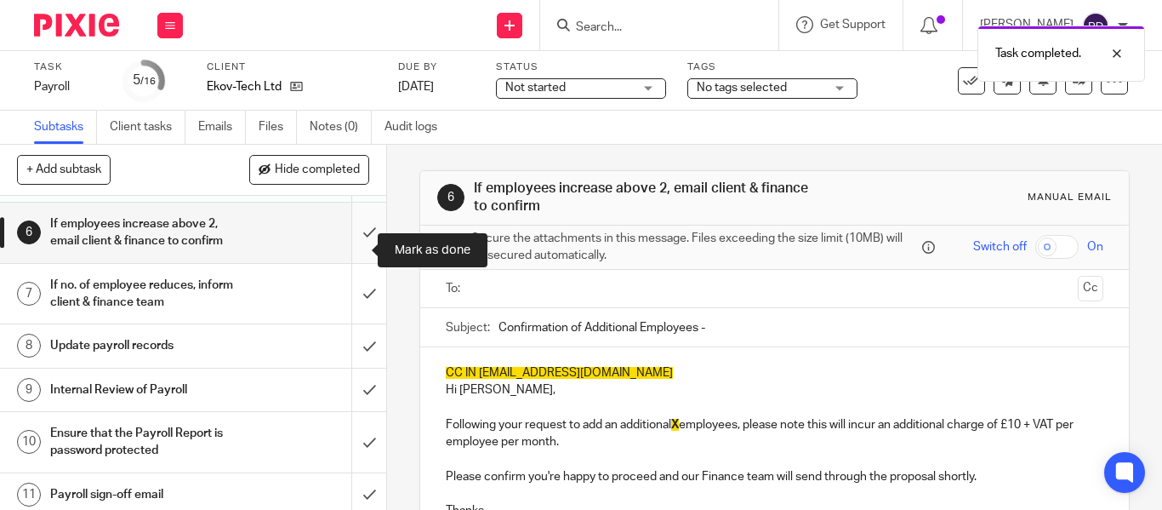
click at [357, 247] on input "submit" at bounding box center [193, 233] width 386 height 60
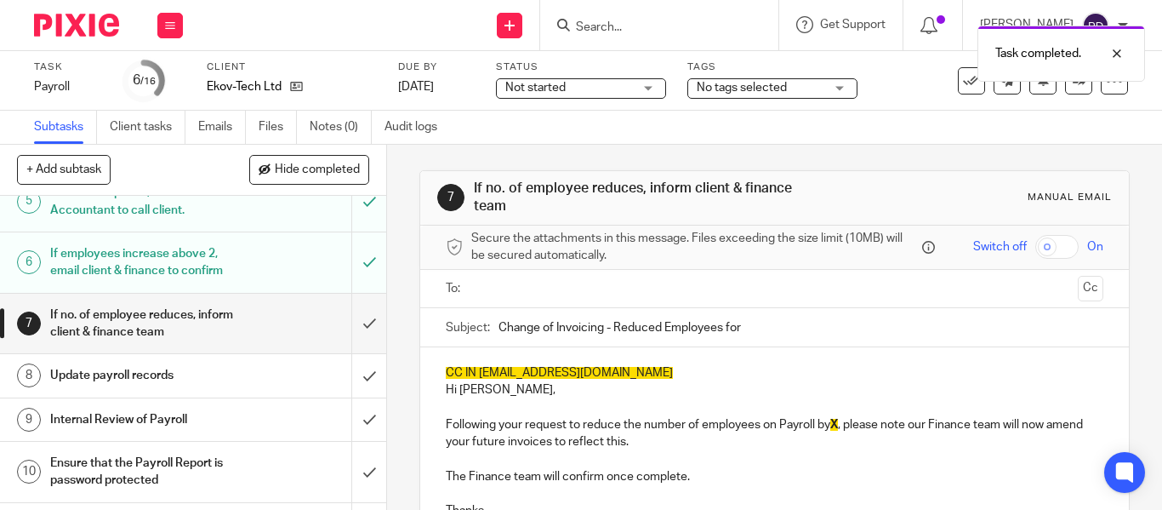
scroll to position [255, 0]
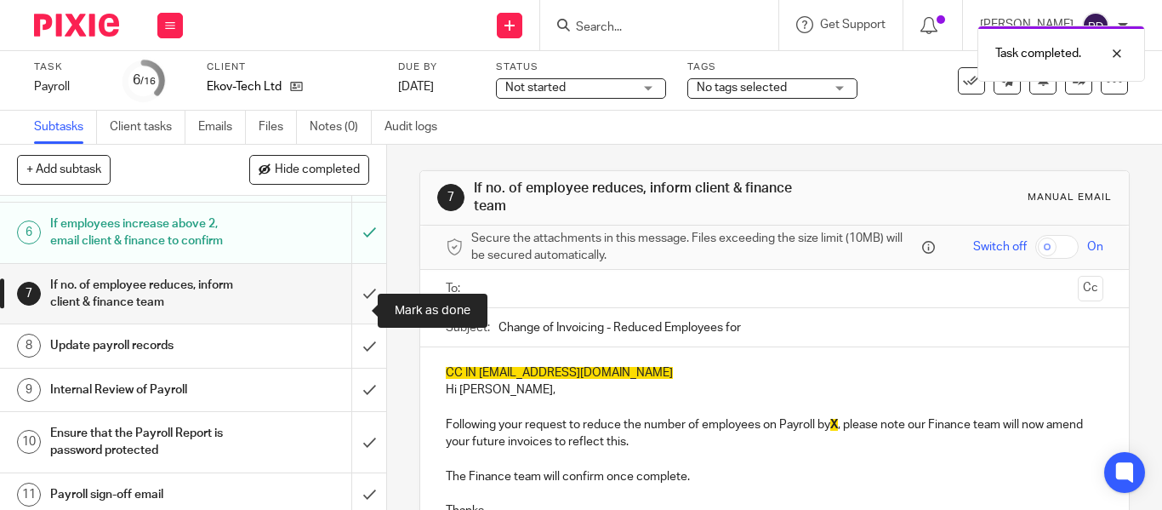
click at [355, 311] on input "submit" at bounding box center [193, 294] width 386 height 60
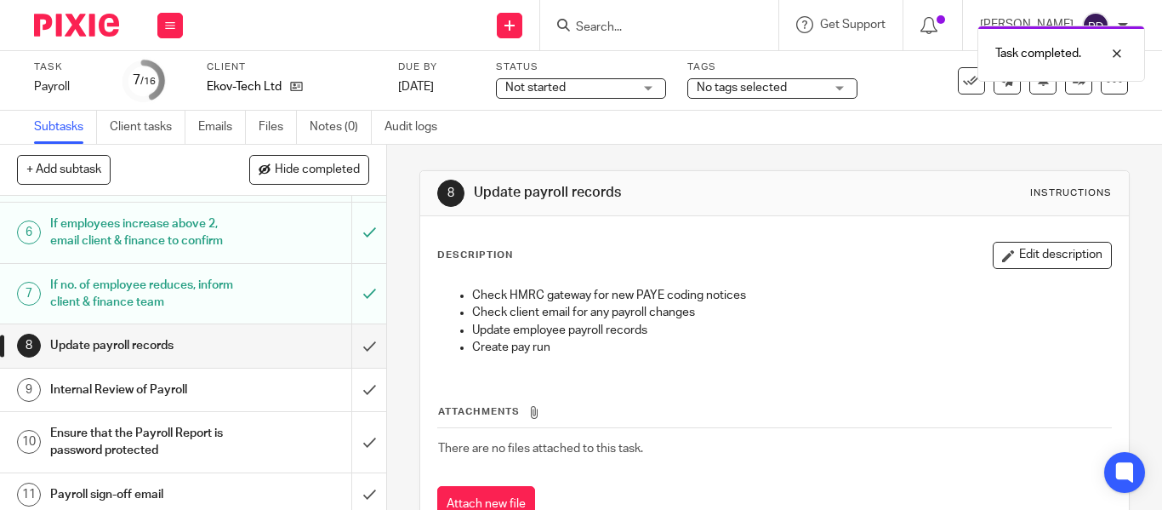
scroll to position [340, 0]
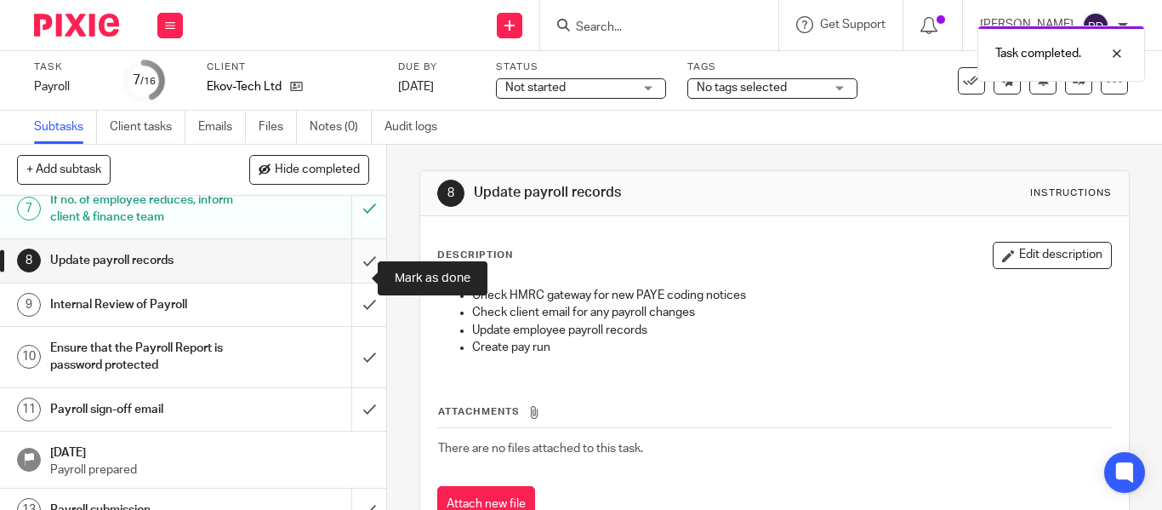
click at [355, 271] on input "submit" at bounding box center [193, 260] width 386 height 43
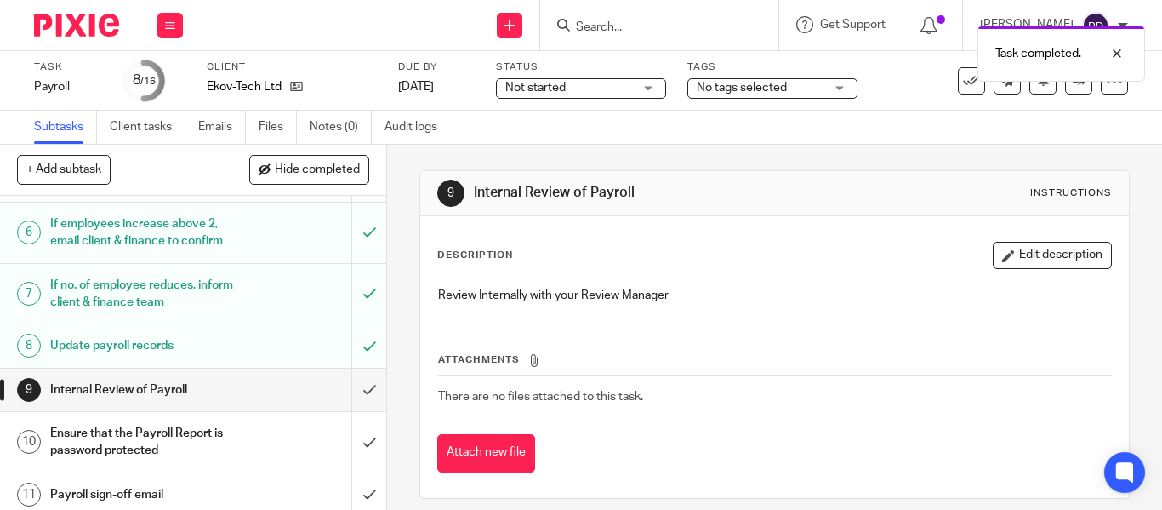
scroll to position [340, 0]
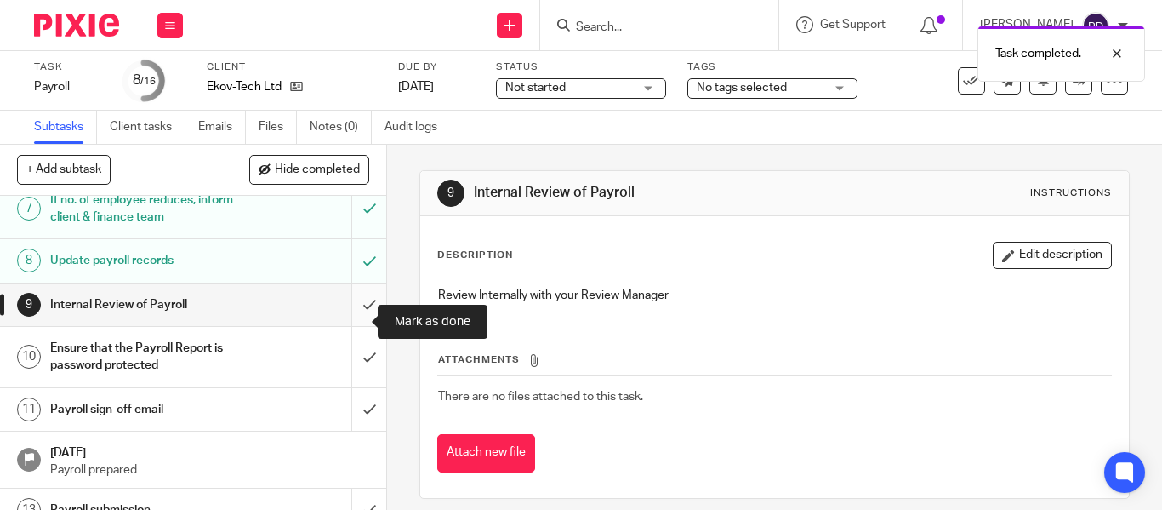
click at [355, 321] on input "submit" at bounding box center [193, 304] width 386 height 43
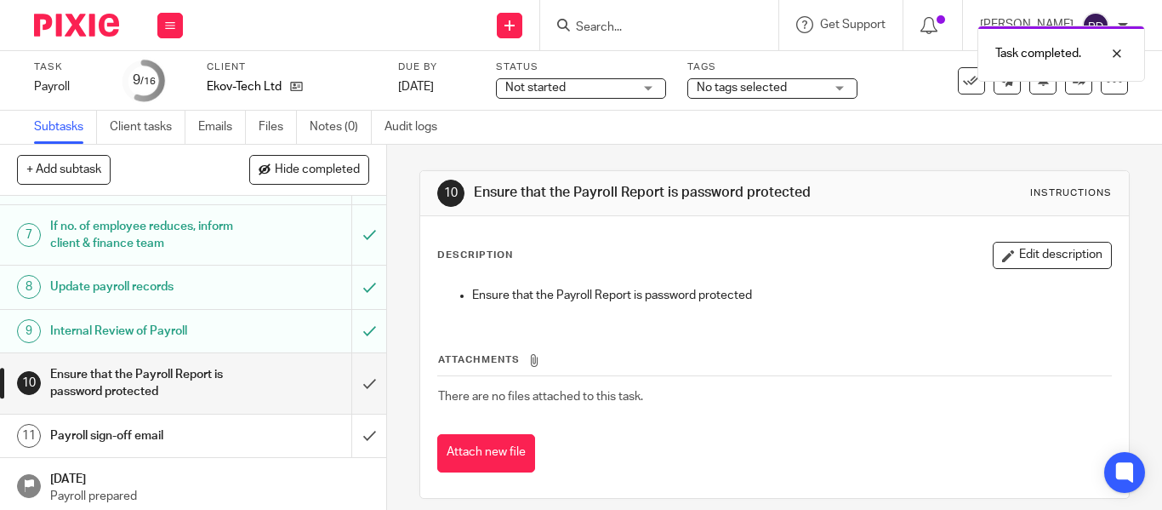
scroll to position [340, 0]
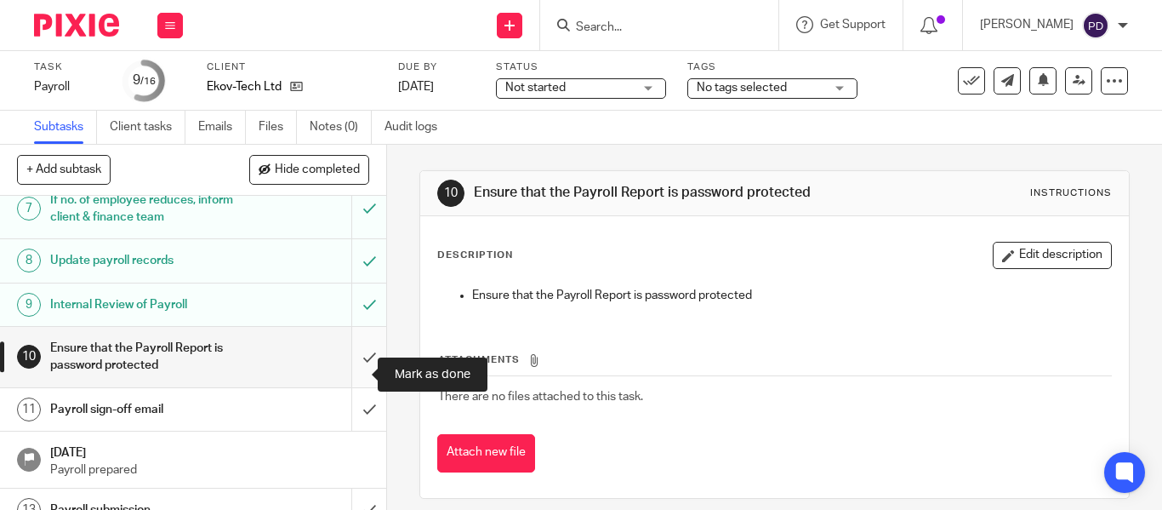
click at [353, 369] on input "submit" at bounding box center [193, 357] width 386 height 60
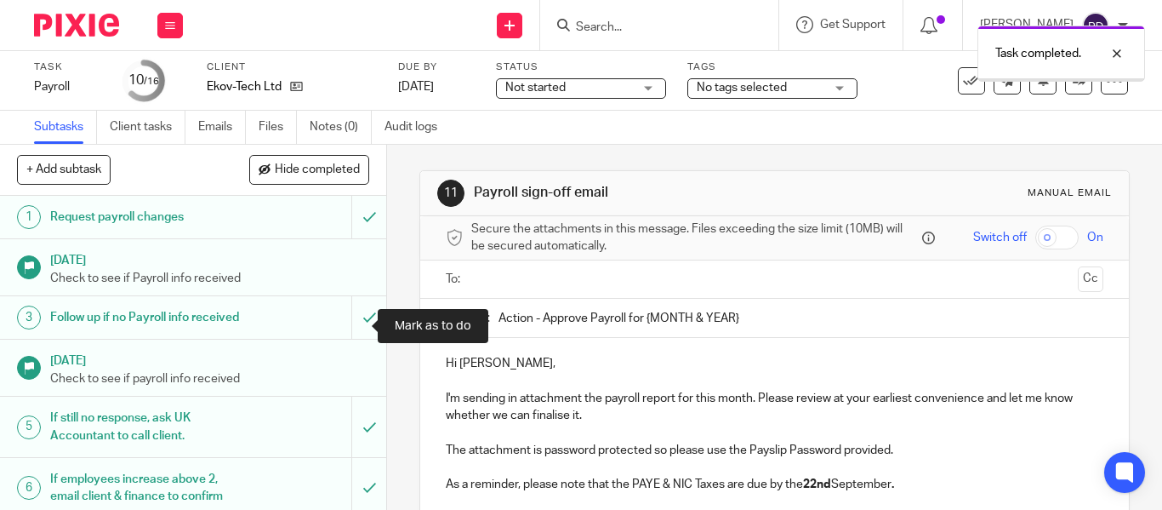
scroll to position [85, 0]
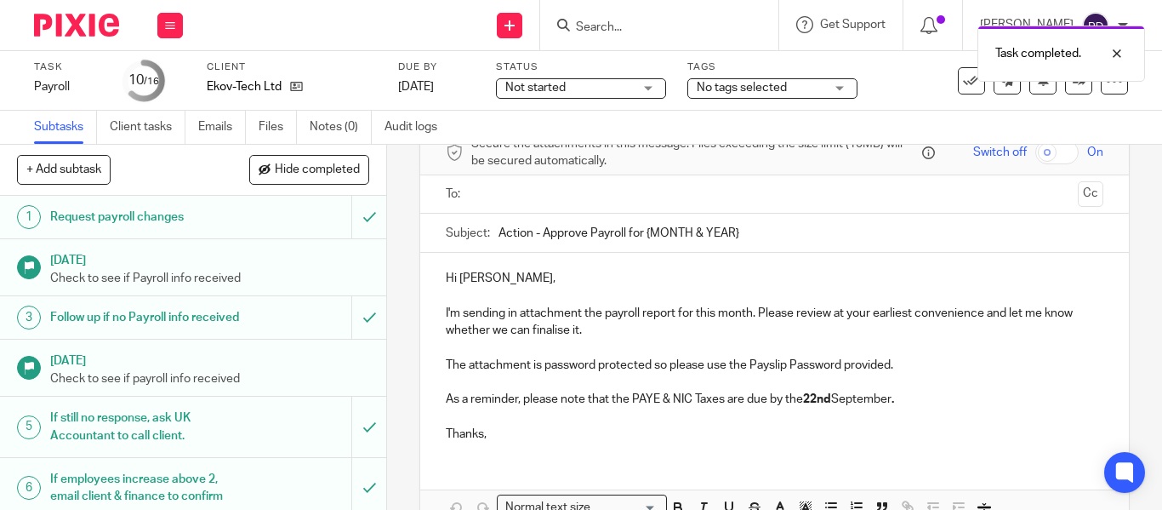
click at [748, 232] on input "Action - Approve Payroll for {MONTH & YEAR}" at bounding box center [801, 233] width 605 height 38
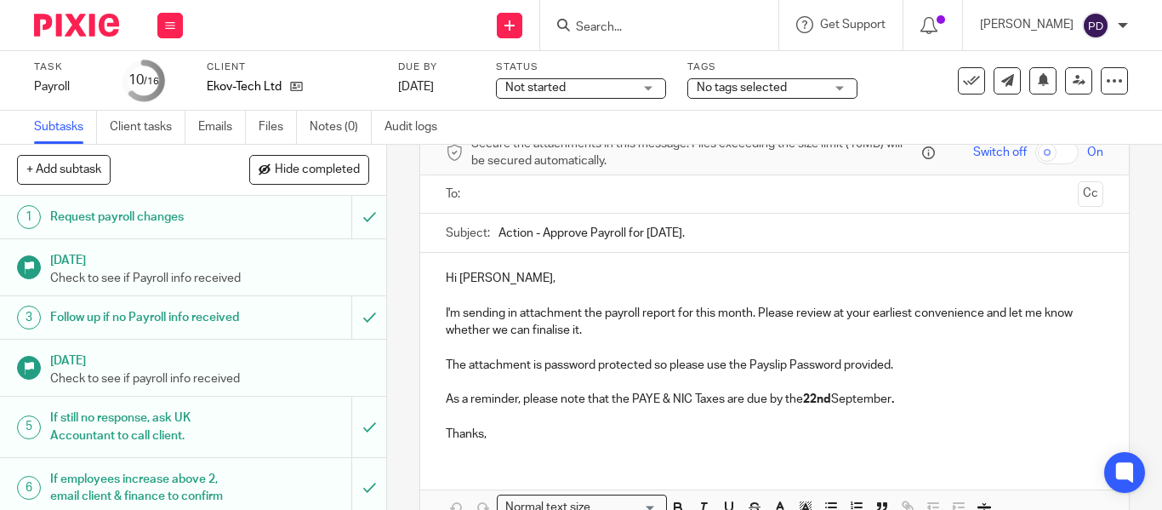
type input "Action - Approve Payroll for August 2025."
click at [670, 187] on input "text" at bounding box center [773, 195] width 593 height 20
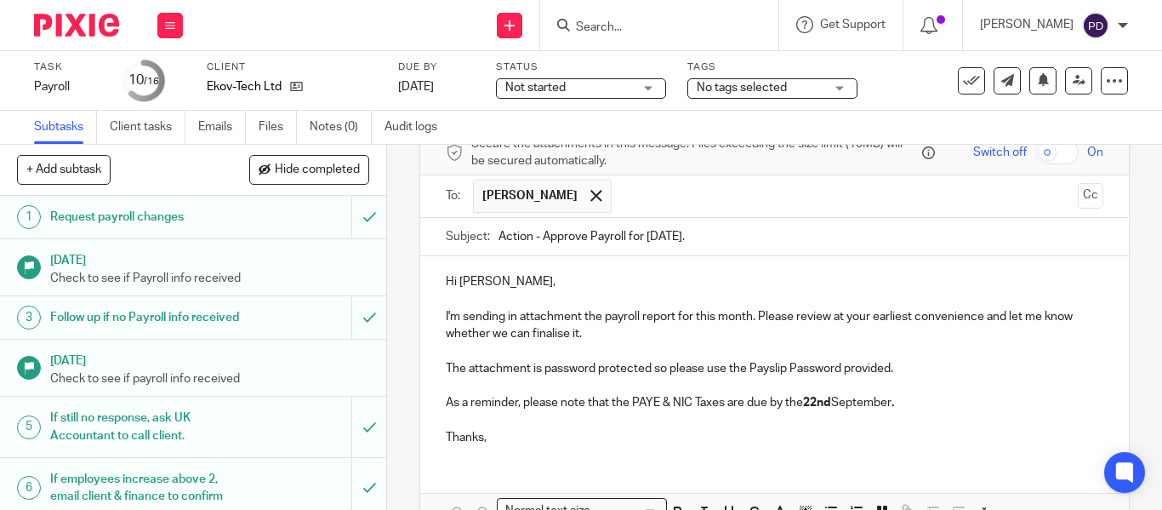
click at [665, 180] on input "text" at bounding box center [845, 196] width 451 height 33
click at [733, 197] on span at bounding box center [738, 195] width 11 height 11
click at [1078, 194] on button "Cc" at bounding box center [1091, 196] width 26 height 26
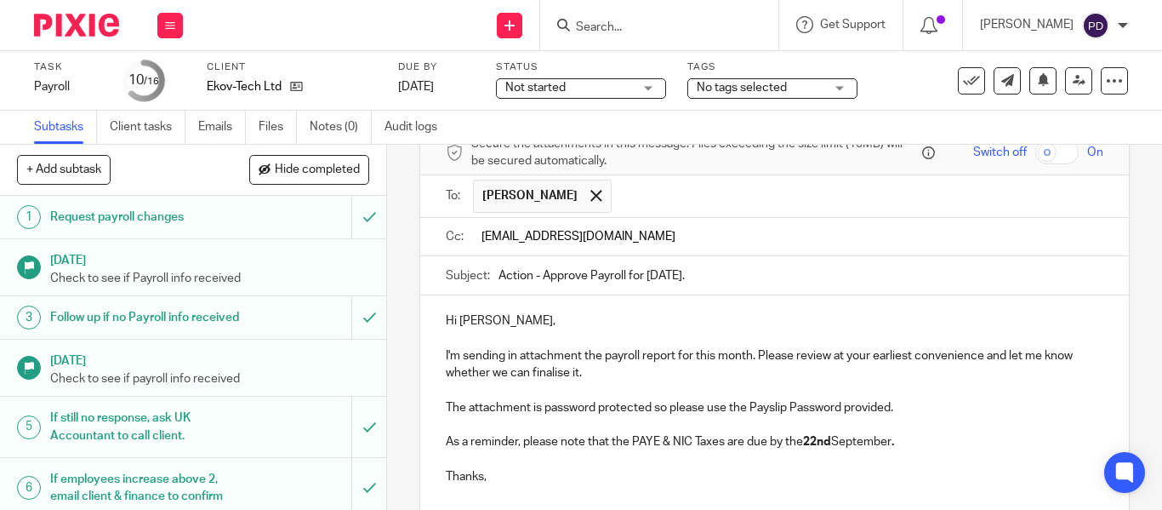
type input "kian@riseaccounting.co.uk"
click at [732, 278] on input "Action - Approve Payroll for August 2025." at bounding box center [801, 275] width 605 height 38
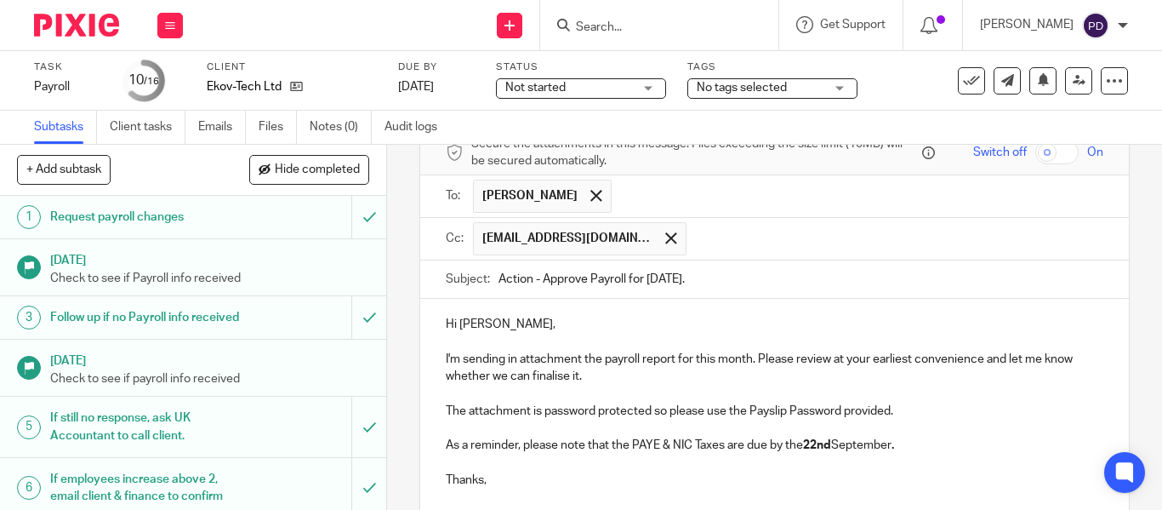
click at [715, 243] on input "text" at bounding box center [896, 238] width 402 height 33
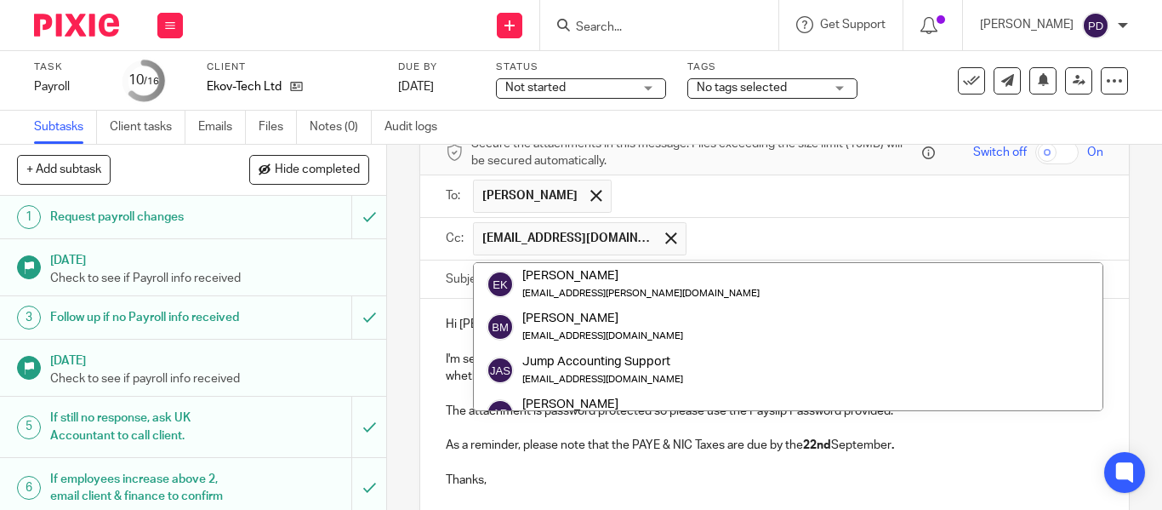
paste input "payroll@riseaccounting.co.uk"
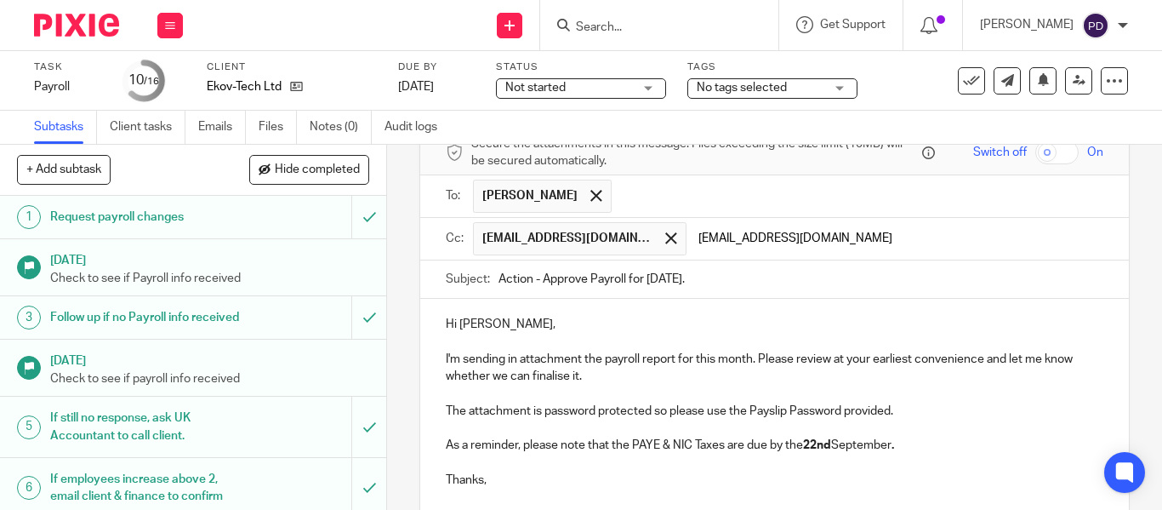
type input "payroll@riseaccounting.co.uk"
click at [810, 285] on input "Action - Approve Payroll for August 2025." at bounding box center [801, 279] width 605 height 38
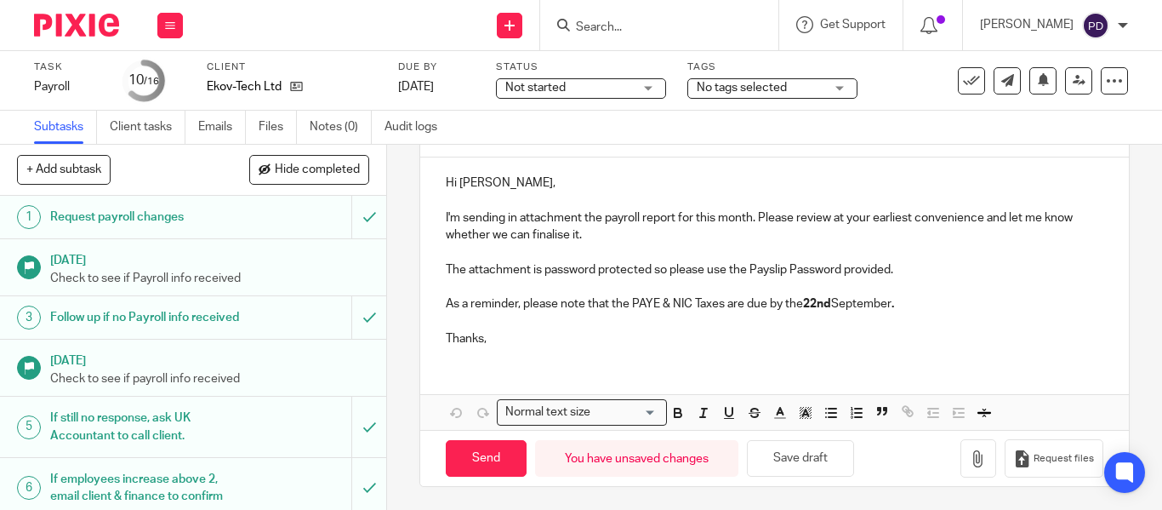
scroll to position [229, 0]
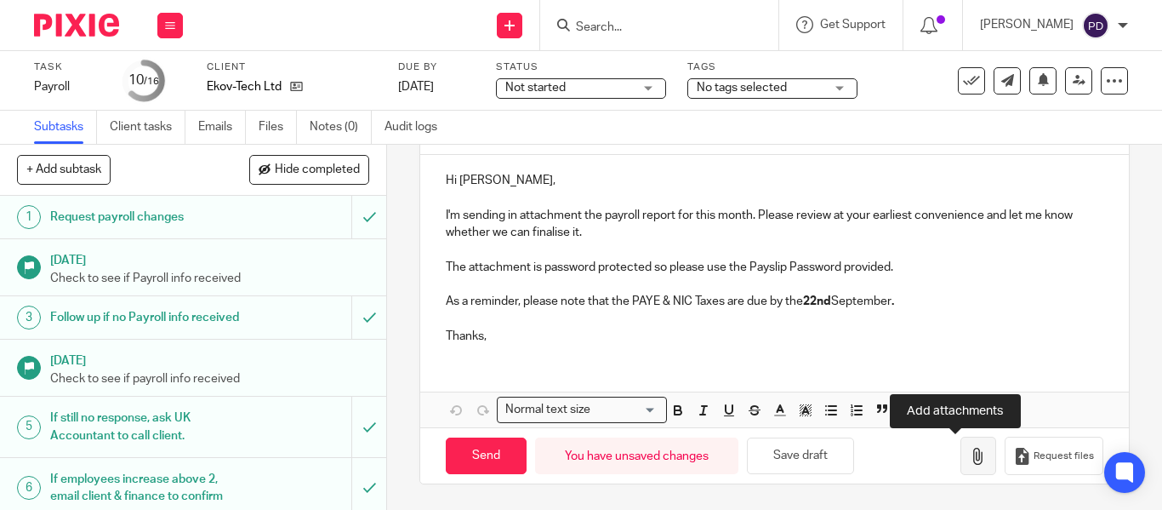
click at [970, 461] on icon "button" at bounding box center [978, 456] width 17 height 17
click at [961, 446] on button "button" at bounding box center [979, 456] width 36 height 38
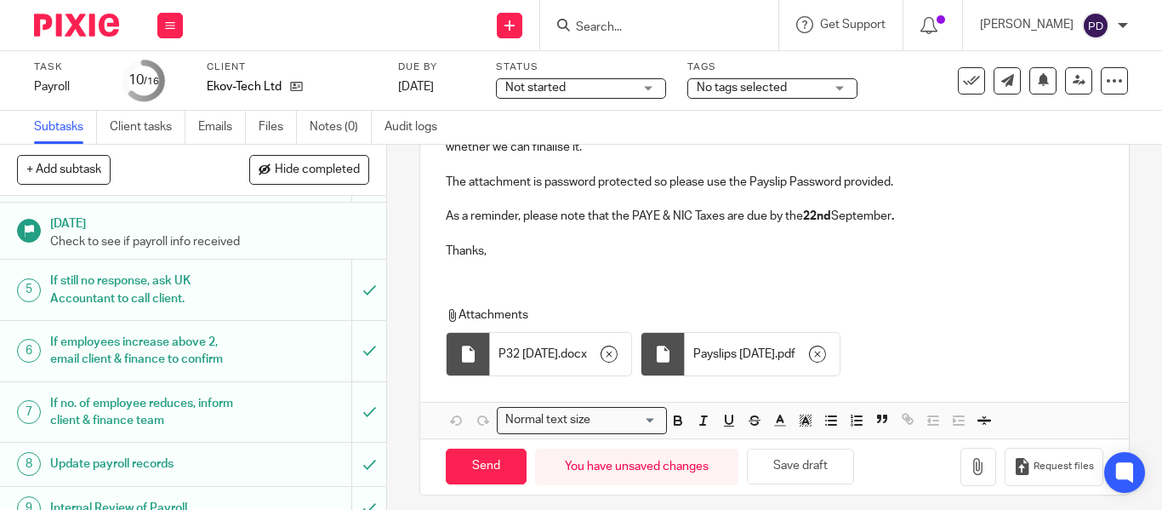
scroll to position [170, 0]
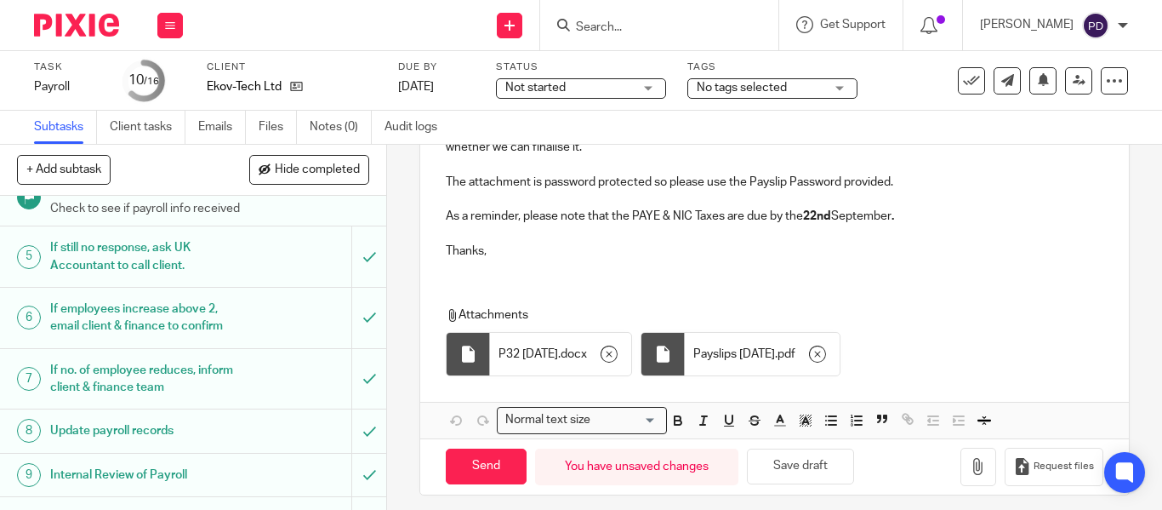
click at [578, 264] on div "Hi Erik, I'm sending in attachment the payroll report for this month. Please re…" at bounding box center [774, 171] width 709 height 203
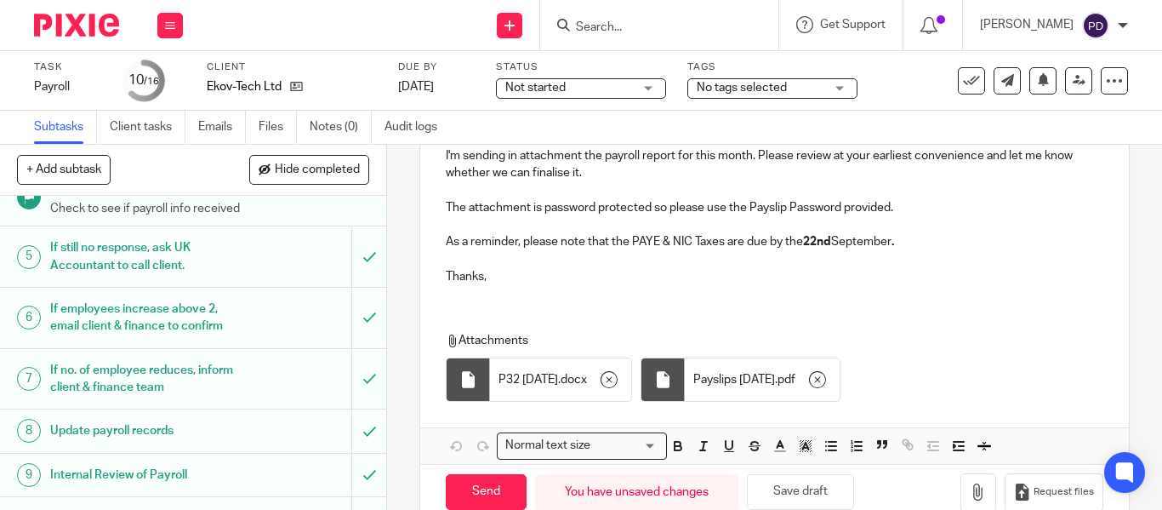
scroll to position [325, 0]
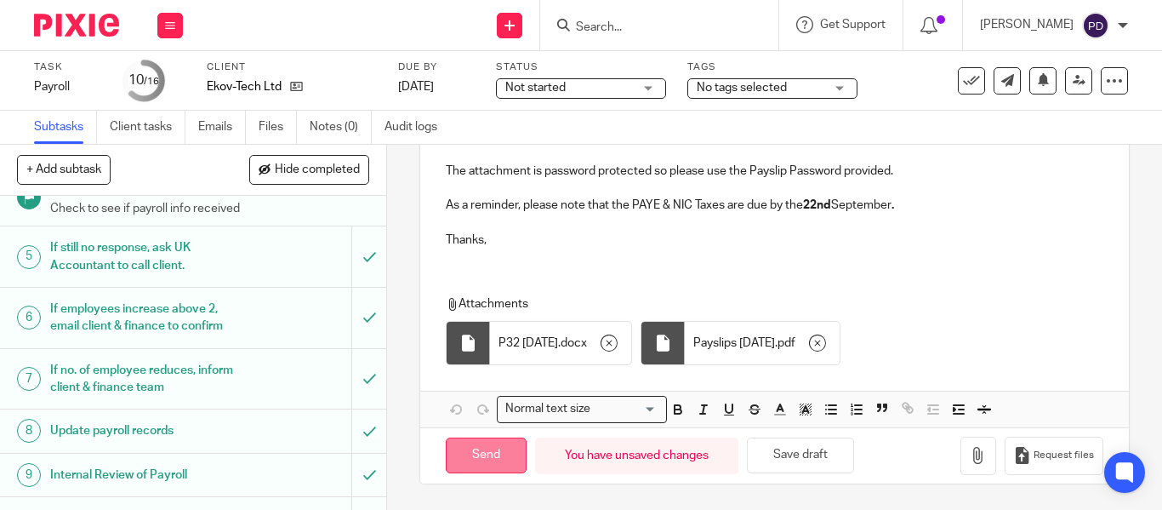
click at [456, 454] on input "Send" at bounding box center [486, 455] width 81 height 37
type input "Sent"
click at [575, 29] on input "Search" at bounding box center [650, 27] width 153 height 15
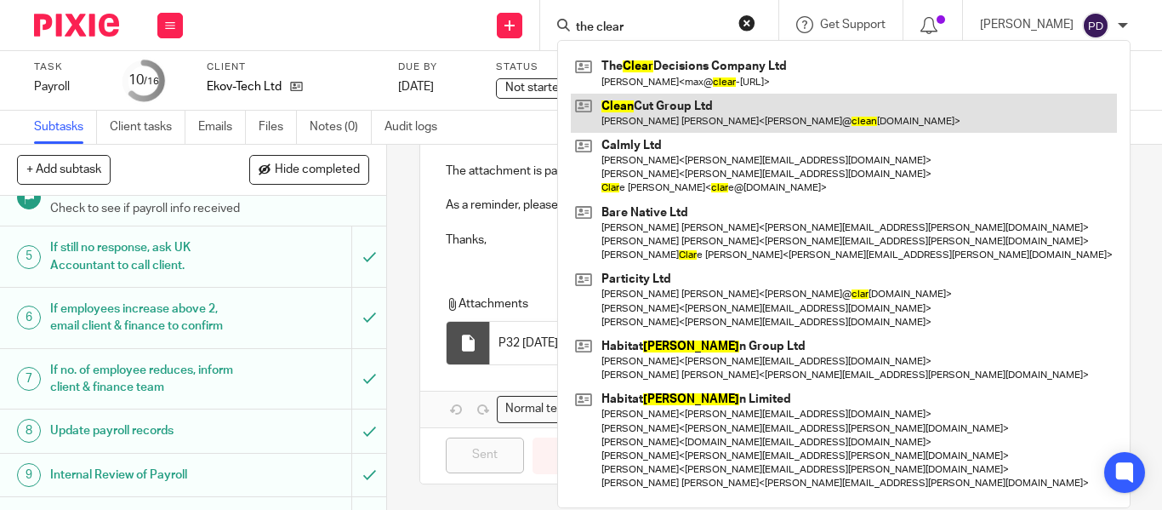
type input "the clear"
click at [627, 77] on link at bounding box center [844, 73] width 546 height 39
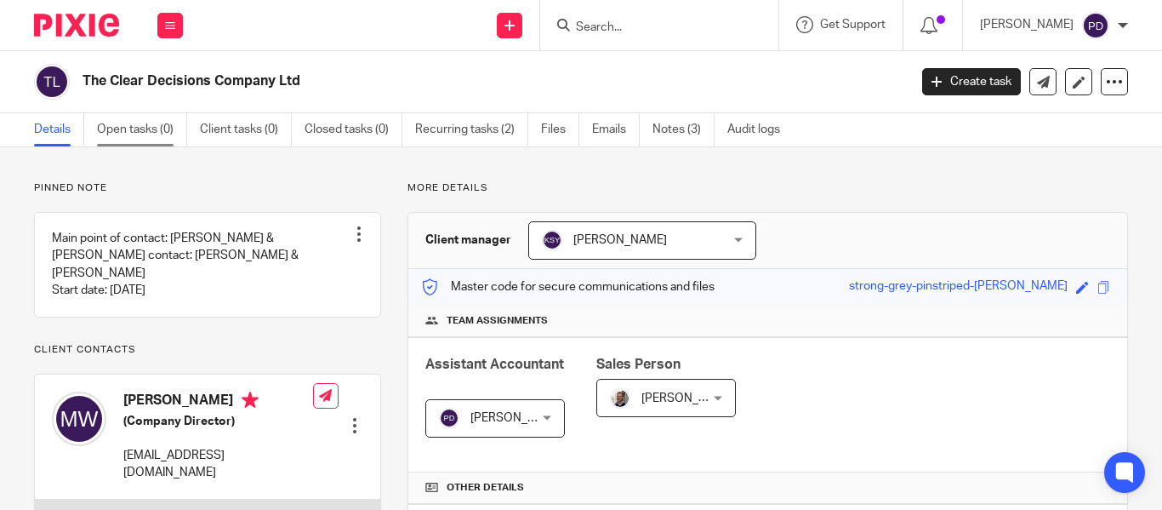
click at [117, 140] on link "Open tasks (0)" at bounding box center [142, 129] width 90 height 33
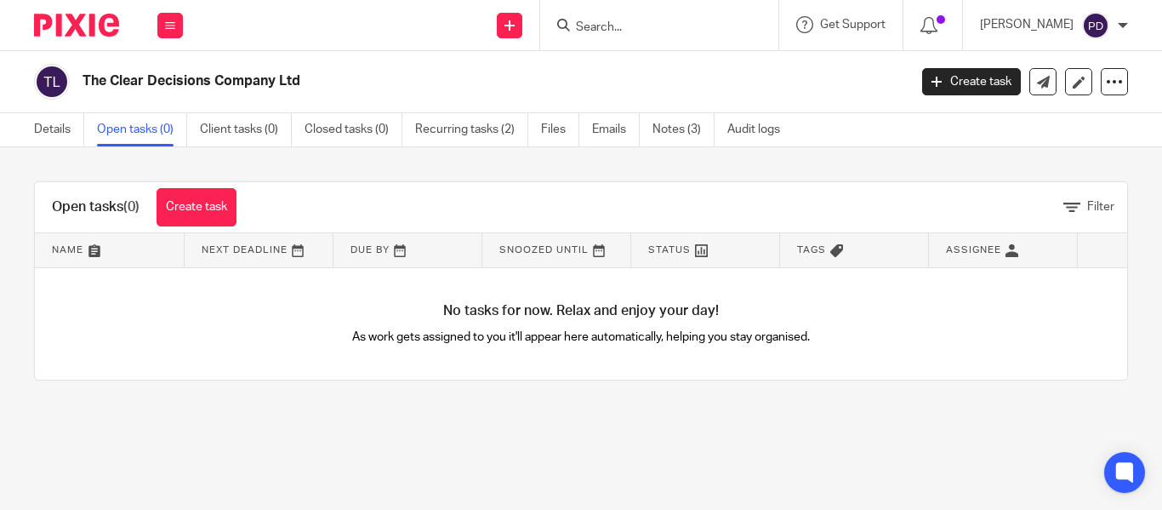
click at [602, 20] on input "Search" at bounding box center [650, 27] width 153 height 15
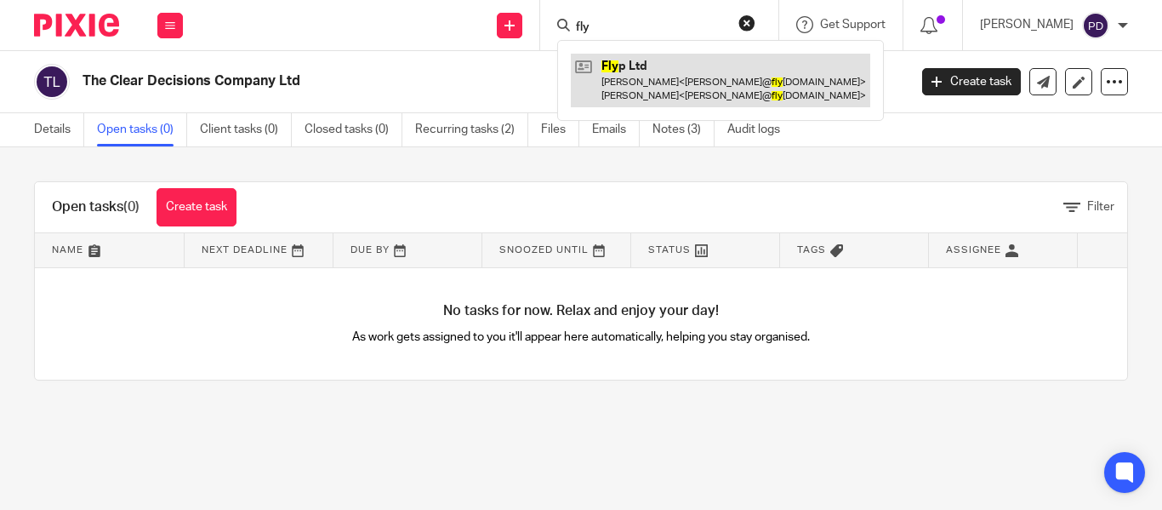
type input "fly"
click at [594, 78] on link at bounding box center [721, 80] width 300 height 53
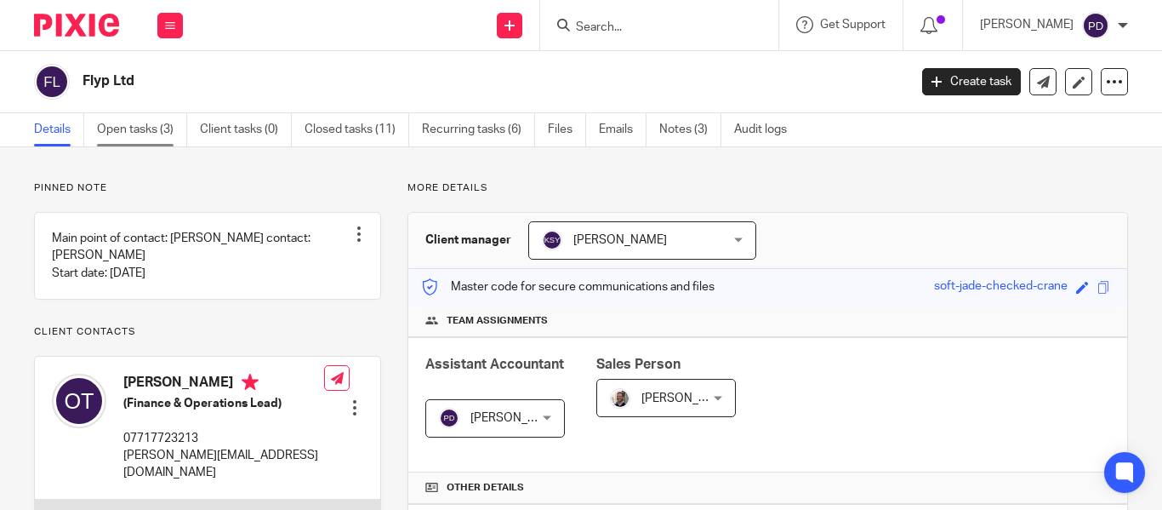
click at [134, 124] on link "Open tasks (3)" at bounding box center [142, 129] width 90 height 33
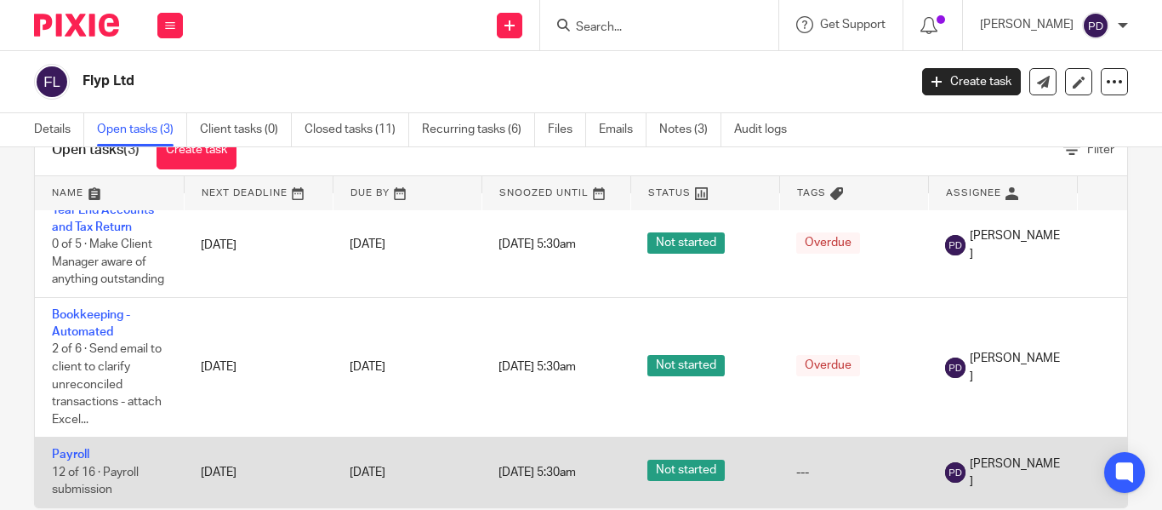
scroll to position [89, 0]
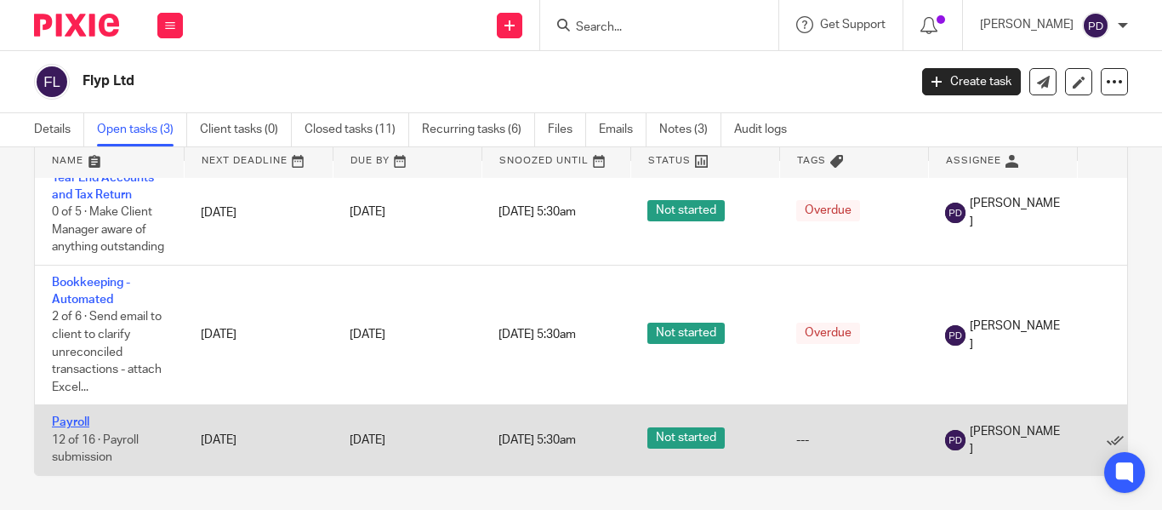
click at [73, 416] on link "Payroll" at bounding box center [70, 422] width 37 height 12
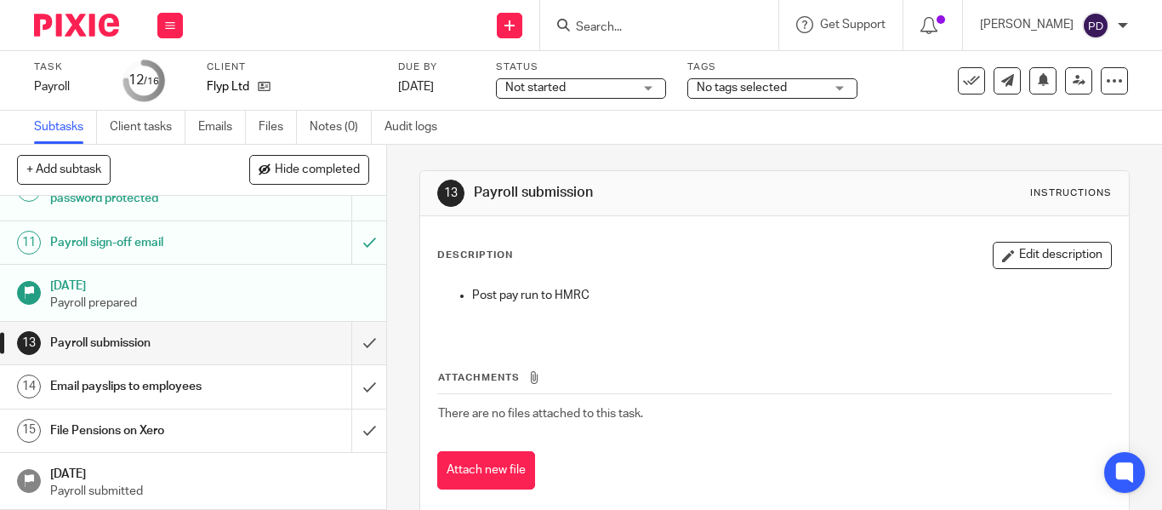
scroll to position [524, 0]
click at [357, 242] on input "submit" at bounding box center [193, 242] width 386 height 43
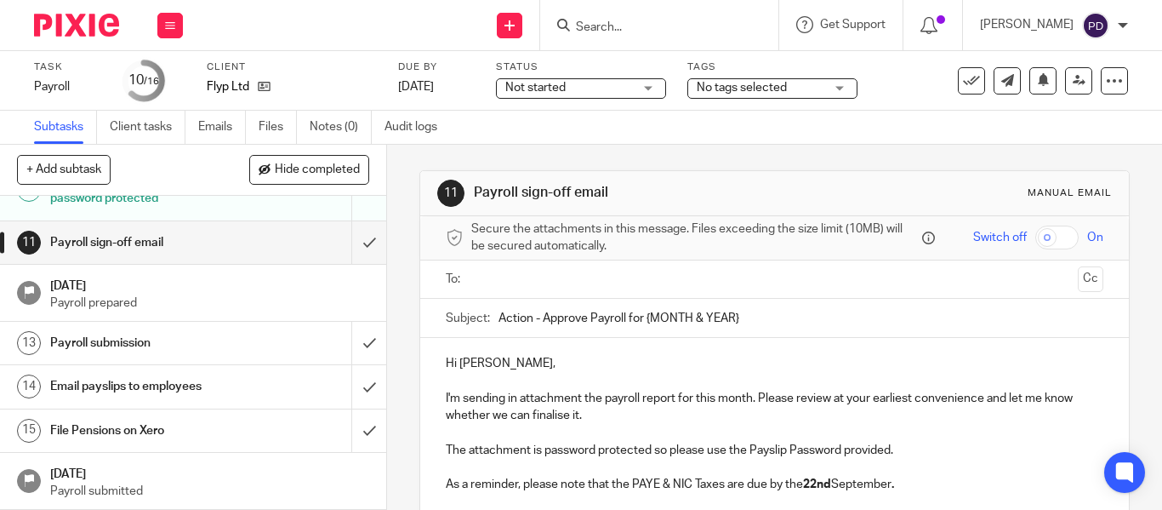
click at [517, 277] on input "text" at bounding box center [773, 280] width 593 height 20
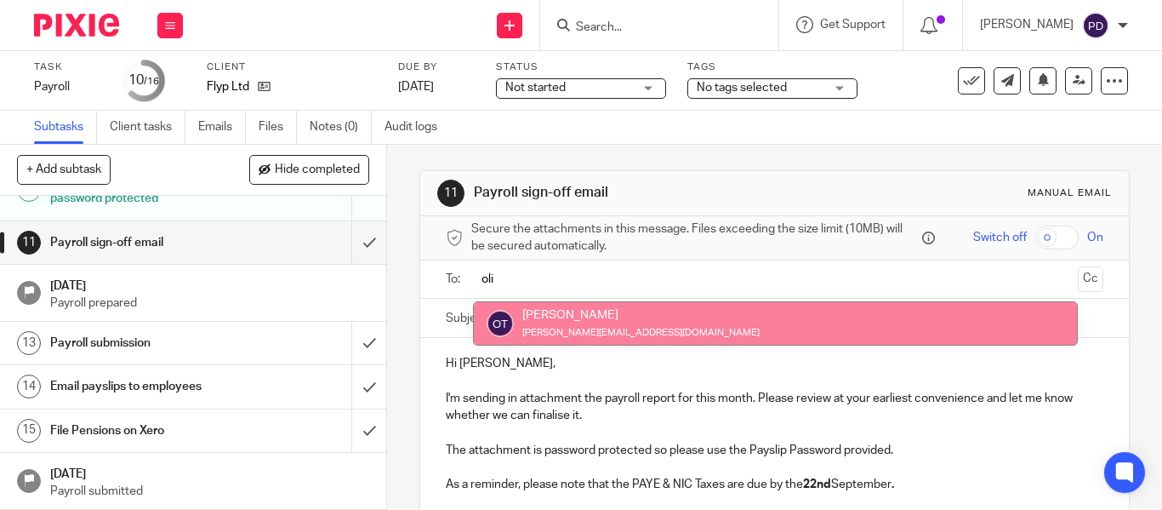
type input "oli"
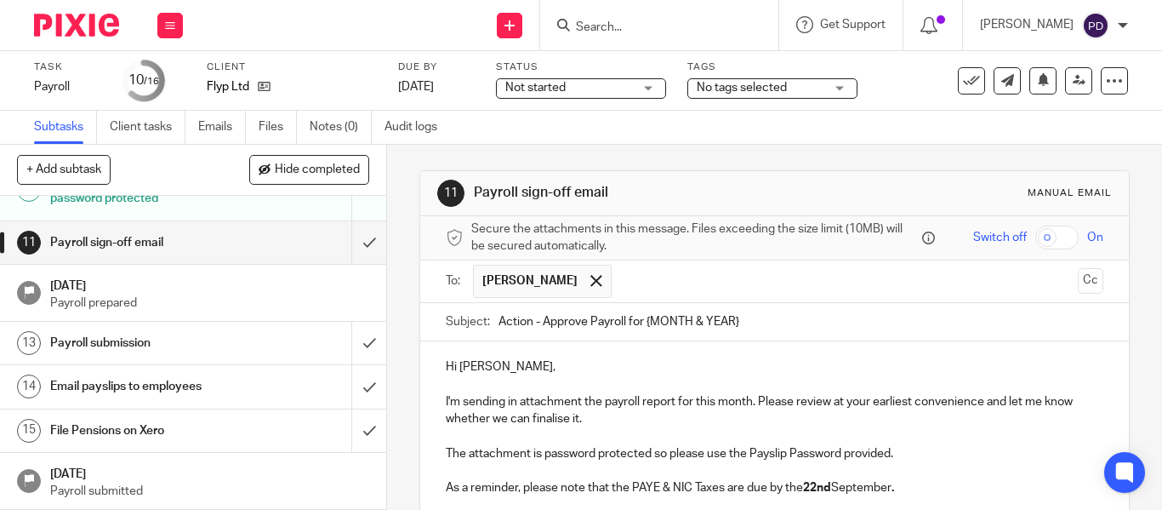
click at [658, 285] on input "text" at bounding box center [845, 281] width 451 height 33
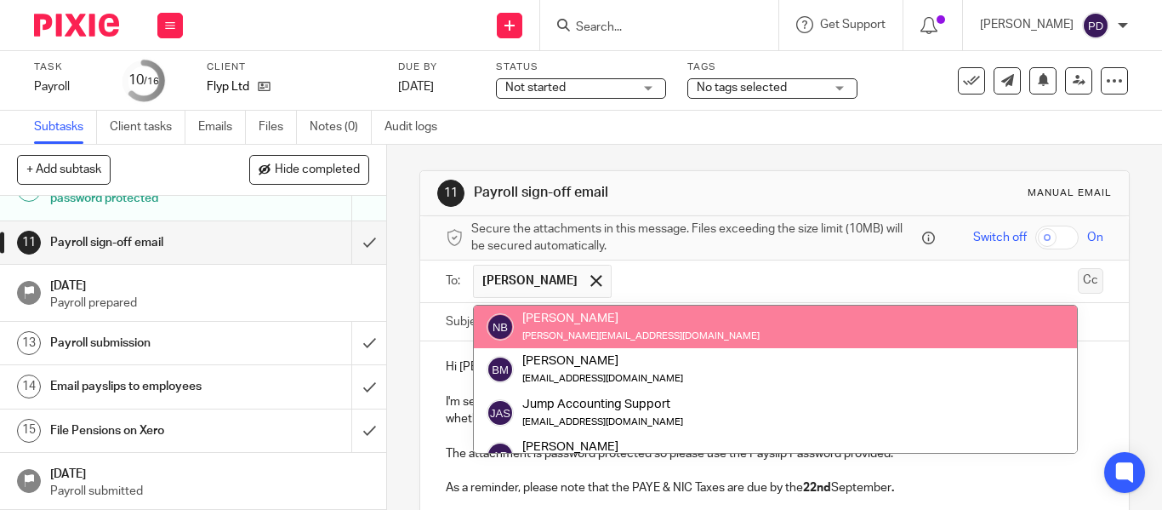
click at [1078, 282] on button "Cc" at bounding box center [1091, 281] width 26 height 26
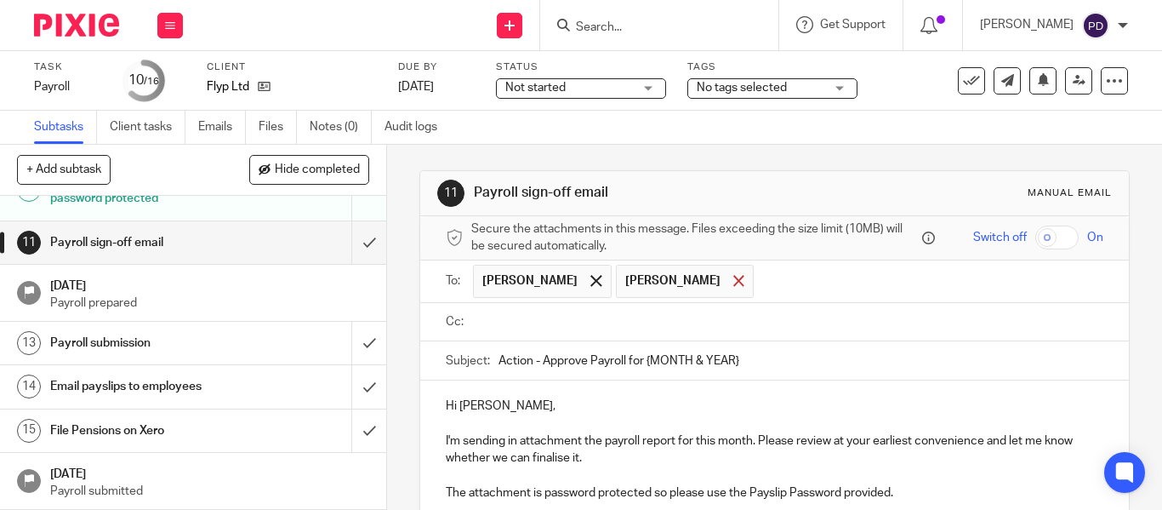
click at [749, 279] on div at bounding box center [739, 281] width 20 height 26
click at [569, 322] on input "text" at bounding box center [786, 322] width 619 height 20
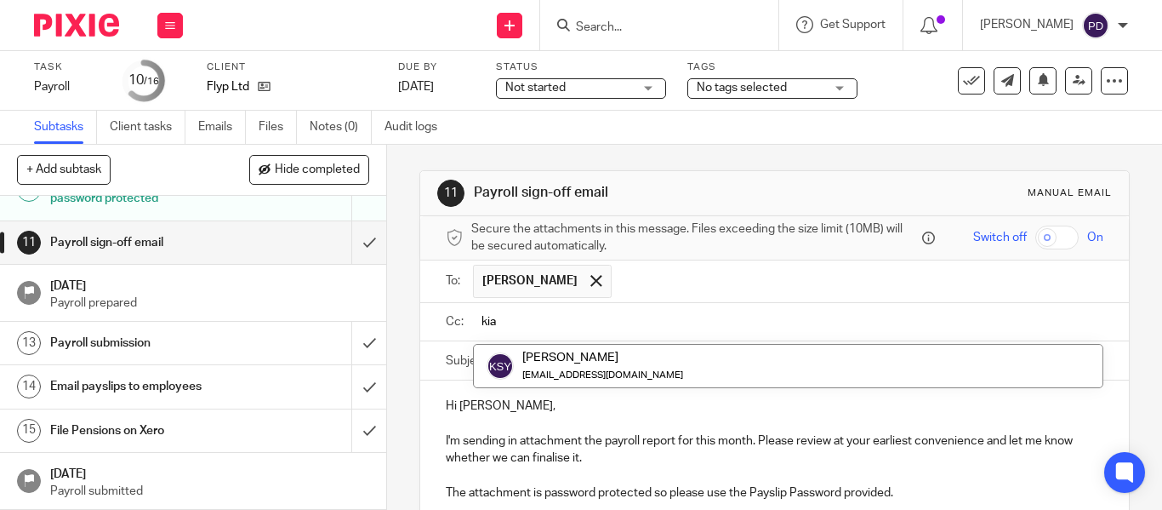
drag, startPoint x: 569, startPoint y: 322, endPoint x: 499, endPoint y: 328, distance: 70.0
click at [499, 328] on input "kia" at bounding box center [786, 322] width 619 height 20
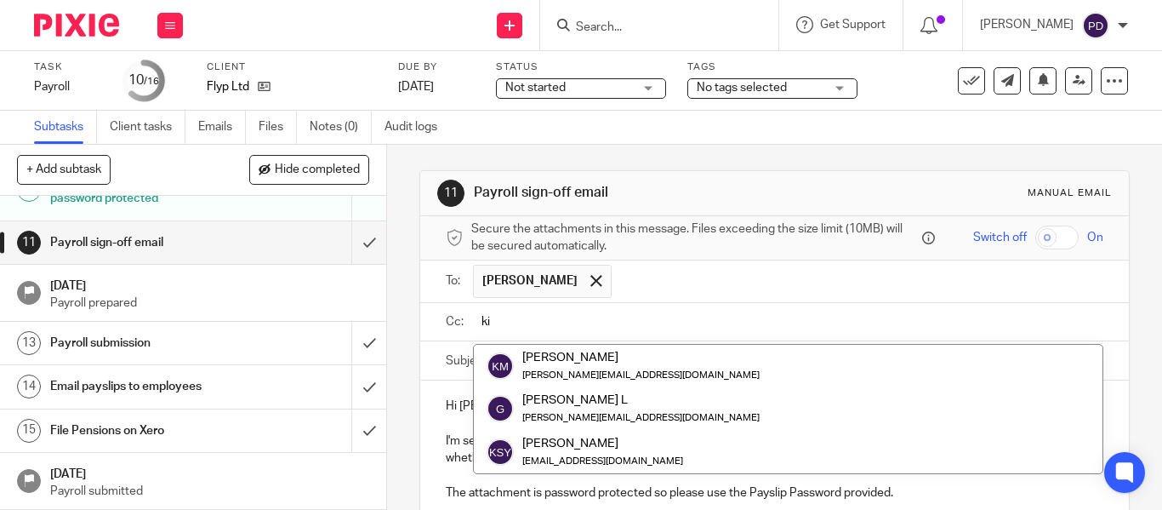
type input "k"
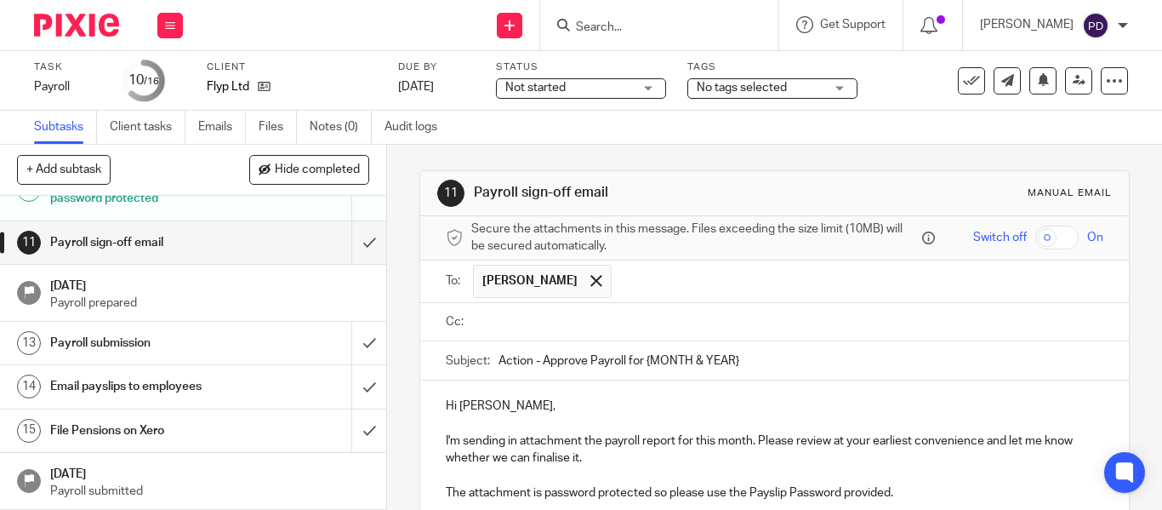
paste input "[EMAIL_ADDRESS][DOMAIN_NAME]"
type input "[EMAIL_ADDRESS][DOMAIN_NAME]"
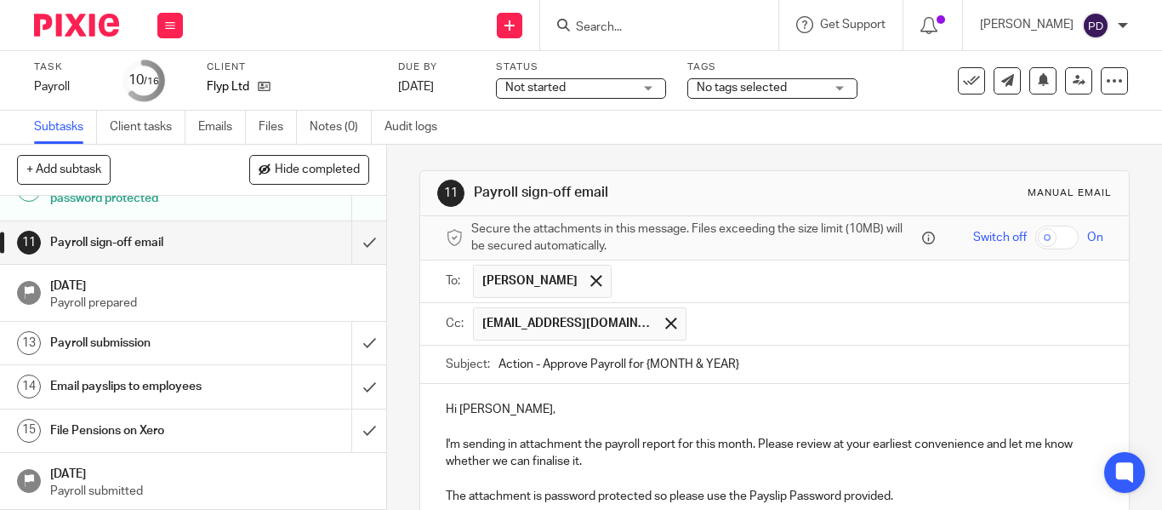
click at [764, 374] on input "Action - Approve Payroll for {MONTH & YEAR}" at bounding box center [801, 364] width 605 height 38
click at [718, 317] on input "text" at bounding box center [896, 323] width 402 height 33
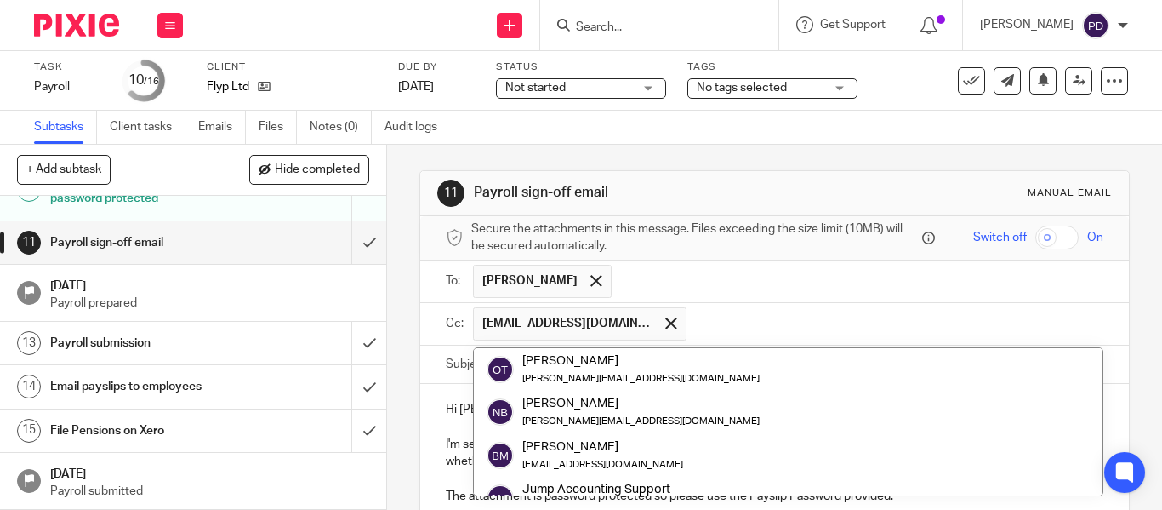
paste input "[EMAIL_ADDRESS][DOMAIN_NAME]"
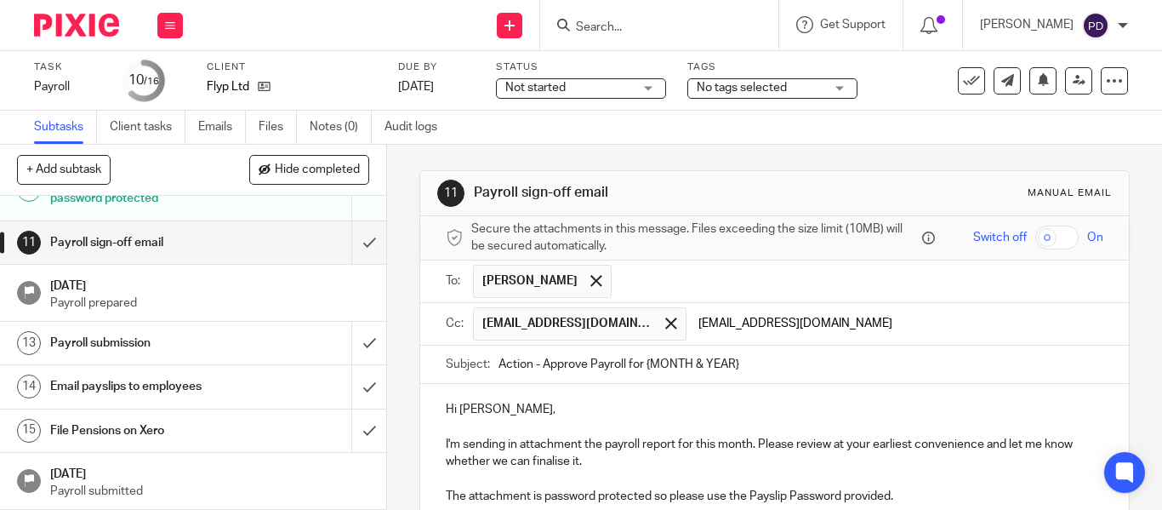
type input "[EMAIL_ADDRESS][DOMAIN_NAME]"
click at [789, 357] on input "Action - Approve Payroll for {MONTH & YEAR}" at bounding box center [801, 364] width 605 height 38
type input "Action - Approve Payroll for [DATE]."
drag, startPoint x: 631, startPoint y: 420, endPoint x: 635, endPoint y: 394, distance: 26.7
click at [631, 420] on p at bounding box center [775, 427] width 658 height 17
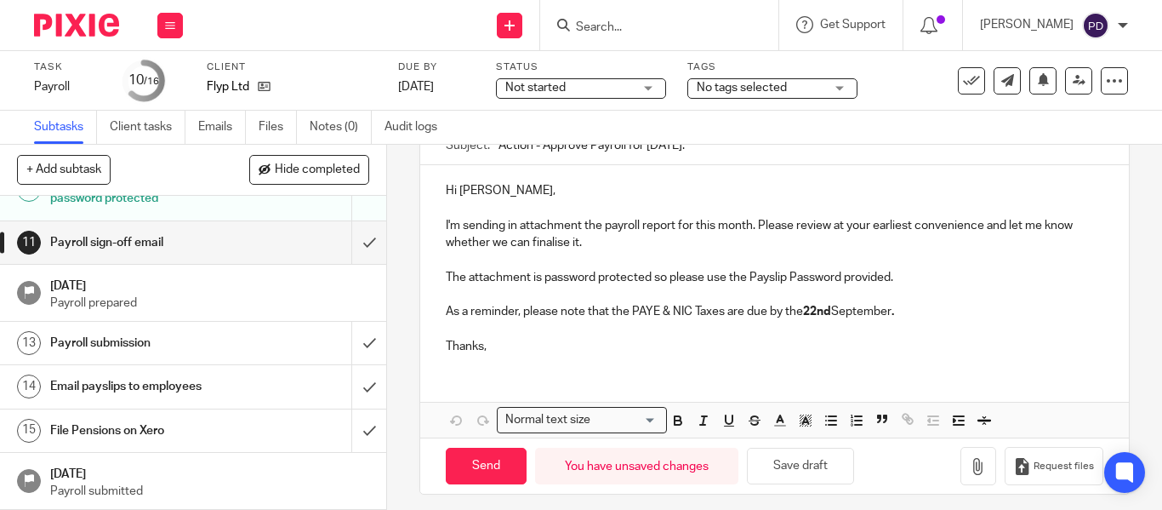
scroll to position [229, 0]
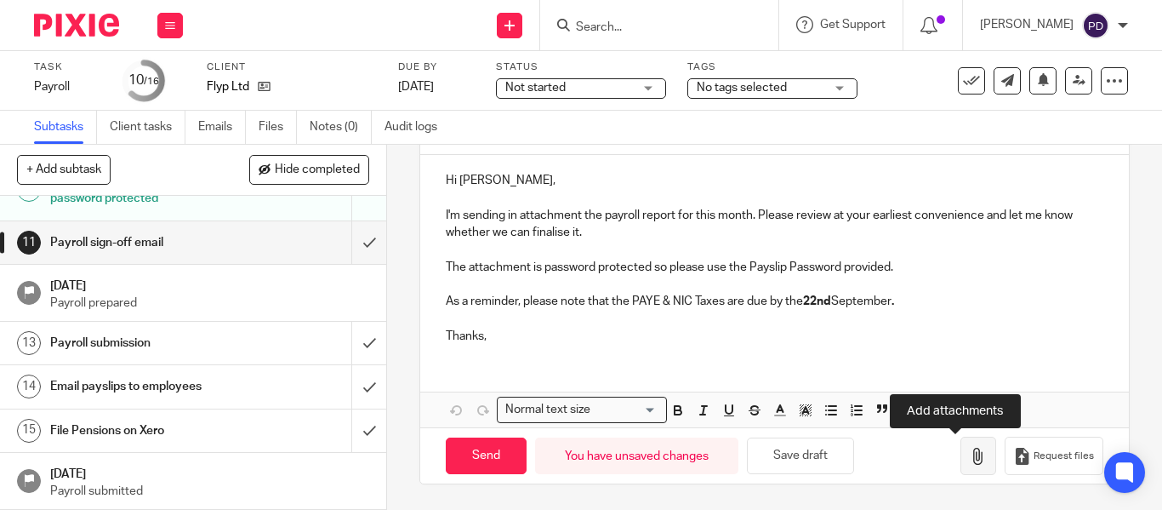
click at [970, 462] on icon "button" at bounding box center [978, 456] width 17 height 17
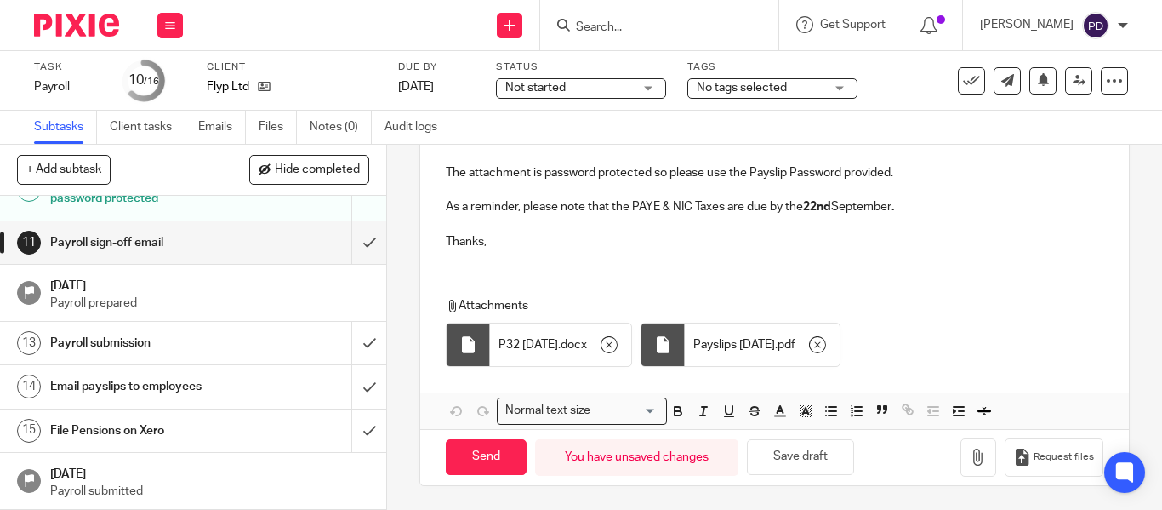
scroll to position [325, 0]
click at [455, 452] on input "Send" at bounding box center [486, 455] width 81 height 37
type input "Sent"
